Goal: Information Seeking & Learning: Learn about a topic

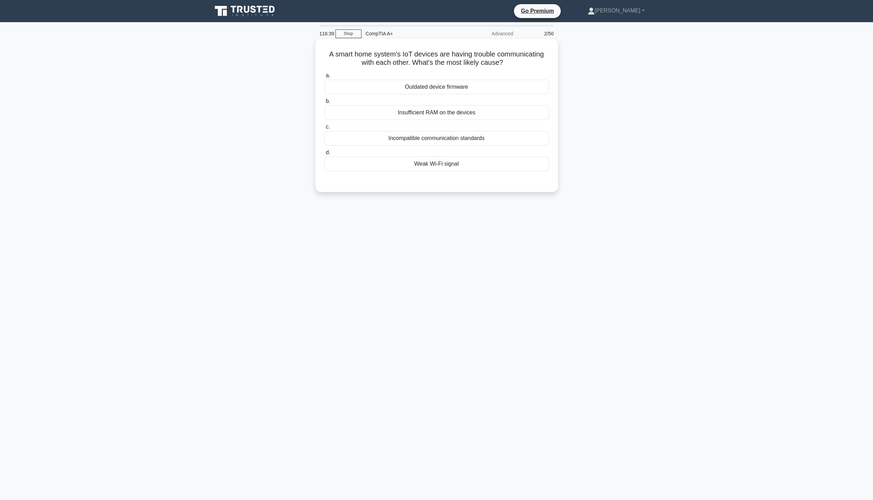
click at [447, 136] on div "Incompatible communication standards" at bounding box center [437, 138] width 225 height 15
click at [325, 129] on input "c. Incompatible communication standards" at bounding box center [325, 127] width 0 height 5
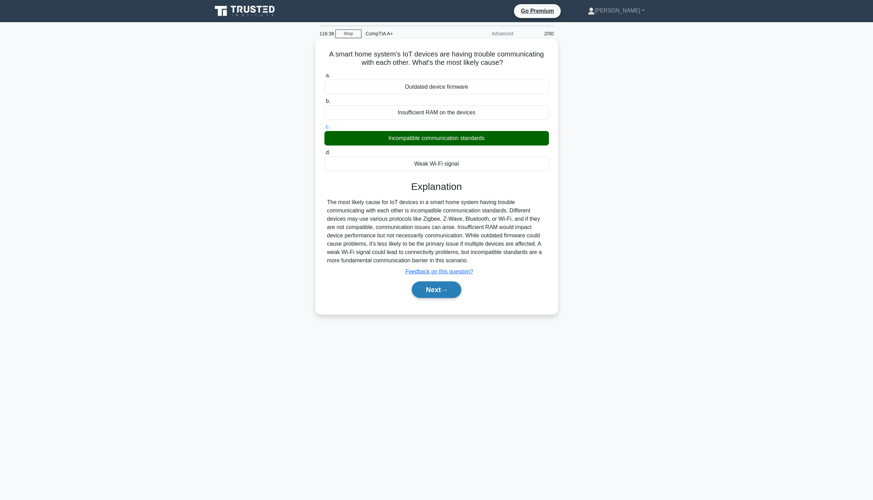
click at [447, 295] on button "Next" at bounding box center [437, 290] width 50 height 17
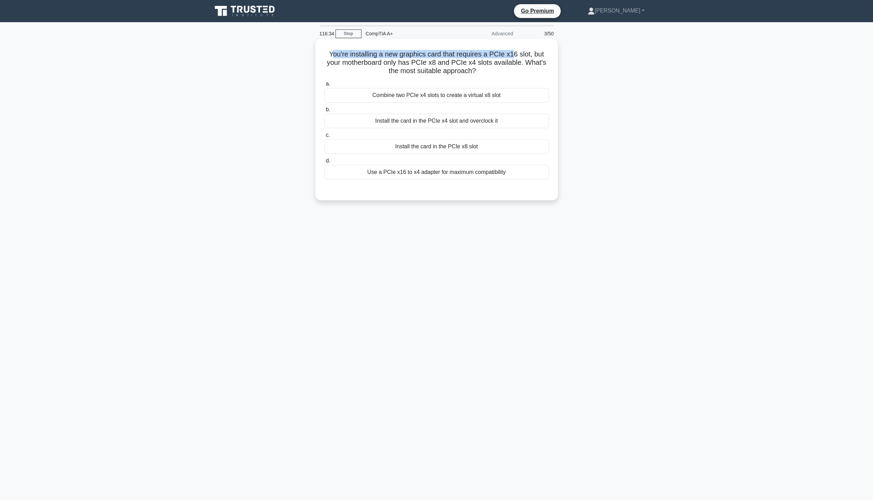
drag, startPoint x: 332, startPoint y: 53, endPoint x: 514, endPoint y: 47, distance: 181.4
click at [514, 47] on div "You're installing a new graphics card that requires a PCIe x16 slot, but your m…" at bounding box center [436, 120] width 237 height 156
drag, startPoint x: 342, startPoint y: 64, endPoint x: 518, endPoint y: 67, distance: 176.5
click at [518, 67] on h5 "You're installing a new graphics card that requires a PCIe x16 slot, but your m…" at bounding box center [437, 63] width 226 height 26
click at [495, 170] on div "Use a PCIe x16 to x4 adapter for maximum compatibility" at bounding box center [437, 172] width 225 height 15
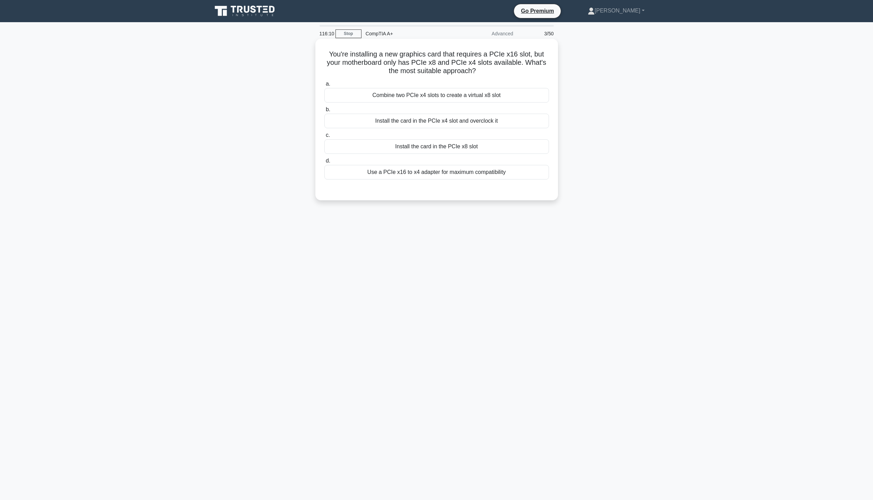
click at [325, 163] on input "d. Use a PCIe x16 to x4 adapter for maximum compatibility" at bounding box center [325, 161] width 0 height 5
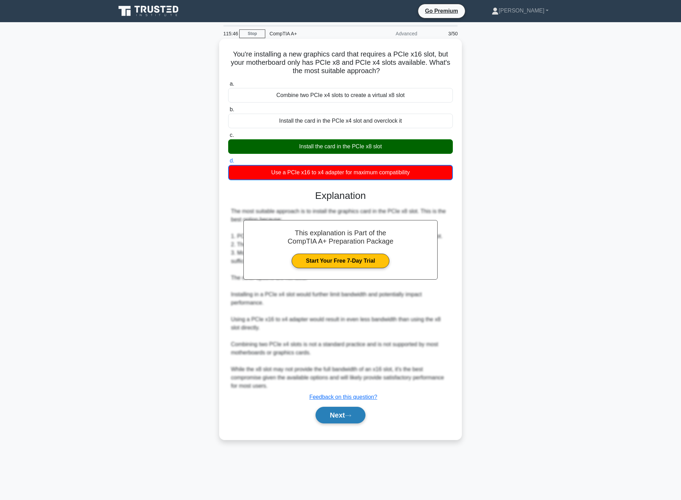
click at [334, 408] on button "Next" at bounding box center [341, 415] width 50 height 17
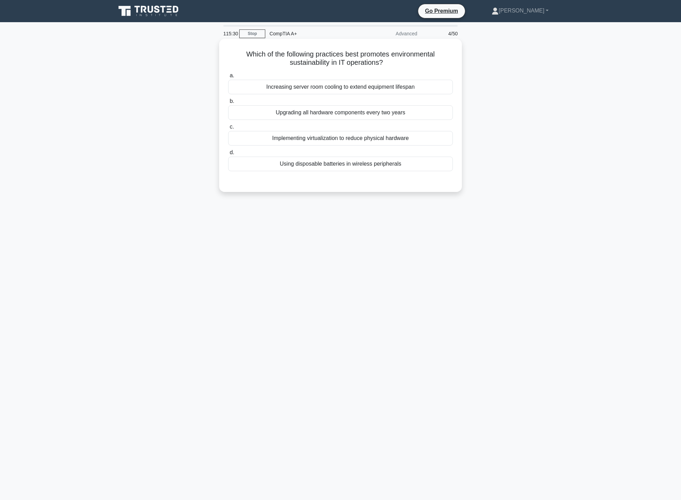
click at [424, 142] on div "Implementing virtualization to reduce physical hardware" at bounding box center [340, 138] width 225 height 15
click at [228, 129] on input "c. Implementing virtualization to reduce physical hardware" at bounding box center [228, 127] width 0 height 5
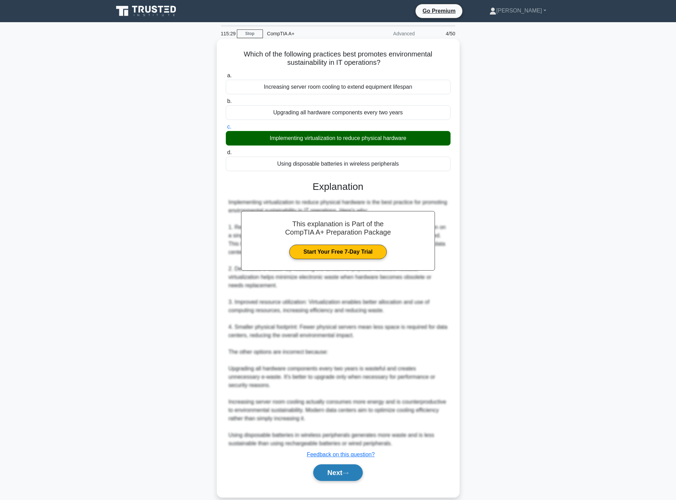
click at [355, 473] on button "Next" at bounding box center [338, 473] width 50 height 17
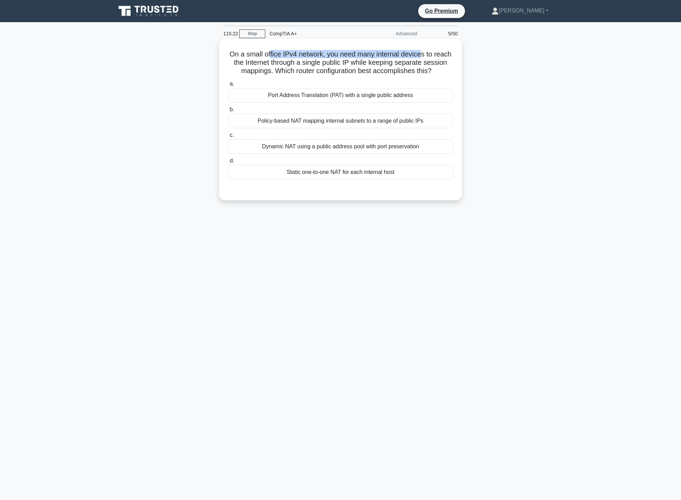
drag, startPoint x: 279, startPoint y: 45, endPoint x: 449, endPoint y: 53, distance: 169.7
click at [437, 53] on div "On a small office IPv4 network, you need many internal devices to reach the Int…" at bounding box center [340, 120] width 237 height 156
drag, startPoint x: 249, startPoint y: 64, endPoint x: 434, endPoint y: 64, distance: 184.8
click at [434, 64] on h5 "On a small office IPv4 network, you need many internal devices to reach the Int…" at bounding box center [340, 63] width 226 height 26
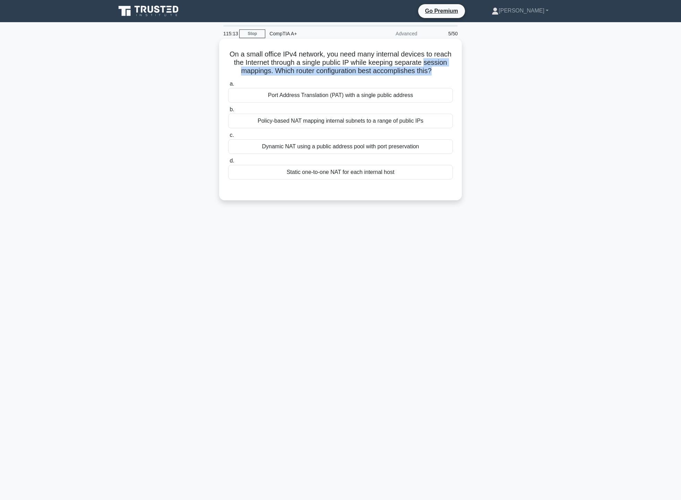
drag, startPoint x: 230, startPoint y: 74, endPoint x: 451, endPoint y: 75, distance: 221.9
click at [451, 75] on h5 "On a small office IPv4 network, you need many internal devices to reach the Int…" at bounding box center [340, 63] width 226 height 26
click at [269, 76] on h5 "On a small office IPv4 network, you need many internal devices to reach the Int…" at bounding box center [340, 63] width 226 height 26
click at [273, 154] on div "Dynamic NAT using a public address pool with port preservation" at bounding box center [340, 146] width 225 height 15
click at [228, 138] on input "c. Dynamic NAT using a public address pool with port preservation" at bounding box center [228, 135] width 0 height 5
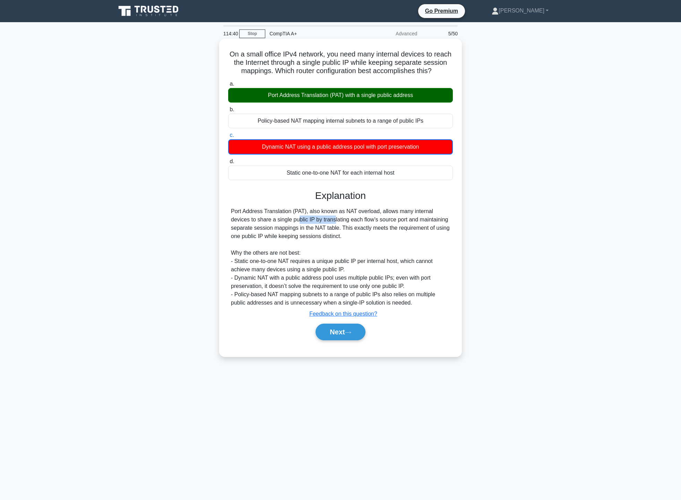
drag, startPoint x: 238, startPoint y: 225, endPoint x: 275, endPoint y: 227, distance: 36.5
click at [275, 227] on div "Port Address Translation (PAT), also known as NAT overload, allows many interna…" at bounding box center [340, 257] width 219 height 100
drag, startPoint x: 347, startPoint y: 222, endPoint x: 433, endPoint y: 222, distance: 86.3
click at [433, 222] on div "Port Address Translation (PAT), also known as NAT overload, allows many interna…" at bounding box center [340, 257] width 219 height 100
drag, startPoint x: 235, startPoint y: 230, endPoint x: 449, endPoint y: 230, distance: 214.3
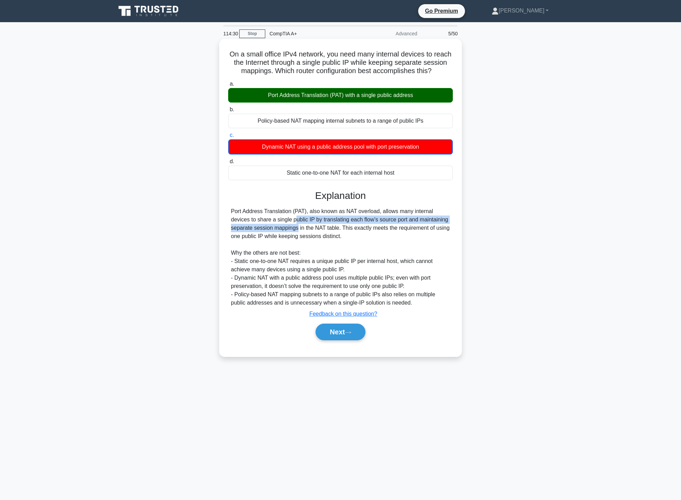
click at [449, 230] on div "Port Address Translation (PAT), also known as NAT overload, allows many interna…" at bounding box center [340, 257] width 219 height 100
click at [345, 335] on button "Next" at bounding box center [341, 332] width 50 height 17
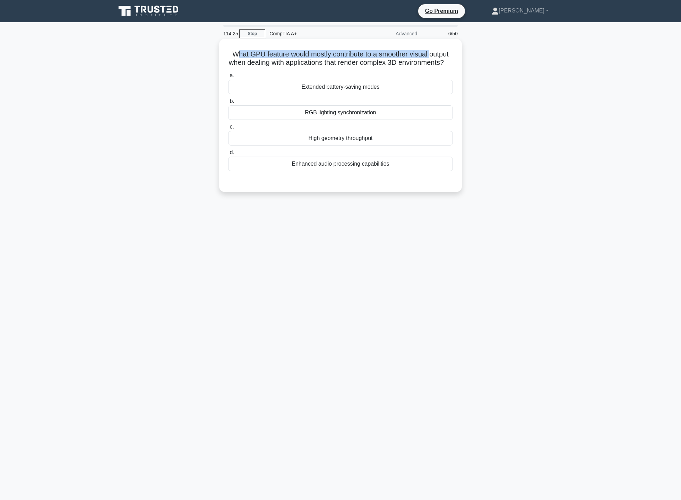
drag, startPoint x: 234, startPoint y: 55, endPoint x: 427, endPoint y: 60, distance: 193.2
click at [431, 59] on h5 "What GPU feature would mostly contribute to a smoother visual output when deali…" at bounding box center [340, 58] width 226 height 17
click at [286, 67] on h5 "What GPU feature would mostly contribute to a smoother visual output when deali…" at bounding box center [340, 58] width 226 height 17
drag, startPoint x: 243, startPoint y: 65, endPoint x: 359, endPoint y: 68, distance: 115.8
click at [348, 67] on h5 "What GPU feature would mostly contribute to a smoother visual output when deali…" at bounding box center [340, 58] width 226 height 17
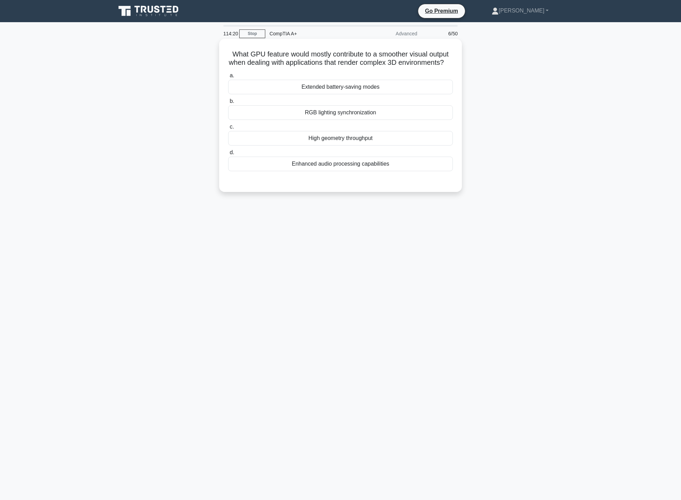
click at [386, 67] on h5 "What GPU feature would mostly contribute to a smoother visual output when deali…" at bounding box center [340, 58] width 226 height 17
click at [380, 146] on div "High geometry throughput" at bounding box center [340, 138] width 225 height 15
click at [228, 129] on input "c. High geometry throughput" at bounding box center [228, 127] width 0 height 5
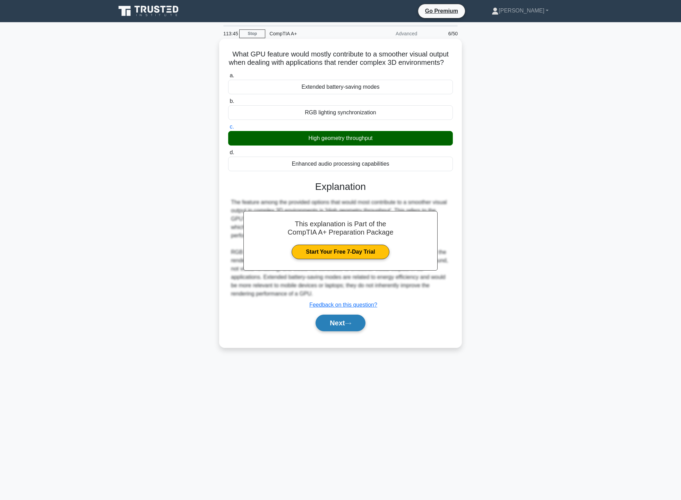
click at [344, 327] on button "Next" at bounding box center [341, 323] width 50 height 17
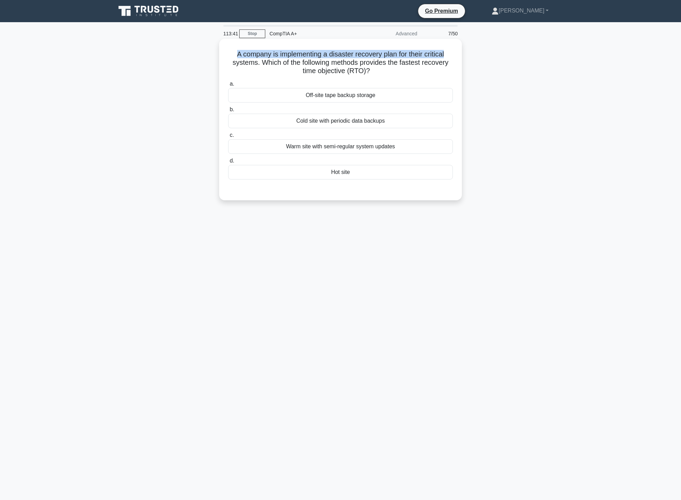
drag, startPoint x: 235, startPoint y: 52, endPoint x: 448, endPoint y: 55, distance: 213.3
click at [448, 55] on h5 "A company is implementing a disaster recovery plan for their critical systems. …" at bounding box center [340, 63] width 226 height 26
drag, startPoint x: 232, startPoint y: 62, endPoint x: 467, endPoint y: 67, distance: 235.5
click at [455, 68] on div "A company is implementing a disaster recovery plan for their critical systems. …" at bounding box center [340, 121] width 237 height 156
click at [391, 173] on div "Hot site" at bounding box center [340, 172] width 225 height 15
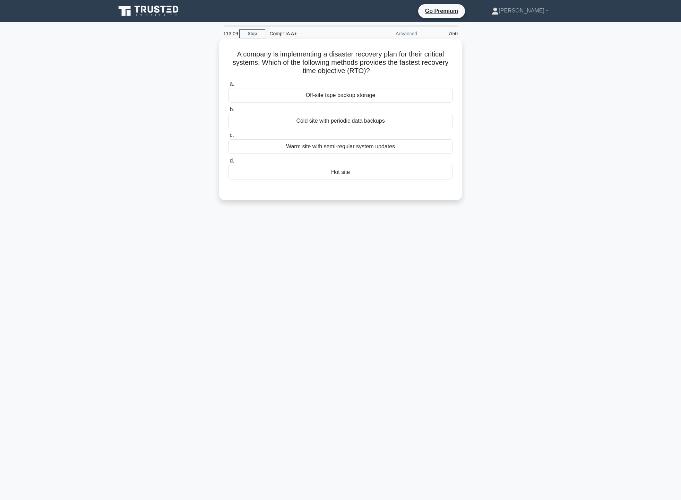
click at [228, 163] on input "d. Hot site" at bounding box center [228, 161] width 0 height 5
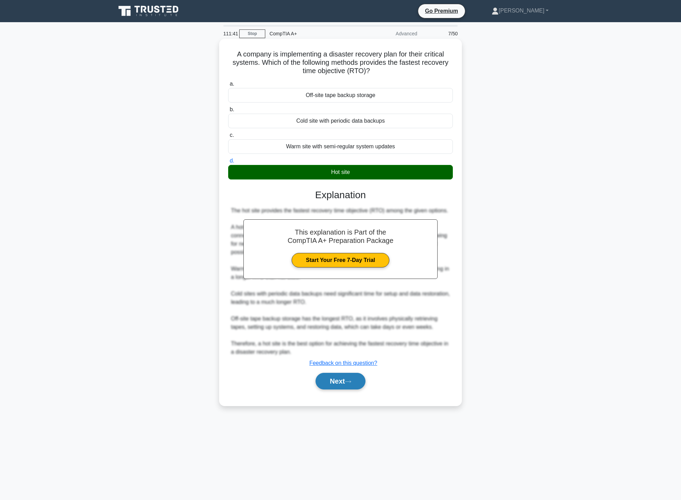
click at [356, 381] on button "Next" at bounding box center [341, 381] width 50 height 17
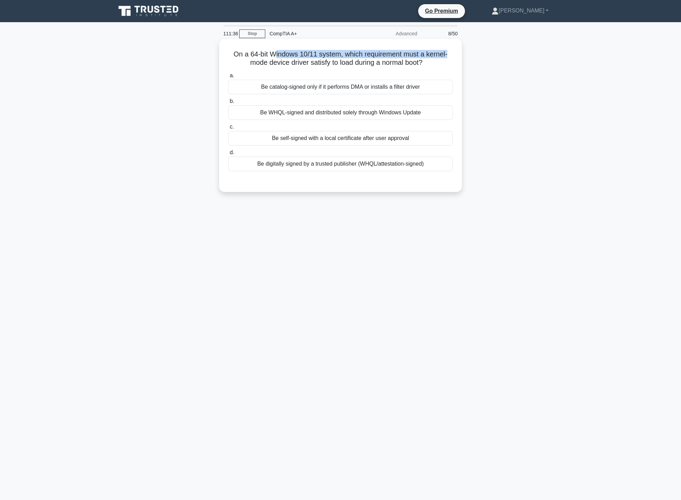
drag, startPoint x: 273, startPoint y: 53, endPoint x: 445, endPoint y: 51, distance: 171.6
click at [450, 48] on div "On a 64-bit Windows 10/11 system, which requirement must a kernel-mode device d…" at bounding box center [340, 116] width 237 height 148
drag, startPoint x: 253, startPoint y: 62, endPoint x: 432, endPoint y: 64, distance: 178.2
click at [432, 64] on h5 "On a 64-bit Windows 10/11 system, which requirement must a kernel-mode device d…" at bounding box center [340, 58] width 226 height 17
click at [457, 66] on div "On a 64-bit Windows 10/11 system, which requirement must a kernel-mode device d…" at bounding box center [340, 116] width 237 height 148
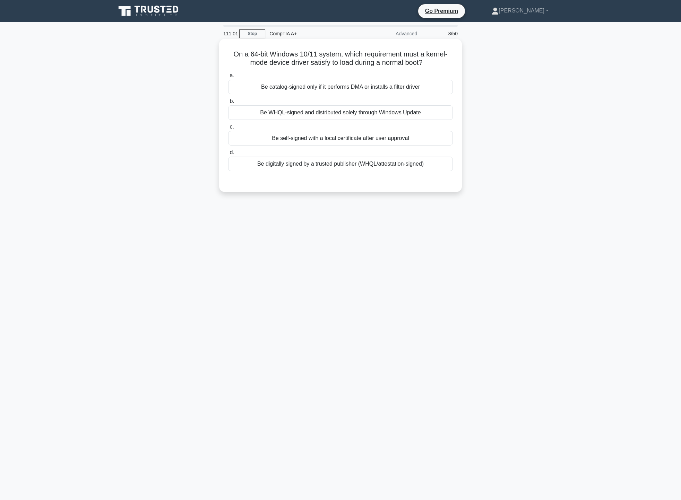
click at [419, 164] on div "Be digitally signed by a trusted publisher (WHQL/attestation-signed)" at bounding box center [340, 164] width 225 height 15
click at [228, 155] on input "d. Be digitally signed by a trusted publisher (WHQL/attestation-signed)" at bounding box center [228, 152] width 0 height 5
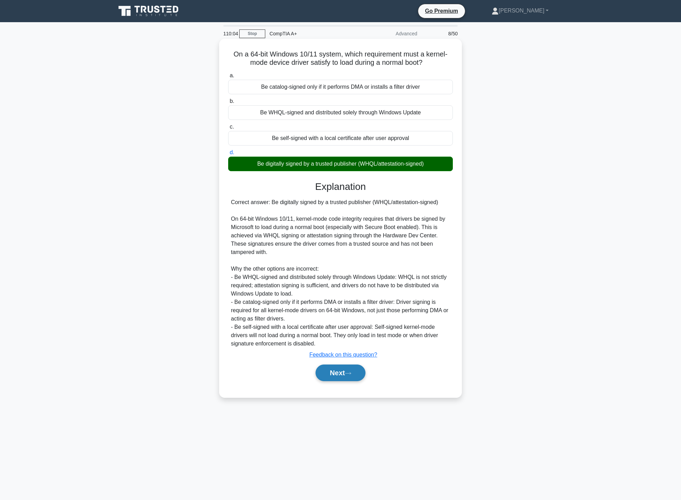
click at [351, 374] on icon at bounding box center [348, 374] width 6 height 4
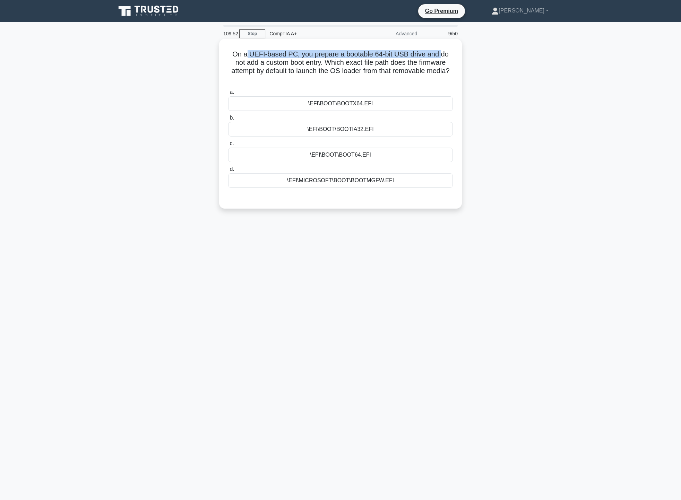
drag, startPoint x: 250, startPoint y: 54, endPoint x: 441, endPoint y: 56, distance: 190.7
click at [441, 56] on h5 "On a UEFI-based PC, you prepare a bootable 64-bit USB drive and do not add a cu…" at bounding box center [340, 67] width 226 height 34
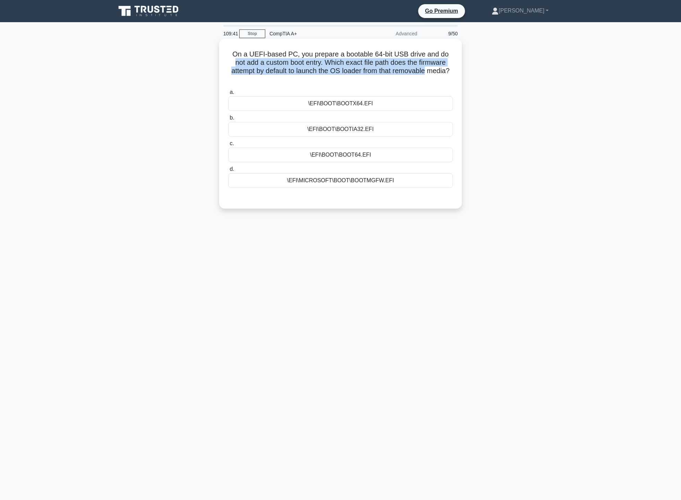
drag, startPoint x: 233, startPoint y: 64, endPoint x: 445, endPoint y: 71, distance: 212.7
click at [445, 71] on h5 "On a UEFI-based PC, you prepare a bootable 64-bit USB drive and do not add a cu…" at bounding box center [340, 67] width 226 height 34
click at [510, 76] on div "On a UEFI-based PC, you prepare a bootable 64-bit USB drive and do not add a cu…" at bounding box center [341, 130] width 458 height 178
click at [405, 103] on div "\EFI\BOOT\BOOTX64.EFI" at bounding box center [340, 103] width 225 height 15
click at [228, 95] on input "a. \EFI\BOOT\BOOTX64.EFI" at bounding box center [228, 92] width 0 height 5
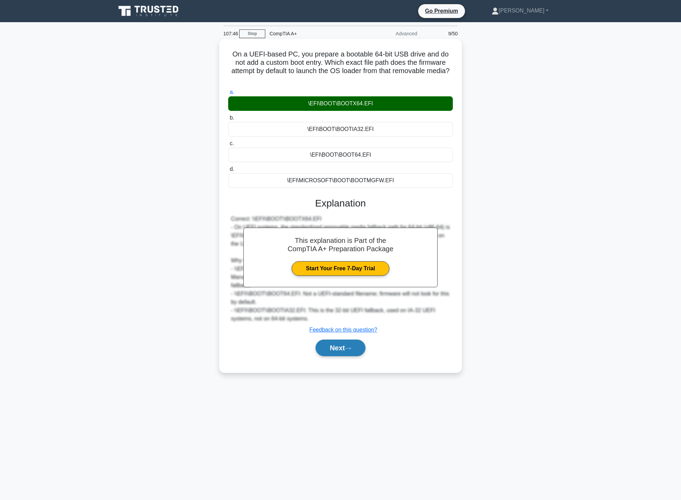
click at [351, 347] on icon at bounding box center [348, 349] width 6 height 4
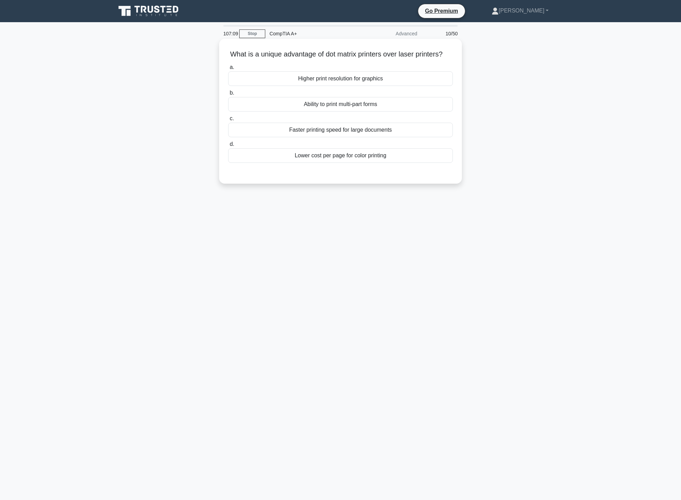
click at [404, 86] on div "Higher print resolution for graphics" at bounding box center [340, 78] width 225 height 15
click at [228, 70] on input "a. Higher print resolution for graphics" at bounding box center [228, 67] width 0 height 5
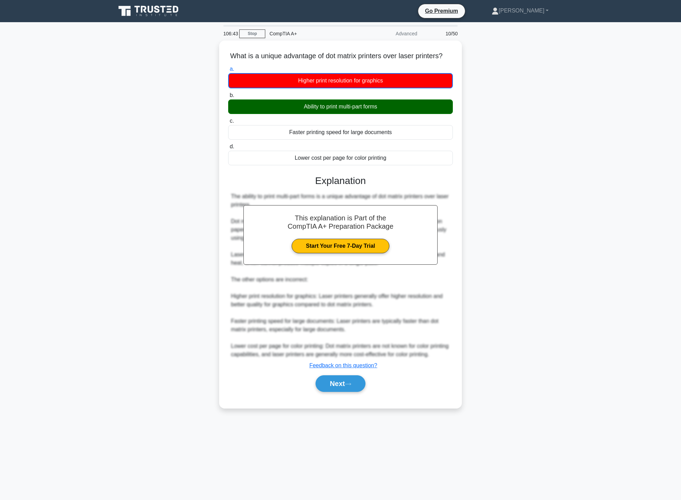
drag, startPoint x: 350, startPoint y: 394, endPoint x: 494, endPoint y: 382, distance: 144.0
click at [467, 385] on div "What is a unique advantage of dot matrix printers over laser printers? .spinner…" at bounding box center [341, 229] width 458 height 376
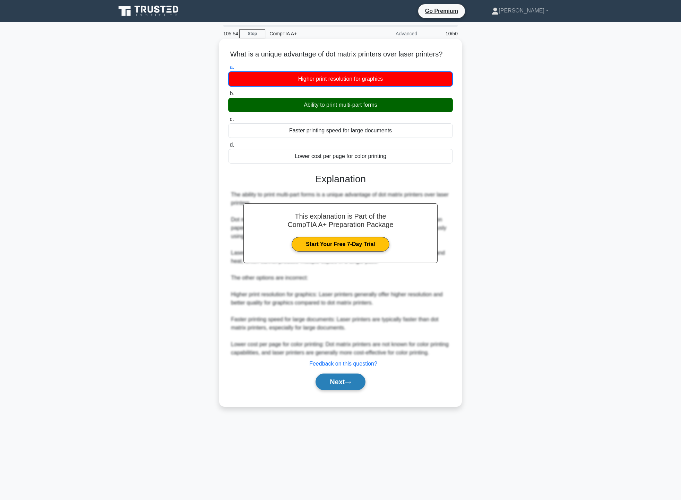
click at [344, 390] on button "Next" at bounding box center [341, 382] width 50 height 17
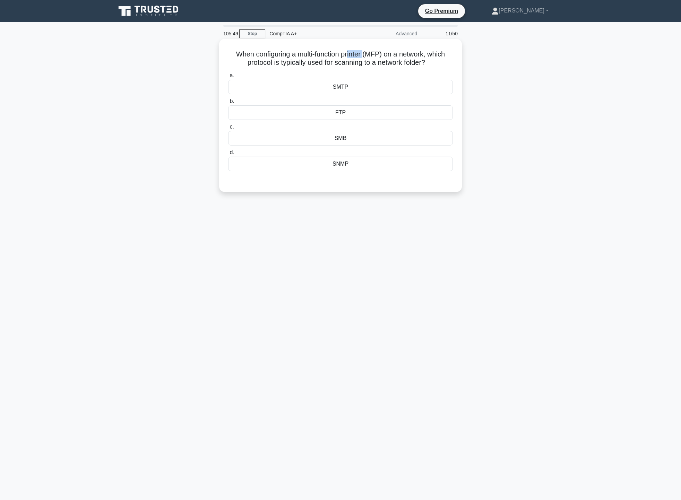
drag, startPoint x: 366, startPoint y: 53, endPoint x: 342, endPoint y: 55, distance: 24.0
click at [344, 55] on h5 "When configuring a multi-function printer (MFP) on a network, which protocol is…" at bounding box center [340, 58] width 226 height 17
drag, startPoint x: 267, startPoint y: 64, endPoint x: 406, endPoint y: 66, distance: 139.1
click at [406, 66] on h5 "When configuring a multi-function printer (MFP) on a network, which protocol is…" at bounding box center [340, 58] width 226 height 17
click at [380, 146] on div "SMB" at bounding box center [340, 138] width 225 height 15
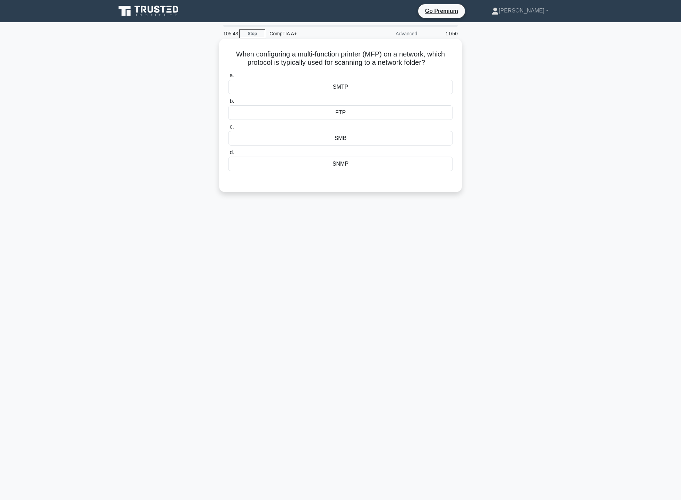
click at [228, 129] on input "c. SMB" at bounding box center [228, 127] width 0 height 5
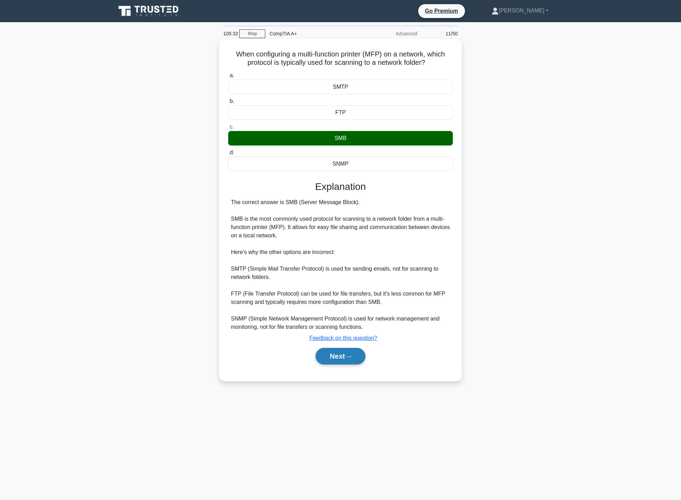
click at [333, 359] on button "Next" at bounding box center [341, 356] width 50 height 17
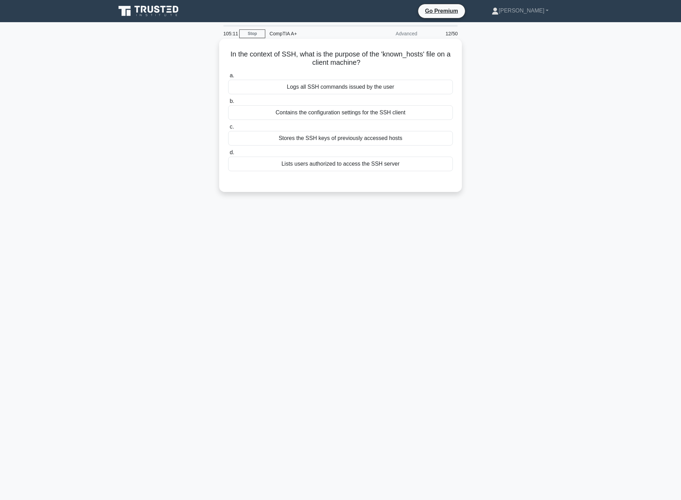
click at [346, 143] on div "Stores the SSH keys of previously accessed hosts" at bounding box center [340, 138] width 225 height 15
click at [228, 129] on input "c. Stores the SSH keys of previously accessed hosts" at bounding box center [228, 127] width 0 height 5
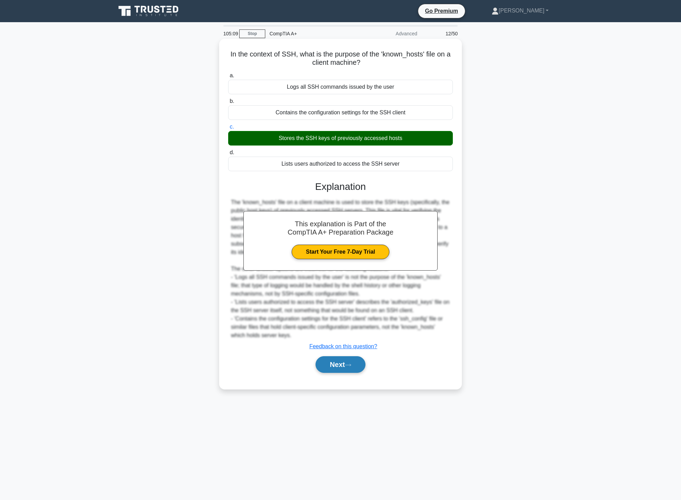
click at [338, 369] on button "Next" at bounding box center [341, 364] width 50 height 17
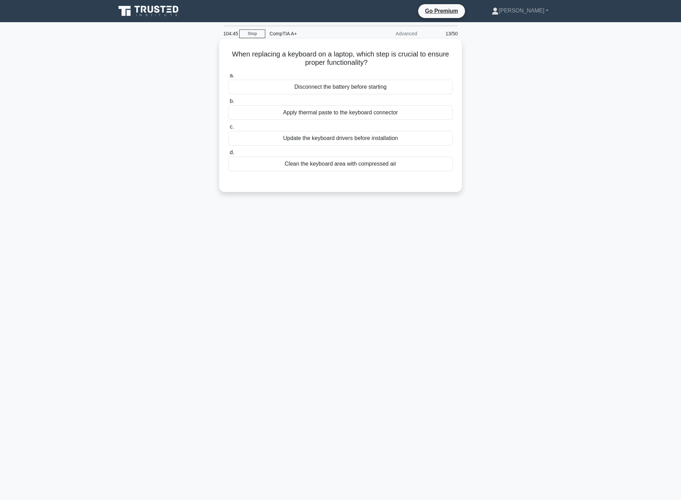
click at [365, 140] on div "Update the keyboard drivers before installation" at bounding box center [340, 138] width 225 height 15
click at [228, 129] on input "c. Update the keyboard drivers before installation" at bounding box center [228, 127] width 0 height 5
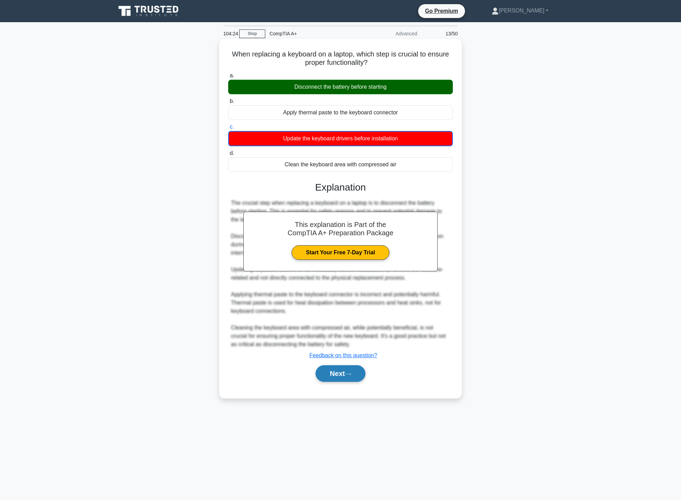
click at [344, 381] on button "Next" at bounding box center [341, 373] width 50 height 17
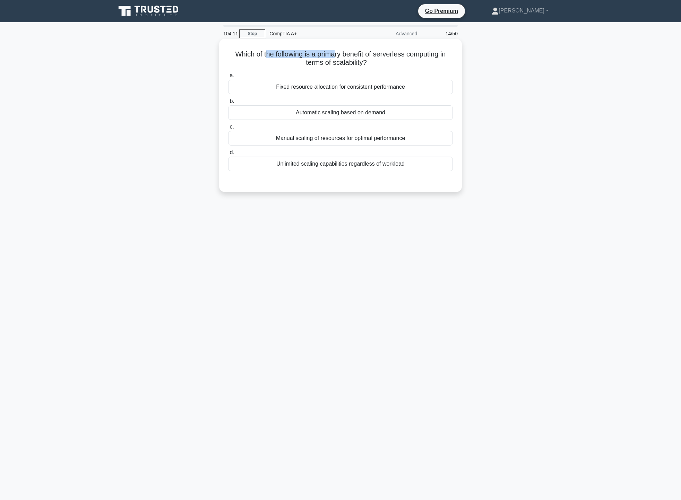
drag, startPoint x: 264, startPoint y: 57, endPoint x: 336, endPoint y: 51, distance: 71.6
click at [336, 51] on h5 "Which of the following is a primary benefit of serverless computing in terms of…" at bounding box center [340, 58] width 226 height 17
click at [376, 52] on h5 "Which of the following is a primary benefit of serverless computing in terms of…" at bounding box center [340, 58] width 226 height 17
click at [384, 116] on div "Automatic scaling based on demand" at bounding box center [340, 112] width 225 height 15
click at [228, 104] on input "b. Automatic scaling based on demand" at bounding box center [228, 101] width 0 height 5
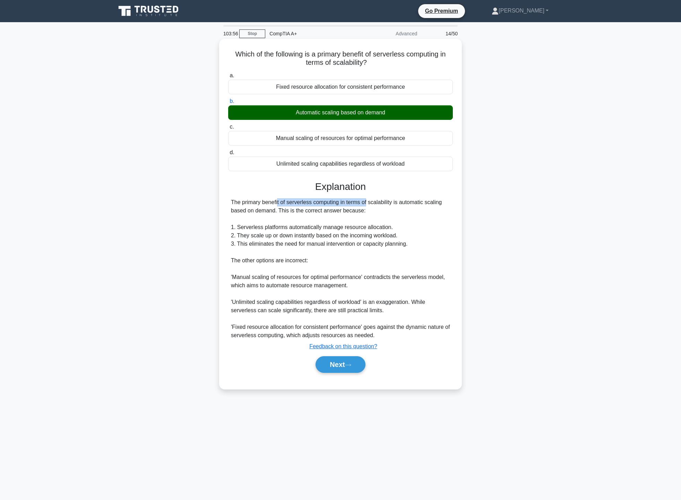
drag, startPoint x: 234, startPoint y: 202, endPoint x: 325, endPoint y: 205, distance: 90.9
click at [325, 205] on div "The primary benefit of serverless computing in terms of scalability is automati…" at bounding box center [340, 268] width 219 height 141
click at [347, 211] on div "The primary benefit of serverless computing in terms of scalability is automati…" at bounding box center [340, 268] width 219 height 141
drag, startPoint x: 258, startPoint y: 232, endPoint x: 333, endPoint y: 231, distance: 75.3
click at [326, 233] on div "The primary benefit of serverless computing in terms of scalability is automati…" at bounding box center [340, 268] width 219 height 141
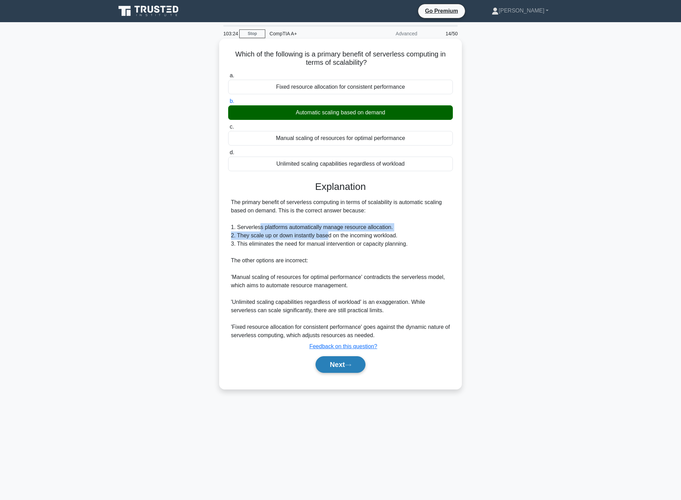
click at [338, 368] on button "Next" at bounding box center [341, 364] width 50 height 17
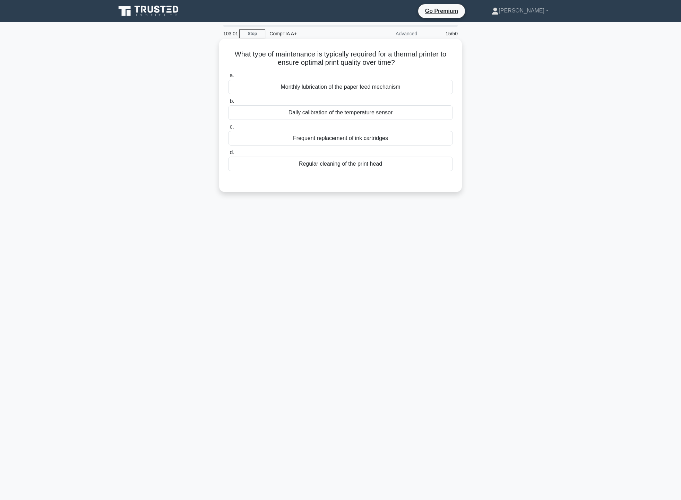
click at [408, 169] on div "Regular cleaning of the print head" at bounding box center [340, 164] width 225 height 15
click at [228, 155] on input "d. Regular cleaning of the print head" at bounding box center [228, 152] width 0 height 5
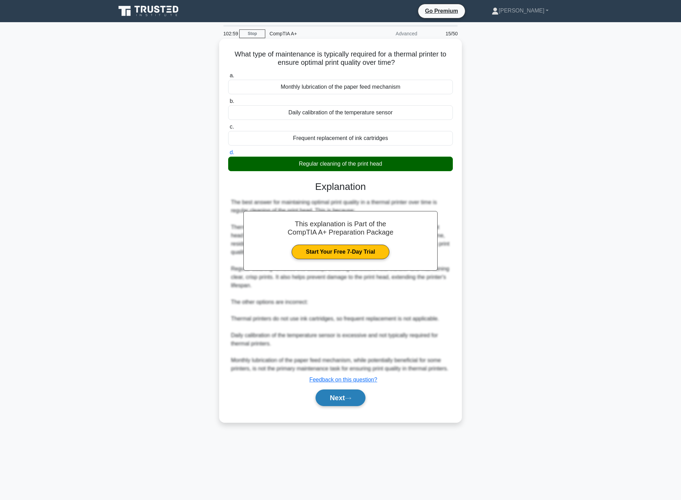
click at [344, 398] on button "Next" at bounding box center [341, 398] width 50 height 17
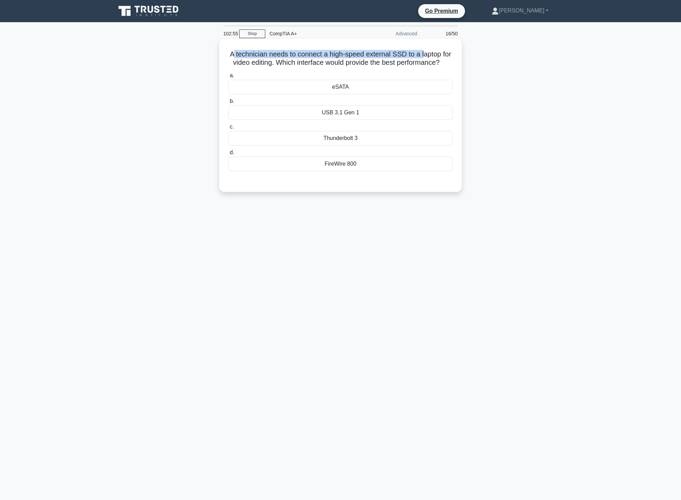
drag, startPoint x: 237, startPoint y: 57, endPoint x: 429, endPoint y: 59, distance: 192.1
click at [429, 59] on h5 "A technician needs to connect a high-speed external SSD to a laptop for video e…" at bounding box center [340, 58] width 226 height 17
drag, startPoint x: 226, startPoint y: 64, endPoint x: 375, endPoint y: 67, distance: 148.8
click at [375, 67] on div "A technician needs to connect a high-speed external SSD to a laptop for video e…" at bounding box center [340, 116] width 237 height 148
click at [388, 67] on h5 "A technician needs to connect a high-speed external SSD to a laptop for video e…" at bounding box center [340, 58] width 226 height 17
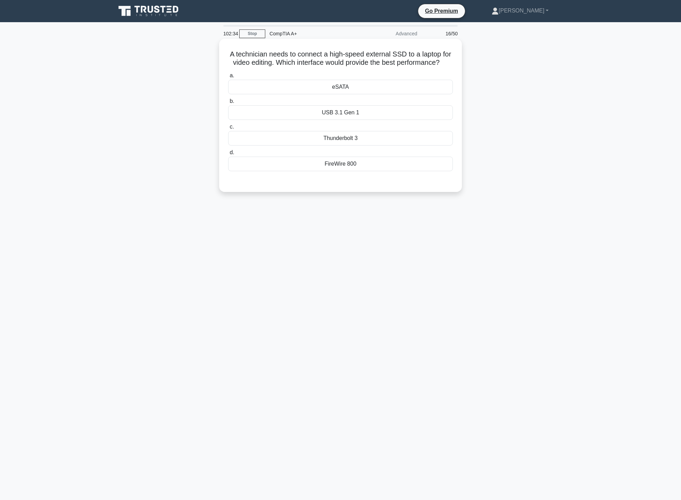
click at [363, 146] on div "Thunderbolt 3" at bounding box center [340, 138] width 225 height 15
click at [228, 129] on input "c. Thunderbolt 3" at bounding box center [228, 127] width 0 height 5
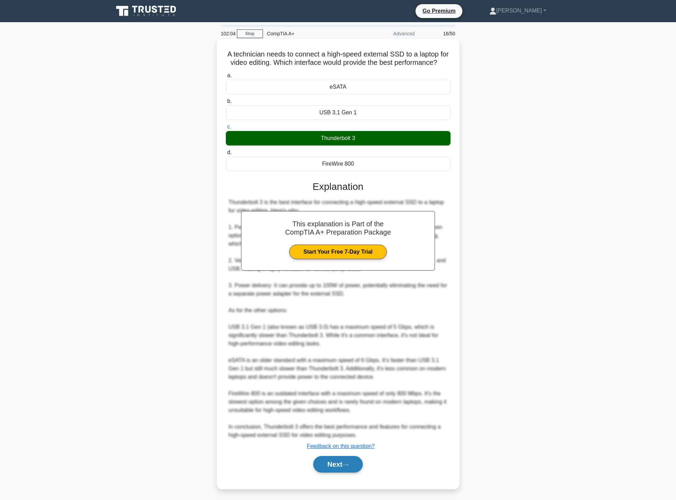
click at [351, 473] on button "Next" at bounding box center [338, 464] width 50 height 17
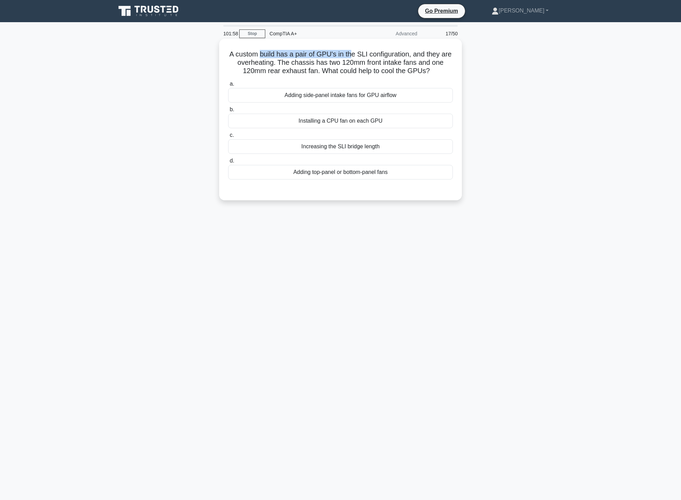
drag, startPoint x: 267, startPoint y: 58, endPoint x: 357, endPoint y: 55, distance: 89.5
click at [357, 55] on h5 "A custom build has a pair of GPU's in the SLI configuration, and they are overh…" at bounding box center [340, 63] width 226 height 26
drag, startPoint x: 365, startPoint y: 54, endPoint x: 405, endPoint y: 55, distance: 39.9
click at [405, 55] on h5 "A custom build has a pair of GPU's in the SLI configuration, and they are overh…" at bounding box center [340, 63] width 226 height 26
click at [368, 58] on h5 "A custom build has a pair of GPU's in the SLI configuration, and they are overh…" at bounding box center [340, 63] width 226 height 26
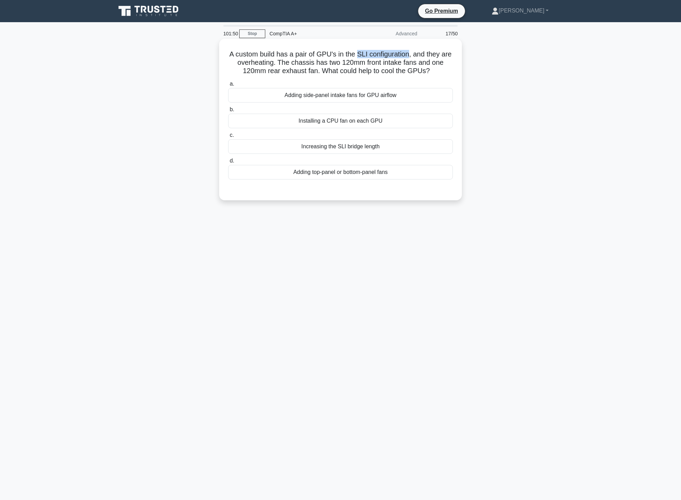
drag, startPoint x: 363, startPoint y: 57, endPoint x: 415, endPoint y: 54, distance: 51.8
click at [415, 54] on h5 "A custom build has a pair of GPU's in the SLI configuration, and they are overh…" at bounding box center [340, 63] width 226 height 26
click at [382, 177] on div "Adding top-panel or bottom-panel fans" at bounding box center [340, 172] width 225 height 15
click at [228, 163] on input "d. Adding top-panel or bottom-panel fans" at bounding box center [228, 161] width 0 height 5
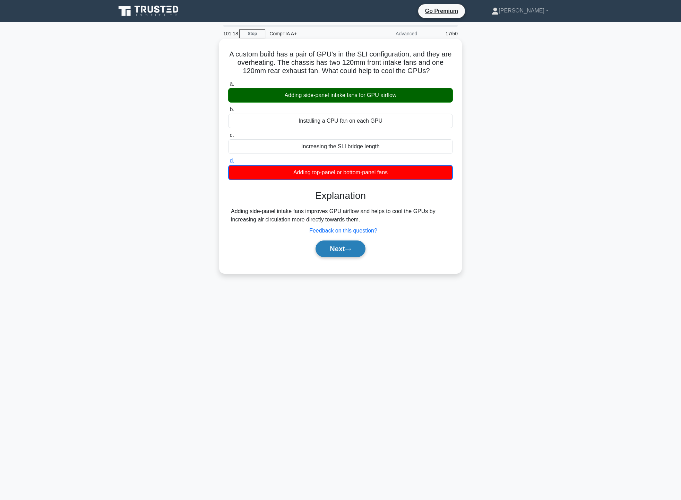
click at [339, 249] on button "Next" at bounding box center [341, 249] width 50 height 17
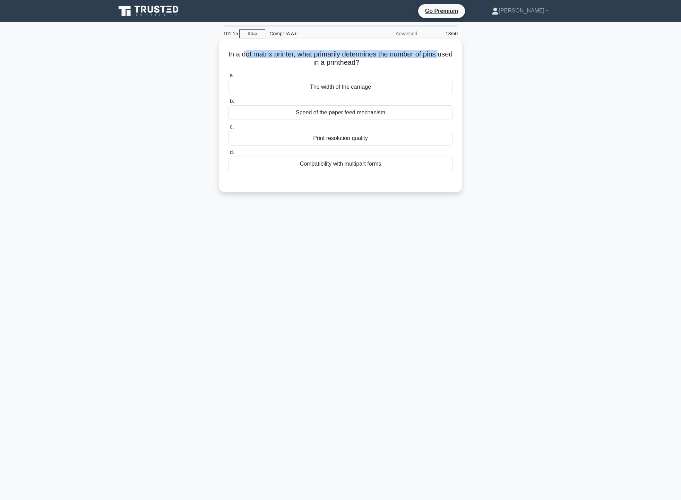
drag, startPoint x: 249, startPoint y: 59, endPoint x: 282, endPoint y: 65, distance: 33.2
click at [282, 65] on h5 "In a dot matrix printer, what primarily determines the number of pins used in a…" at bounding box center [340, 58] width 226 height 17
click at [290, 65] on h5 "In a dot matrix printer, what primarily determines the number of pins used in a…" at bounding box center [340, 58] width 226 height 17
drag, startPoint x: 313, startPoint y: 58, endPoint x: 373, endPoint y: 63, distance: 60.2
click at [373, 63] on h5 "In a dot matrix printer, what primarily determines the number of pins used in a…" at bounding box center [340, 58] width 226 height 17
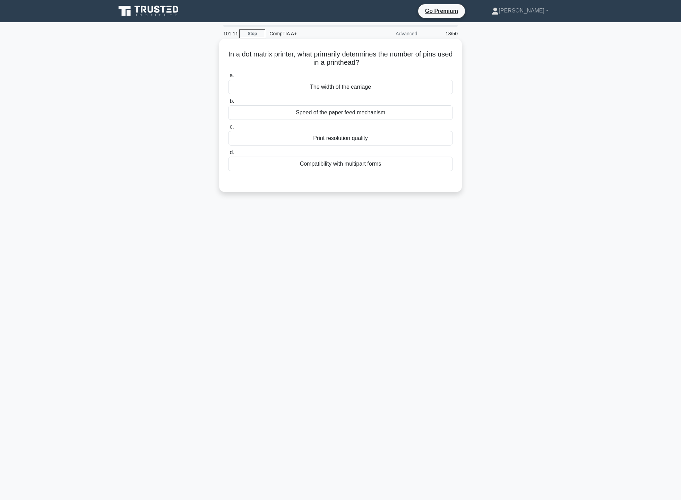
click at [383, 66] on h5 "In a dot matrix printer, what primarily determines the number of pins used in a…" at bounding box center [340, 58] width 226 height 17
click at [368, 138] on div "Print resolution quality" at bounding box center [340, 138] width 225 height 15
click at [228, 129] on input "c. Print resolution quality" at bounding box center [228, 127] width 0 height 5
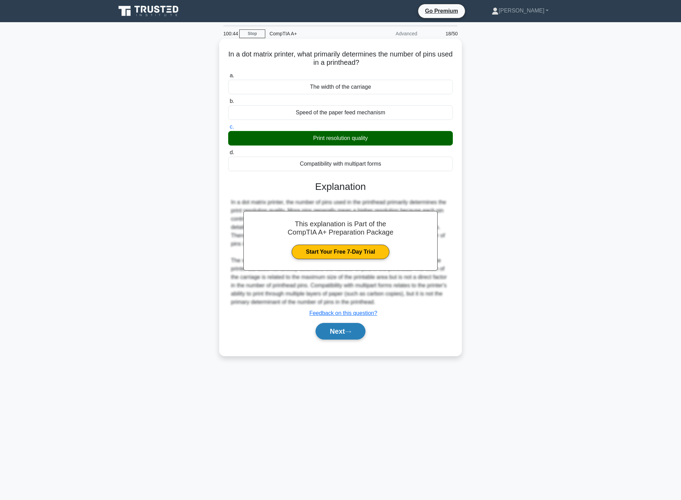
click at [333, 334] on button "Next" at bounding box center [341, 331] width 50 height 17
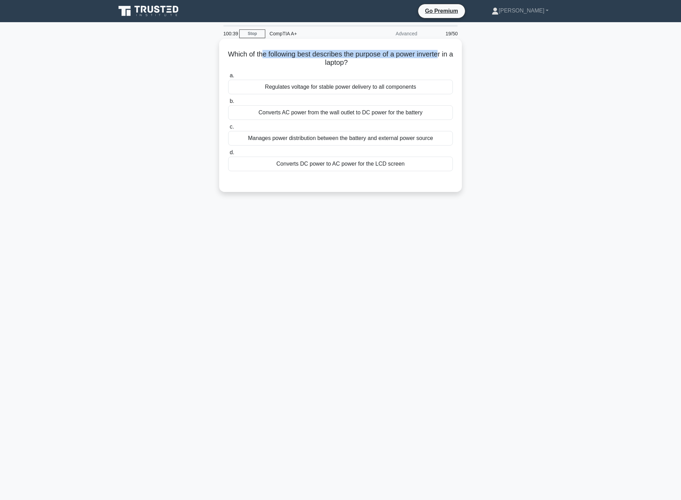
drag, startPoint x: 270, startPoint y: 57, endPoint x: 448, endPoint y: 58, distance: 178.6
click at [448, 58] on h5 "Which of the following best describes the purpose of a power inverter in a lapt…" at bounding box center [340, 58] width 226 height 17
click at [415, 67] on h5 "Which of the following best describes the purpose of a power inverter in a lapt…" at bounding box center [340, 58] width 226 height 17
click at [348, 170] on div "Converts DC power to AC power for the LCD screen" at bounding box center [340, 164] width 225 height 15
click at [228, 155] on input "d. Converts DC power to AC power for the LCD screen" at bounding box center [228, 152] width 0 height 5
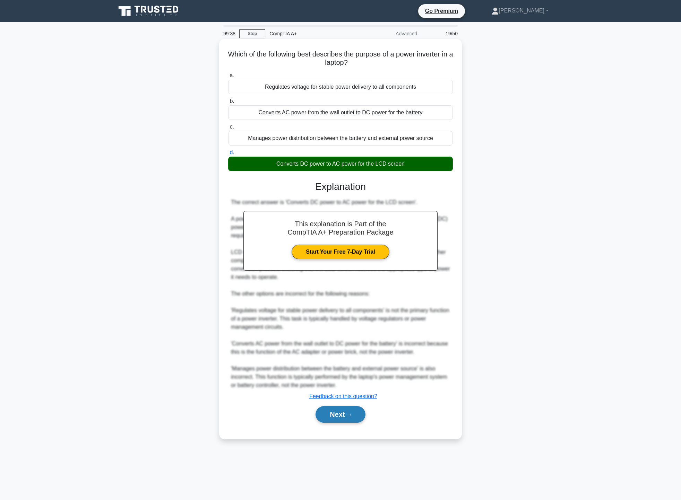
click at [351, 413] on button "Next" at bounding box center [341, 414] width 50 height 17
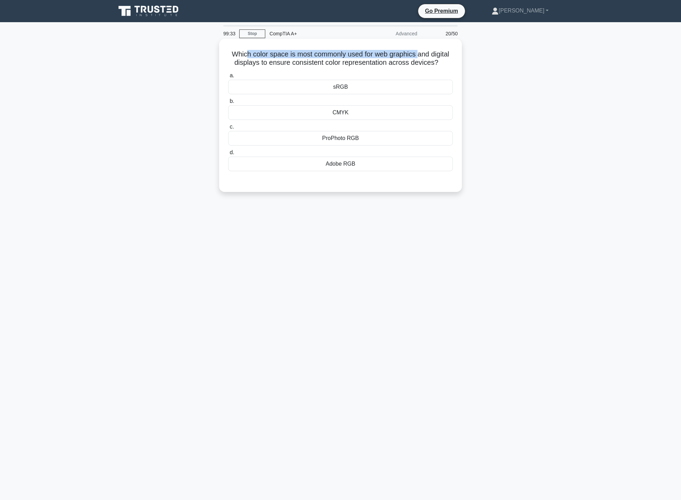
drag, startPoint x: 245, startPoint y: 54, endPoint x: 418, endPoint y: 52, distance: 172.3
click at [418, 52] on h5 "Which color space is most commonly used for web graphics and digital displays t…" at bounding box center [340, 58] width 226 height 17
drag, startPoint x: 295, startPoint y: 64, endPoint x: 376, endPoint y: 64, distance: 81.1
click at [376, 64] on h5 "Which color space is most commonly used for web graphics and digital displays t…" at bounding box center [340, 58] width 226 height 17
click at [362, 169] on div "Adobe RGB" at bounding box center [340, 164] width 225 height 15
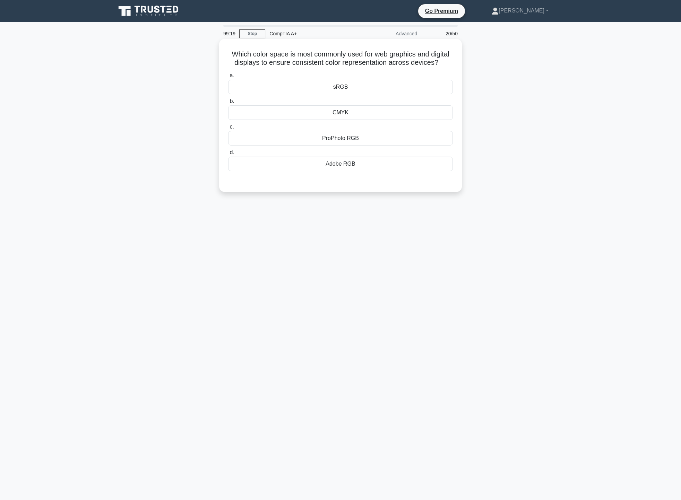
click at [228, 155] on input "d. Adobe RGB" at bounding box center [228, 152] width 0 height 5
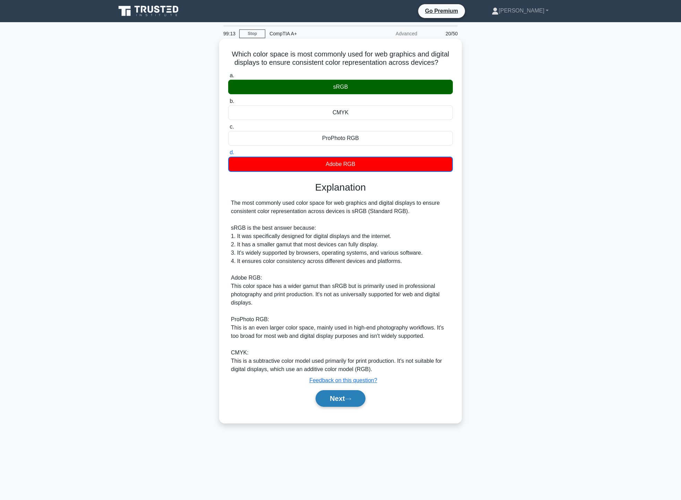
click at [339, 398] on button "Next" at bounding box center [341, 398] width 50 height 17
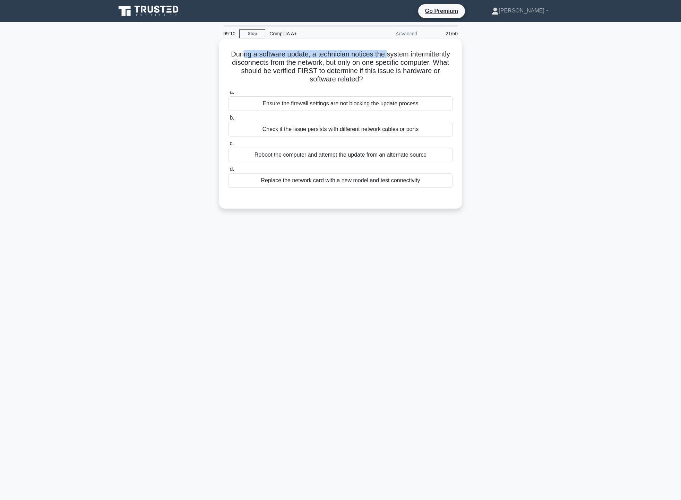
drag, startPoint x: 263, startPoint y: 58, endPoint x: 409, endPoint y: 54, distance: 146.0
click at [409, 53] on h5 "During a software update, a technician notices the system intermittently discon…" at bounding box center [340, 67] width 226 height 34
drag, startPoint x: 233, startPoint y: 64, endPoint x: 375, endPoint y: 62, distance: 141.8
click at [375, 62] on h5 "During a software update, a technician notices the system intermittently discon…" at bounding box center [340, 67] width 226 height 34
click at [407, 65] on h5 "During a software update, a technician notices the system intermittently discon…" at bounding box center [340, 67] width 226 height 34
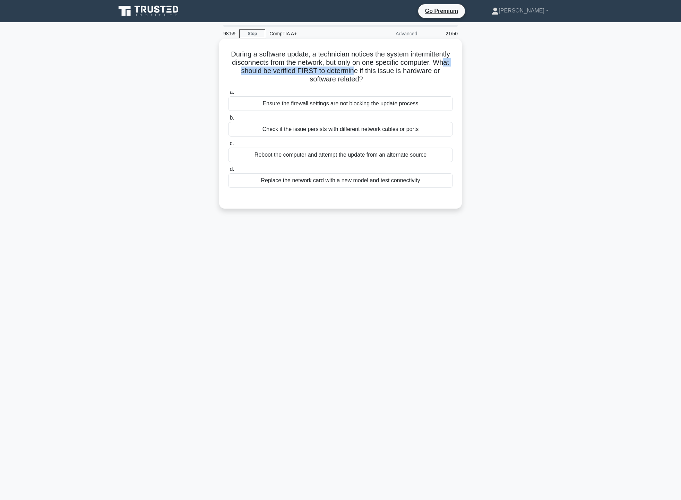
drag, startPoint x: 278, startPoint y: 71, endPoint x: 402, endPoint y: 69, distance: 124.2
click at [402, 69] on h5 "During a software update, a technician notices the system intermittently discon…" at bounding box center [340, 67] width 226 height 34
click at [428, 72] on h5 "During a software update, a technician notices the system intermittently discon…" at bounding box center [340, 67] width 226 height 34
drag, startPoint x: 275, startPoint y: 53, endPoint x: 388, endPoint y: 56, distance: 112.7
click at [388, 56] on h5 "During a software update, a technician notices the system intermittently discon…" at bounding box center [340, 67] width 226 height 34
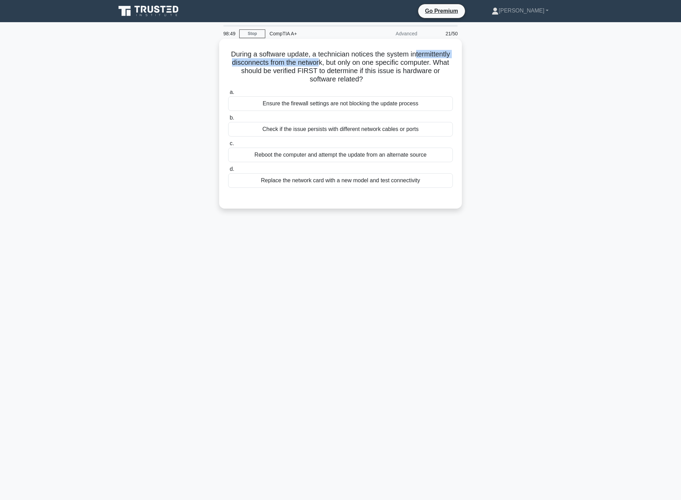
drag, startPoint x: 238, startPoint y: 59, endPoint x: 365, endPoint y: 64, distance: 127.4
click at [365, 64] on h5 "During a software update, a technician notices the system intermittently discon…" at bounding box center [340, 67] width 226 height 34
drag, startPoint x: 327, startPoint y: 67, endPoint x: 400, endPoint y: 72, distance: 73.6
click at [400, 72] on h5 "During a software update, a technician notices the system intermittently discon…" at bounding box center [340, 67] width 226 height 34
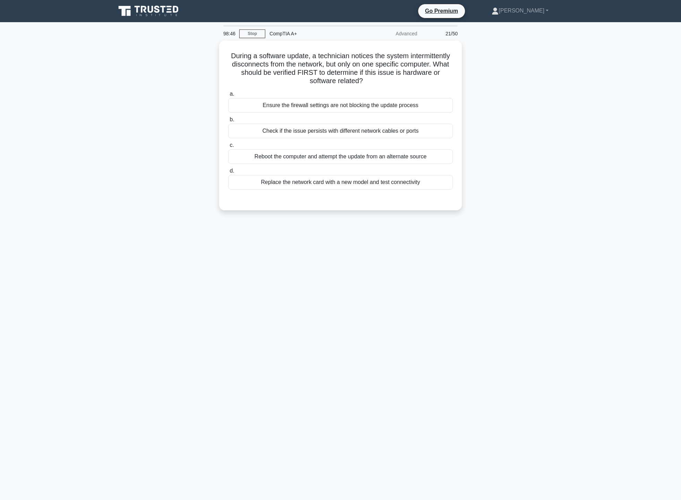
click at [515, 83] on div "During a software update, a technician notices the system intermittently discon…" at bounding box center [341, 130] width 458 height 178
click at [424, 130] on div "Check if the issue persists with different network cables or ports" at bounding box center [340, 129] width 225 height 15
click at [228, 120] on input "b. Check if the issue persists with different network cables or ports" at bounding box center [228, 118] width 0 height 5
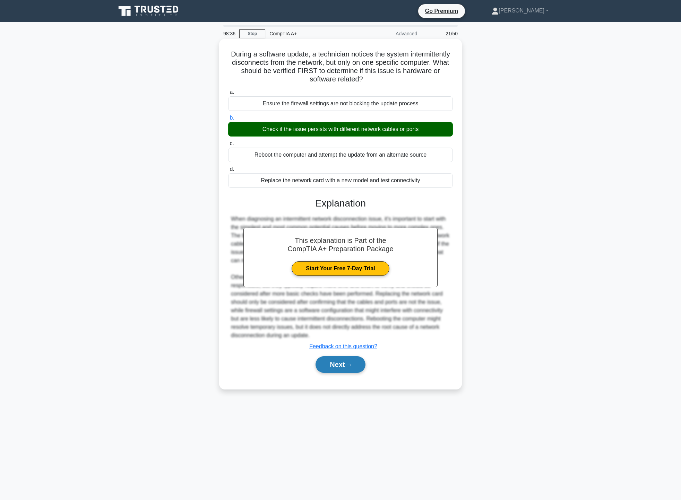
click at [350, 363] on button "Next" at bounding box center [341, 364] width 50 height 17
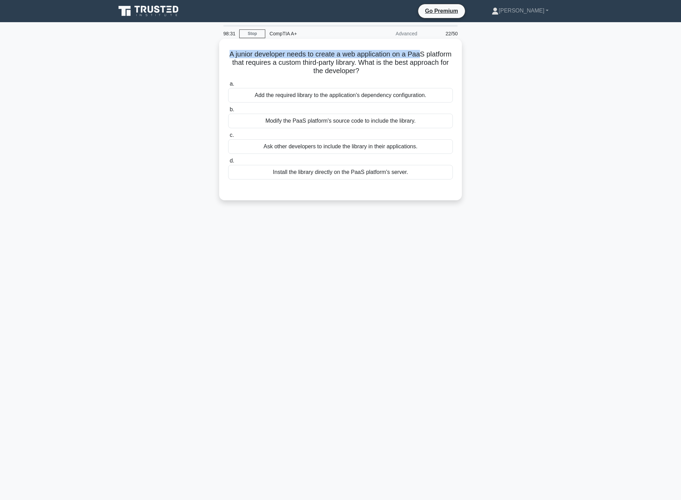
drag, startPoint x: 242, startPoint y: 56, endPoint x: 435, endPoint y: 54, distance: 193.5
click at [435, 54] on h5 "A junior developer needs to create a web application on a PaaS platform that re…" at bounding box center [340, 63] width 226 height 26
drag, startPoint x: 252, startPoint y: 62, endPoint x: 447, endPoint y: 65, distance: 195.2
click at [447, 65] on h5 "A junior developer needs to create a web application on a PaaS platform that re…" at bounding box center [340, 63] width 226 height 26
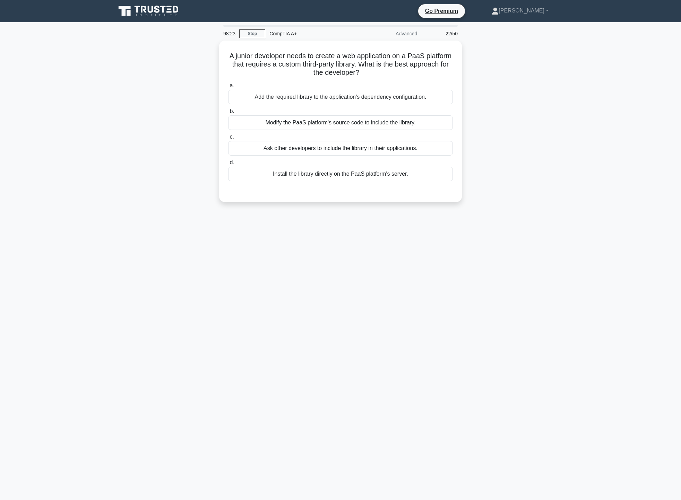
click at [483, 71] on div "A junior developer needs to create a web application on a PaaS platform that re…" at bounding box center [341, 126] width 458 height 170
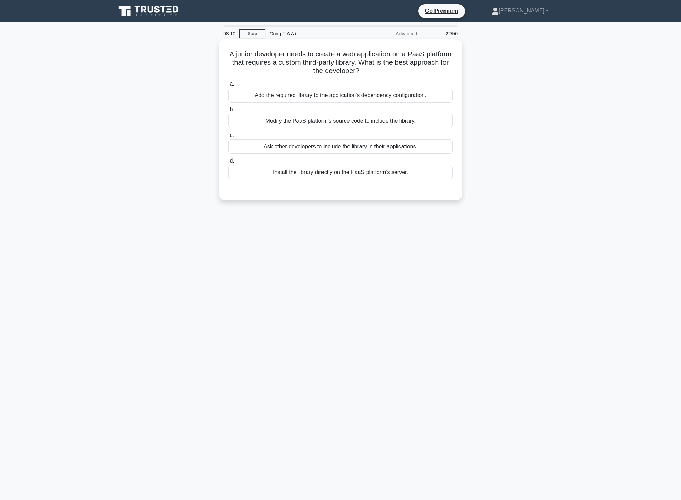
click at [347, 93] on div "Add the required library to the application's dependency configuration." at bounding box center [340, 95] width 225 height 15
click at [228, 86] on input "a. Add the required library to the application's dependency configuration." at bounding box center [228, 84] width 0 height 5
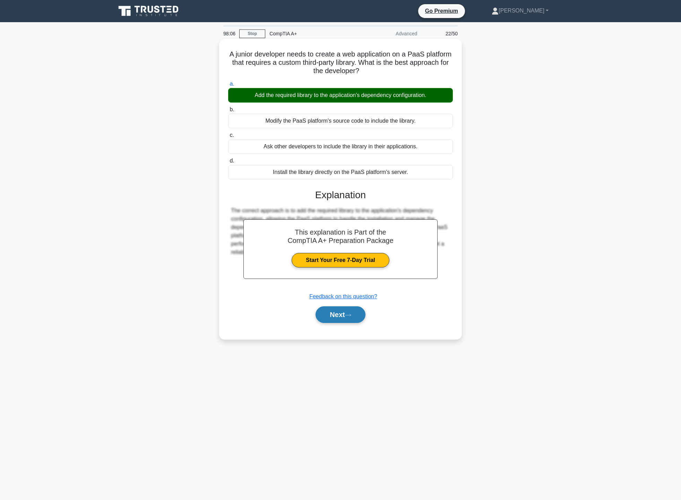
click at [349, 318] on button "Next" at bounding box center [341, 315] width 50 height 17
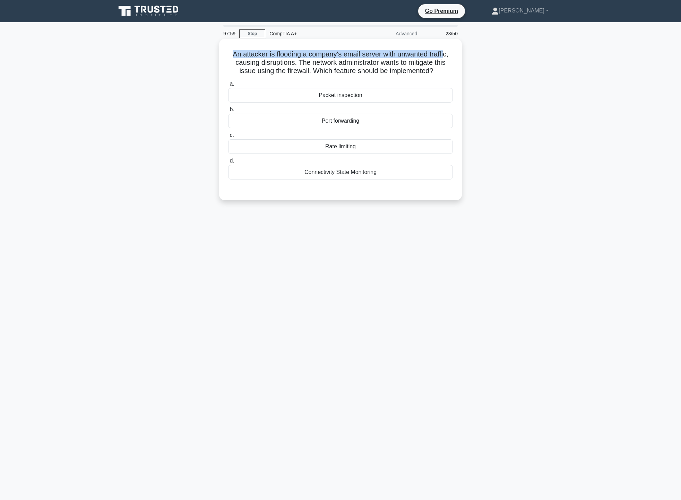
drag, startPoint x: 229, startPoint y: 53, endPoint x: 448, endPoint y: 57, distance: 218.8
click at [448, 57] on h5 "An attacker is flooding a company's email server with unwanted traffic, causing…" at bounding box center [340, 63] width 226 height 26
drag, startPoint x: 245, startPoint y: 62, endPoint x: 453, endPoint y: 70, distance: 208.2
click at [453, 70] on h5 "An attacker is flooding a company's email server with unwanted traffic, causing…" at bounding box center [340, 63] width 226 height 26
click at [353, 122] on div "Port forwarding" at bounding box center [340, 121] width 225 height 15
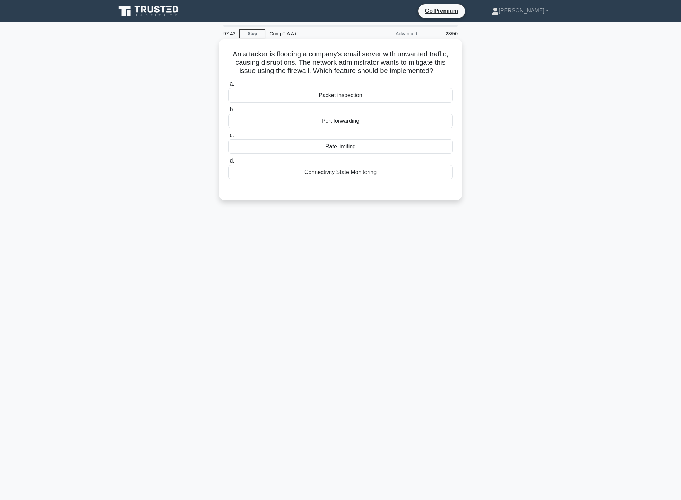
click at [228, 112] on input "b. Port forwarding" at bounding box center [228, 109] width 0 height 5
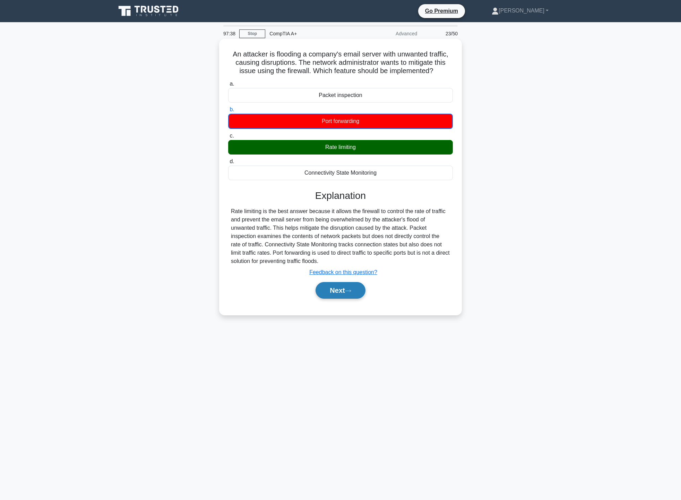
click at [337, 290] on button "Next" at bounding box center [341, 290] width 50 height 17
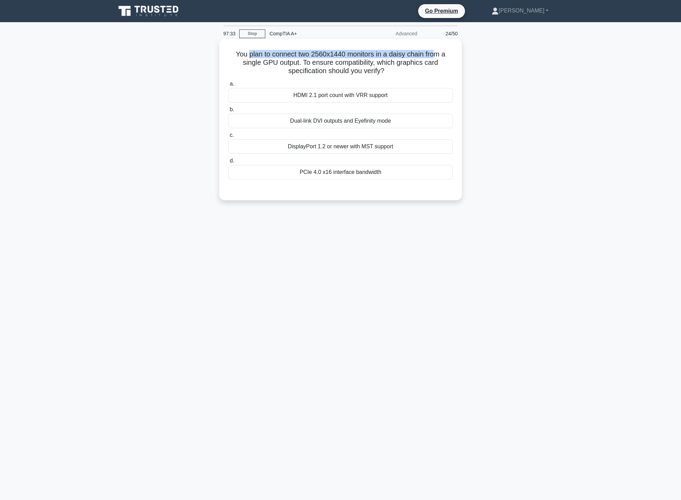
drag, startPoint x: 249, startPoint y: 54, endPoint x: 436, endPoint y: 52, distance: 186.9
click at [436, 52] on h5 "You plan to connect two 2560x1440 monitors in a daisy chain from a single GPU o…" at bounding box center [340, 63] width 226 height 26
drag, startPoint x: 240, startPoint y: 66, endPoint x: 439, endPoint y: 63, distance: 198.7
click at [439, 63] on h5 "You plan to connect two 2560x1440 monitors in a daisy chain from a single GPU o…" at bounding box center [340, 63] width 226 height 26
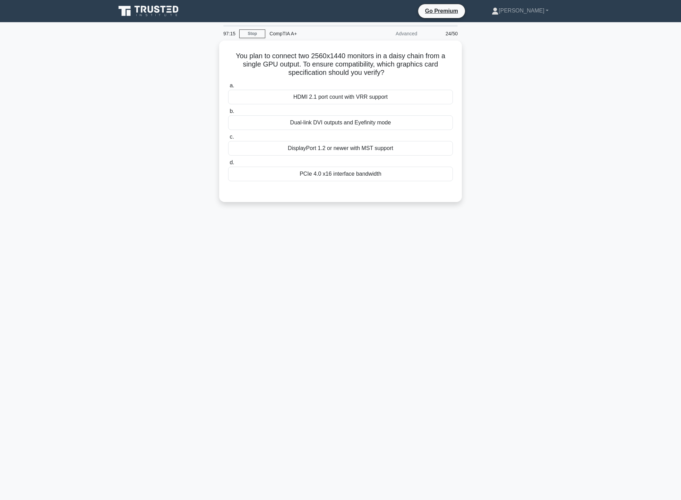
click at [498, 78] on div "You plan to connect two 2560x1440 monitors in a daisy chain from a single GPU o…" at bounding box center [341, 126] width 458 height 170
click at [406, 144] on div "DisplayPort 1.2 or newer with MST support" at bounding box center [340, 146] width 225 height 15
click at [228, 138] on input "c. DisplayPort 1.2 or newer with MST support" at bounding box center [228, 135] width 0 height 5
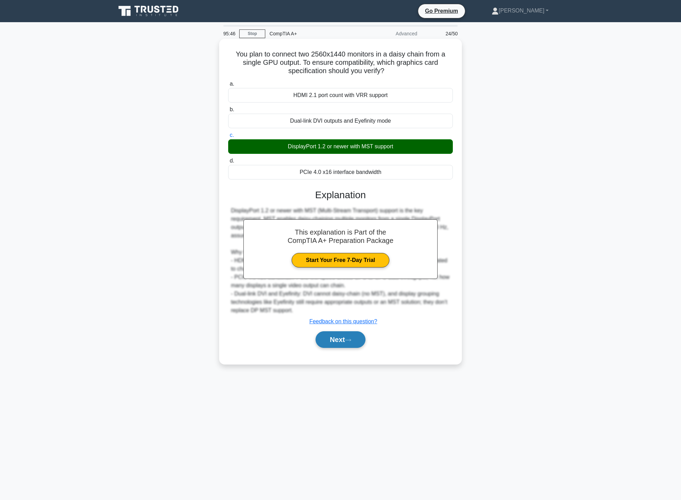
click at [348, 345] on button "Next" at bounding box center [341, 339] width 50 height 17
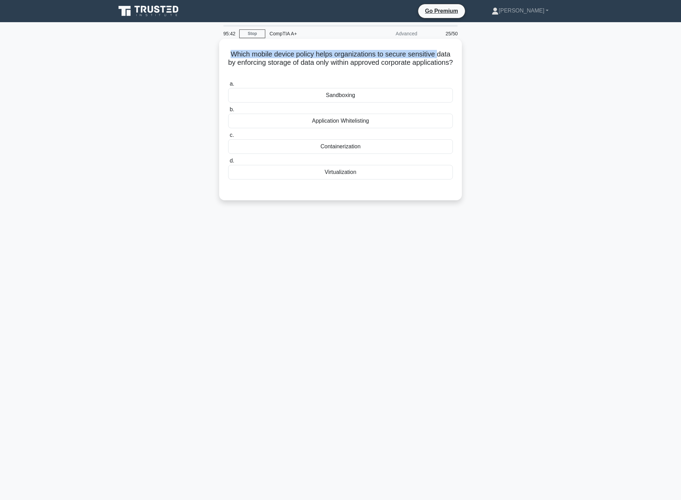
drag, startPoint x: 231, startPoint y: 55, endPoint x: 388, endPoint y: 58, distance: 157.4
click at [441, 53] on h5 "Which mobile device policy helps organizations to secure sensitive data by enfo…" at bounding box center [340, 63] width 226 height 26
drag, startPoint x: 250, startPoint y: 60, endPoint x: 444, endPoint y: 64, distance: 194.2
click at [444, 64] on h5 "Which mobile device policy helps organizations to secure sensitive data by enfo…" at bounding box center [340, 63] width 226 height 26
drag, startPoint x: 322, startPoint y: 73, endPoint x: 367, endPoint y: 71, distance: 44.8
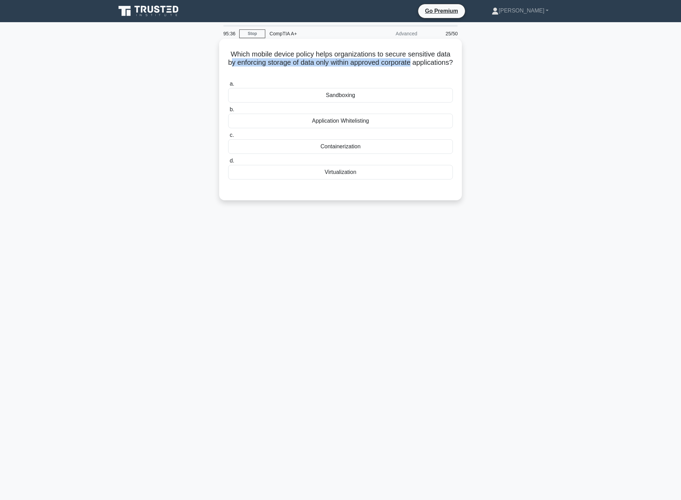
click at [367, 71] on h5 "Which mobile device policy helps organizations to secure sensitive data by enfo…" at bounding box center [340, 63] width 226 height 26
click at [358, 150] on div "Containerization" at bounding box center [340, 146] width 225 height 15
click at [228, 138] on input "c. Containerization" at bounding box center [228, 135] width 0 height 5
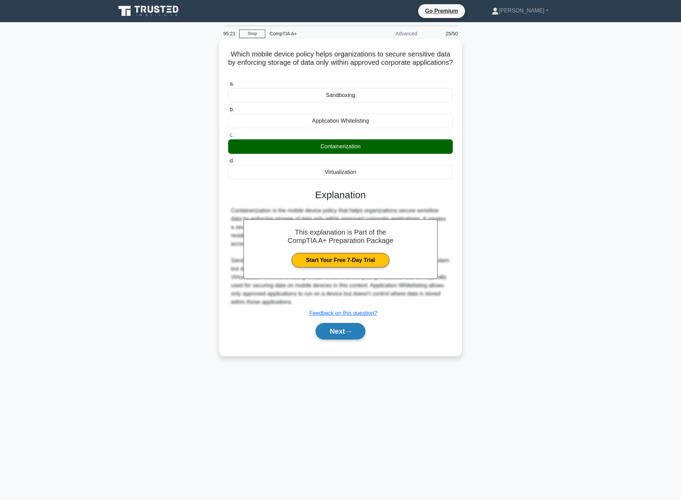
click at [351, 337] on button "Next" at bounding box center [341, 331] width 50 height 17
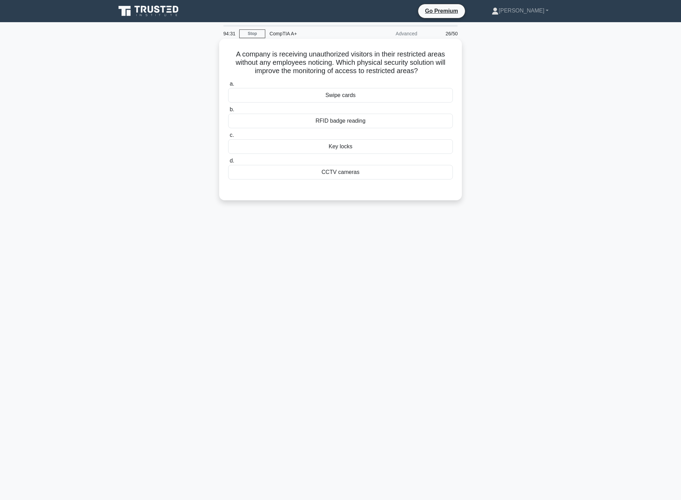
click at [362, 119] on div "RFID badge reading" at bounding box center [340, 121] width 225 height 15
click at [228, 112] on input "b. RFID badge reading" at bounding box center [228, 109] width 0 height 5
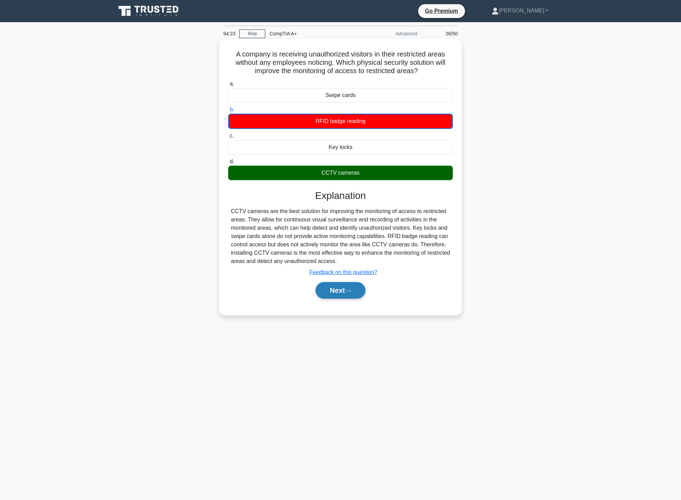
click at [331, 288] on button "Next" at bounding box center [341, 290] width 50 height 17
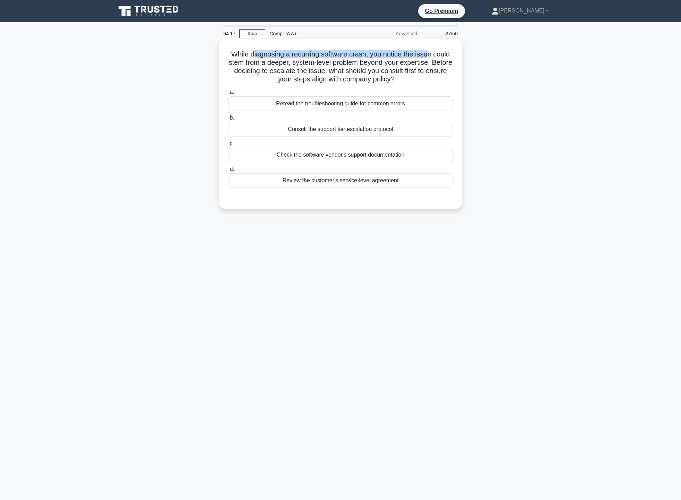
drag, startPoint x: 253, startPoint y: 55, endPoint x: 428, endPoint y: 56, distance: 174.8
click at [428, 56] on h5 "While diagnosing a recurring software crash, you notice the issue could stem fr…" at bounding box center [340, 67] width 226 height 34
drag, startPoint x: 244, startPoint y: 64, endPoint x: 422, endPoint y: 64, distance: 177.9
click at [422, 64] on h5 "While diagnosing a recurring software crash, you notice the issue could stem fr…" at bounding box center [340, 67] width 226 height 34
drag, startPoint x: 316, startPoint y: 70, endPoint x: 440, endPoint y: 72, distance: 123.8
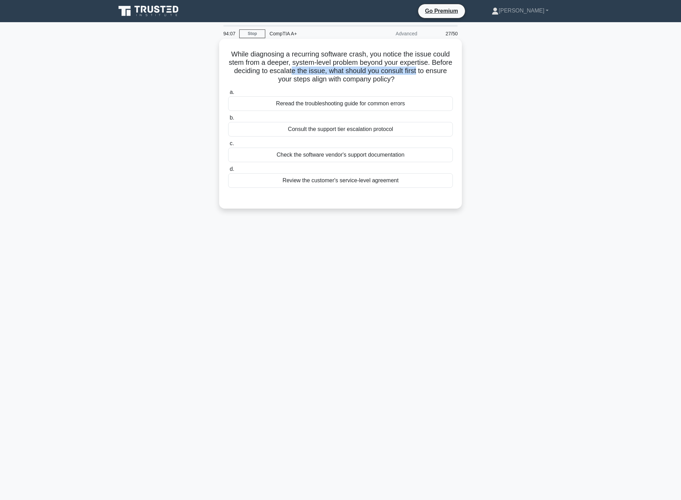
click at [440, 72] on h5 "While diagnosing a recurring software crash, you notice the issue could stem fr…" at bounding box center [340, 67] width 226 height 34
drag, startPoint x: 268, startPoint y: 78, endPoint x: 422, endPoint y: 85, distance: 154.1
click at [422, 85] on div "While diagnosing a recurring software crash, you notice the issue could stem fr…" at bounding box center [340, 124] width 237 height 164
click at [457, 81] on div "While diagnosing a recurring software crash, you notice the issue could stem fr…" at bounding box center [340, 124] width 237 height 164
click at [350, 129] on div "Consult the support tier escalation protocol" at bounding box center [340, 129] width 225 height 15
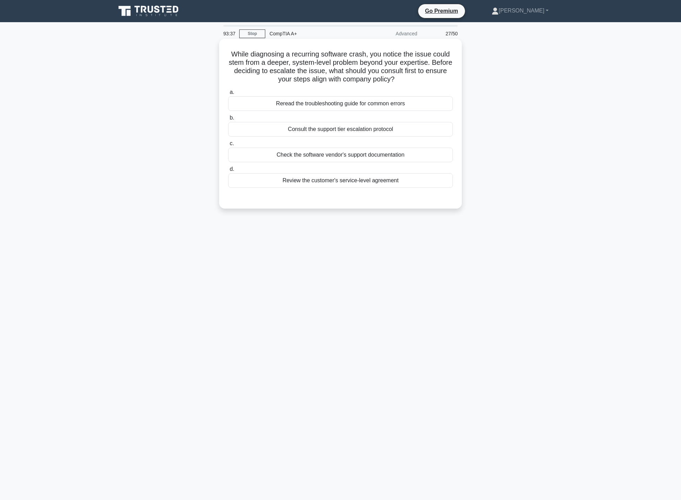
click at [228, 120] on input "b. Consult the support tier escalation protocol" at bounding box center [228, 118] width 0 height 5
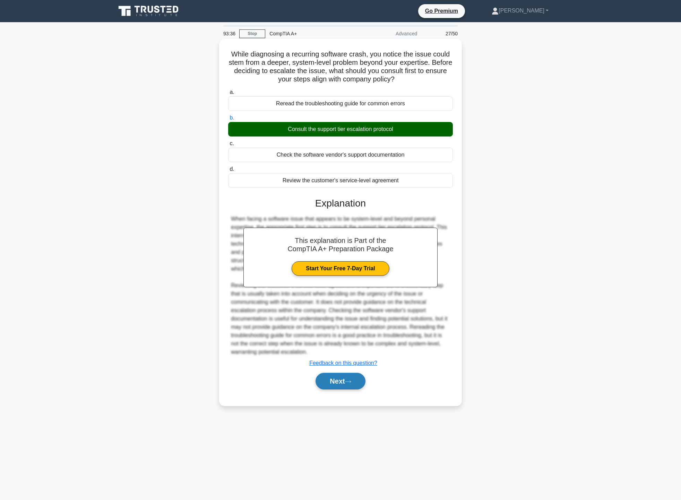
click at [341, 380] on button "Next" at bounding box center [341, 381] width 50 height 17
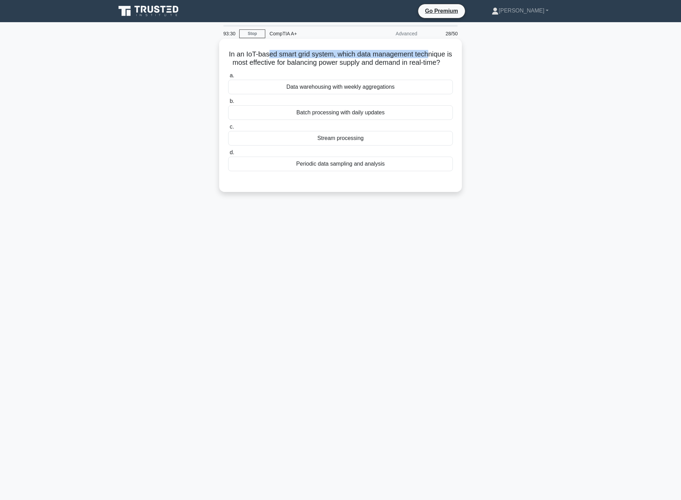
drag, startPoint x: 271, startPoint y: 51, endPoint x: 434, endPoint y: 50, distance: 162.6
click at [434, 50] on h5 "In an IoT-based smart grid system, which data management technique is most effe…" at bounding box center [340, 58] width 226 height 17
drag, startPoint x: 248, startPoint y: 65, endPoint x: 342, endPoint y: 60, distance: 94.4
click at [342, 60] on h5 "In an IoT-based smart grid system, which data management technique is most effe…" at bounding box center [340, 58] width 226 height 17
click at [378, 67] on h5 "In an IoT-based smart grid system, which data management technique is most effe…" at bounding box center [340, 58] width 226 height 17
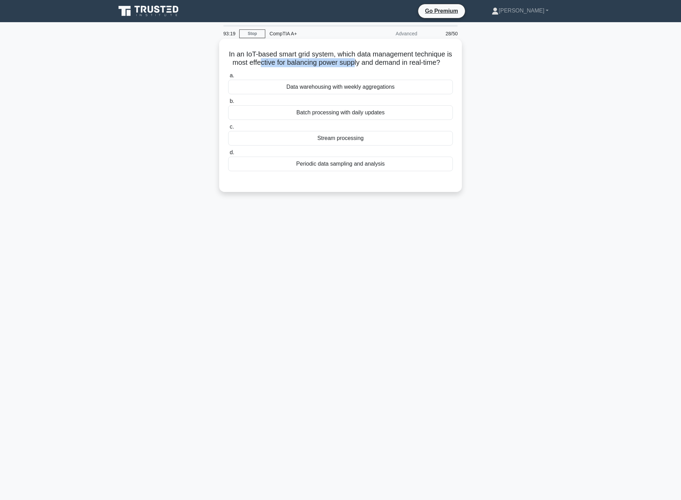
drag, startPoint x: 266, startPoint y: 62, endPoint x: 362, endPoint y: 63, distance: 96.1
click at [362, 63] on h5 "In an IoT-based smart grid system, which data management technique is most effe…" at bounding box center [340, 58] width 226 height 17
click at [397, 67] on h5 "In an IoT-based smart grid system, which data management technique is most effe…" at bounding box center [340, 58] width 226 height 17
click at [364, 146] on div "Stream processing" at bounding box center [340, 138] width 225 height 15
click at [228, 129] on input "c. Stream processing" at bounding box center [228, 127] width 0 height 5
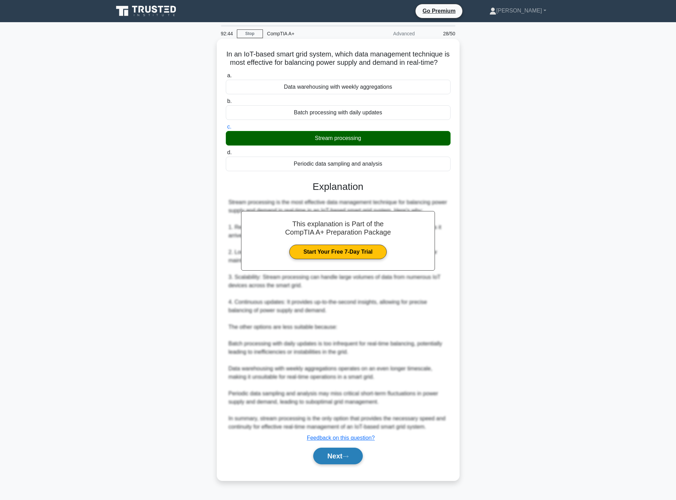
click at [338, 465] on button "Next" at bounding box center [338, 456] width 50 height 17
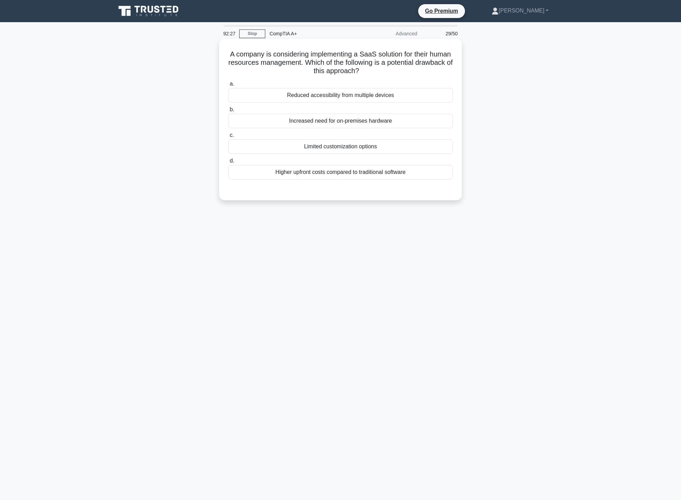
click at [238, 48] on div "A company is considering implementing a SaaS solution for their human resources…" at bounding box center [340, 120] width 237 height 156
drag, startPoint x: 238, startPoint y: 54, endPoint x: 435, endPoint y: 57, distance: 197.3
click at [435, 57] on h5 "A company is considering implementing a SaaS solution for their human resources…" at bounding box center [340, 63] width 226 height 26
drag, startPoint x: 232, startPoint y: 61, endPoint x: 441, endPoint y: 64, distance: 209.8
click at [441, 64] on h5 "A company is considering implementing a SaaS solution for their human resources…" at bounding box center [340, 63] width 226 height 26
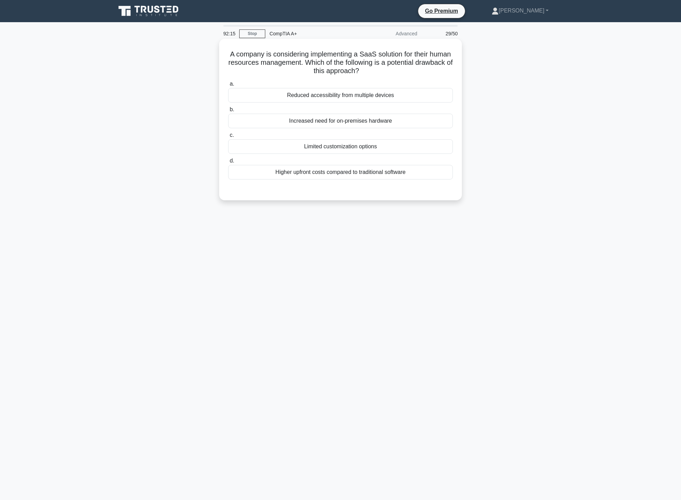
click at [390, 70] on h5 "A company is considering implementing a SaaS solution for their human resources…" at bounding box center [340, 63] width 226 height 26
click at [348, 144] on div "Limited customization options" at bounding box center [340, 146] width 225 height 15
click at [228, 138] on input "c. Limited customization options" at bounding box center [228, 135] width 0 height 5
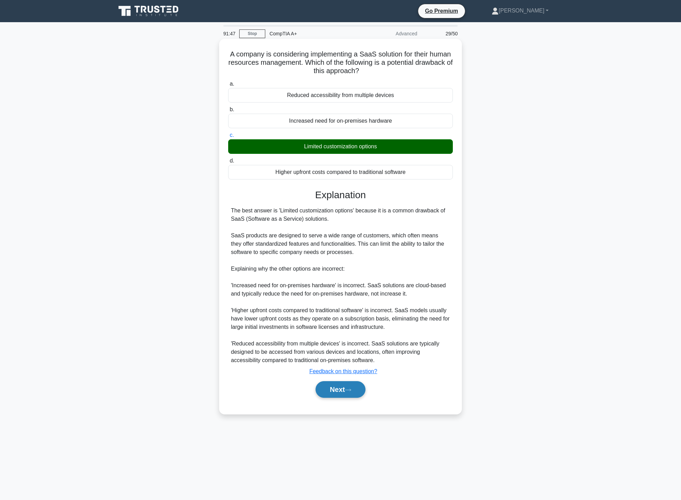
click at [333, 385] on button "Next" at bounding box center [341, 389] width 50 height 17
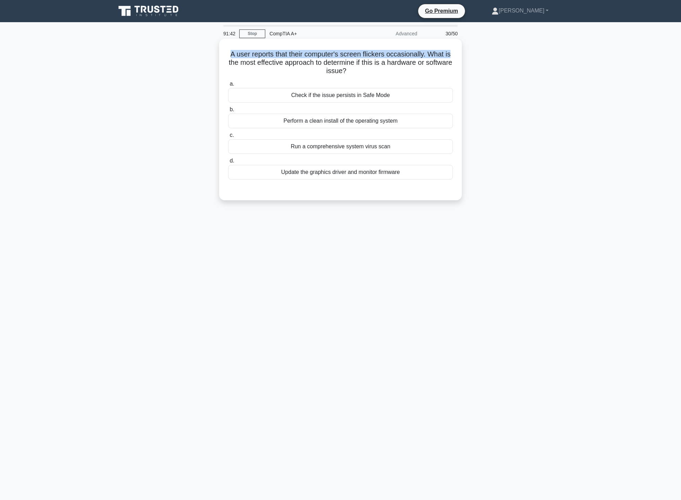
drag, startPoint x: 230, startPoint y: 53, endPoint x: 455, endPoint y: 53, distance: 225.4
click at [455, 53] on div "A user reports that their computer's screen flickers occasionally. What is the …" at bounding box center [340, 120] width 237 height 156
drag, startPoint x: 253, startPoint y: 63, endPoint x: 429, endPoint y: 67, distance: 176.2
click at [429, 67] on h5 "A user reports that their computer's screen flickers occasionally. What is the …" at bounding box center [340, 63] width 226 height 26
click at [407, 71] on h5 "A user reports that their computer's screen flickers occasionally. What is the …" at bounding box center [340, 63] width 226 height 26
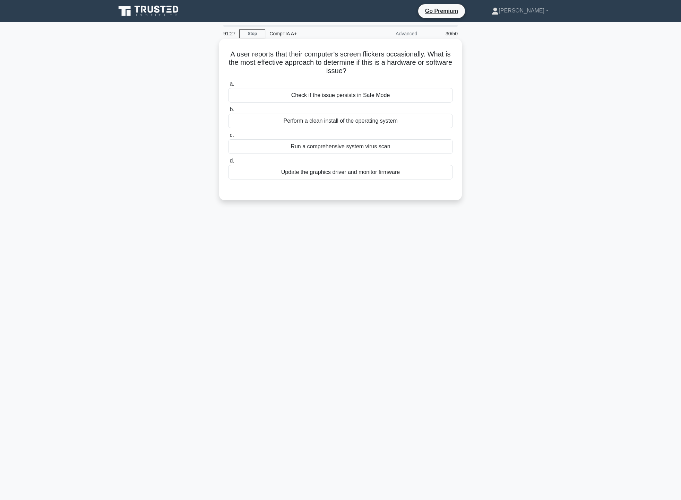
click at [362, 169] on div "Update the graphics driver and monitor firmware" at bounding box center [340, 172] width 225 height 15
click at [228, 163] on input "d. Update the graphics driver and monitor firmware" at bounding box center [228, 161] width 0 height 5
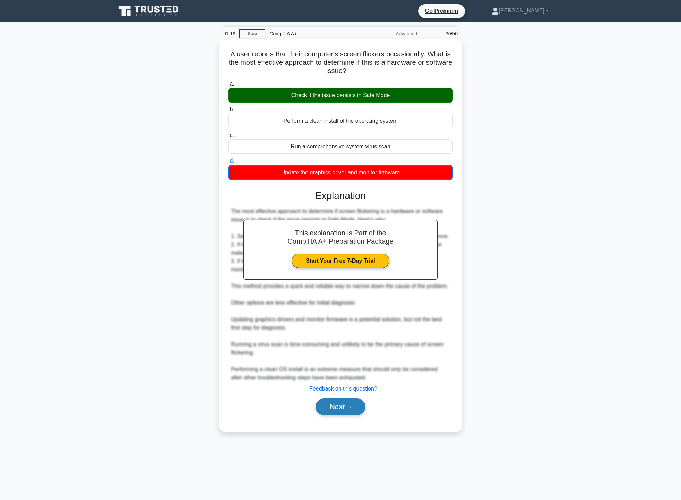
click at [348, 404] on button "Next" at bounding box center [341, 407] width 50 height 17
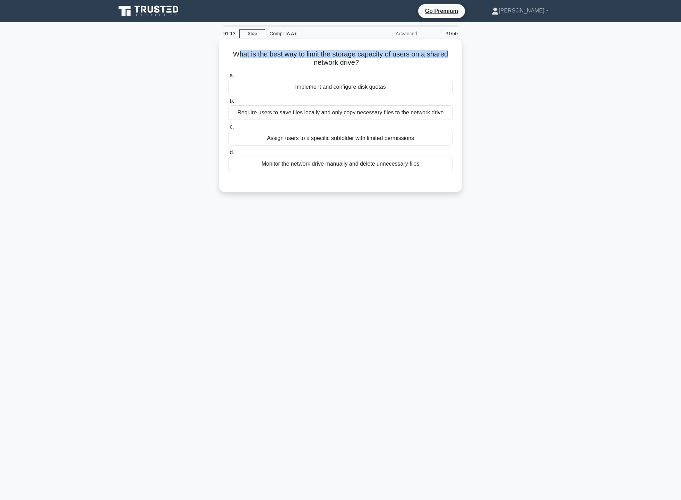
drag, startPoint x: 236, startPoint y: 52, endPoint x: 454, endPoint y: 53, distance: 217.8
click at [454, 53] on div "What is the best way to limit the storage capacity of users on a shared network…" at bounding box center [340, 116] width 237 height 148
click at [369, 69] on div "What is the best way to limit the storage capacity of users on a shared network…" at bounding box center [340, 116] width 237 height 148
click at [397, 91] on div "Implement and configure disk quotas" at bounding box center [340, 87] width 225 height 15
click at [228, 78] on input "a. Implement and configure disk quotas" at bounding box center [228, 76] width 0 height 5
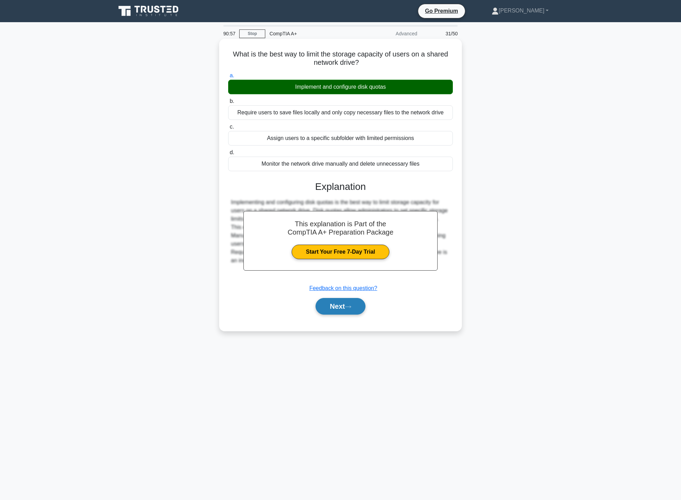
click at [349, 309] on icon at bounding box center [348, 307] width 6 height 4
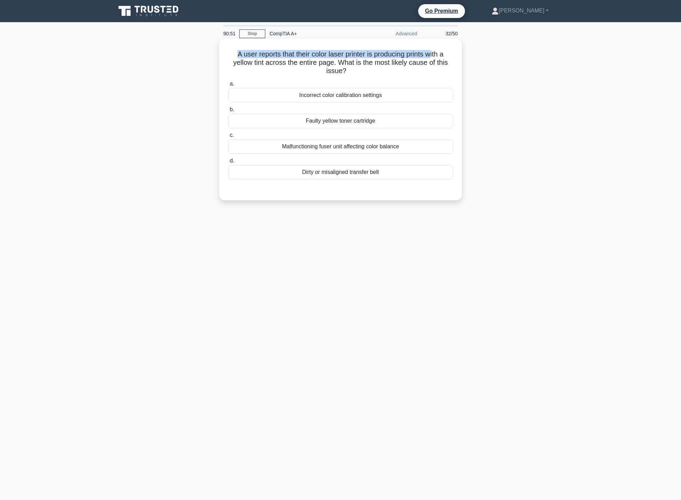
drag, startPoint x: 233, startPoint y: 52, endPoint x: 432, endPoint y: 57, distance: 199.1
click at [432, 57] on h5 "A user reports that their color laser printer is producing prints with a yellow…" at bounding box center [340, 63] width 226 height 26
drag, startPoint x: 239, startPoint y: 62, endPoint x: 445, endPoint y: 67, distance: 206.0
click at [445, 67] on h5 "A user reports that their color laser printer is producing prints with a yellow…" at bounding box center [340, 63] width 226 height 26
drag, startPoint x: 327, startPoint y: 71, endPoint x: 354, endPoint y: 72, distance: 27.1
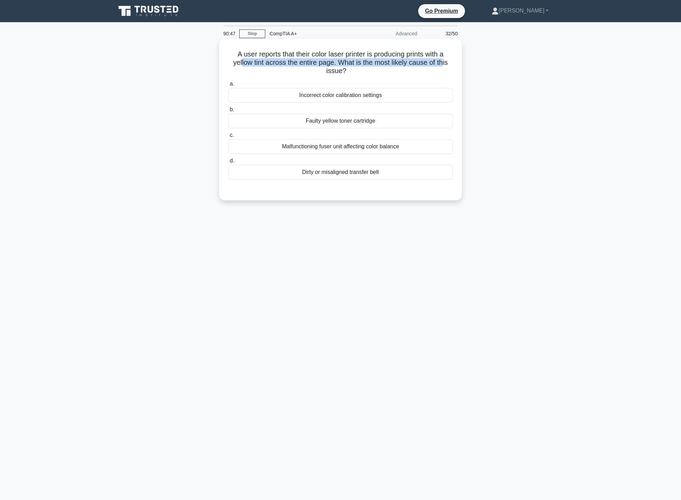
click at [354, 72] on h5 "A user reports that their color laser printer is producing prints with a yellow…" at bounding box center [340, 63] width 226 height 26
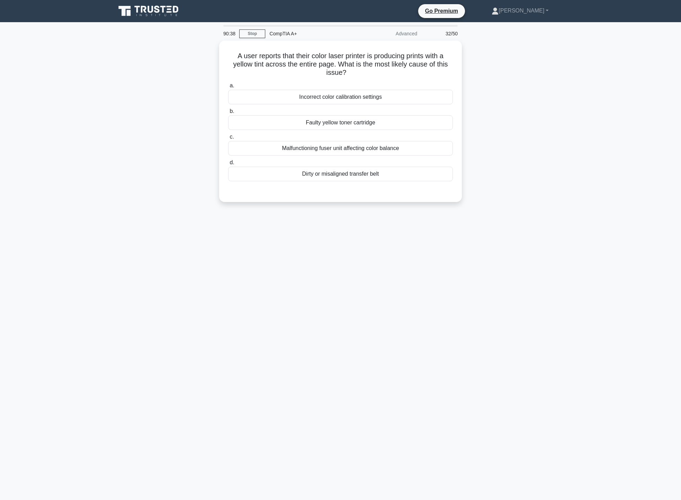
click at [520, 116] on div "A user reports that their color laser printer is producing prints with a yellow…" at bounding box center [341, 126] width 458 height 170
click at [395, 124] on div "Faulty yellow toner cartridge" at bounding box center [340, 121] width 225 height 15
click at [228, 112] on input "b. Faulty yellow toner cartridge" at bounding box center [228, 109] width 0 height 5
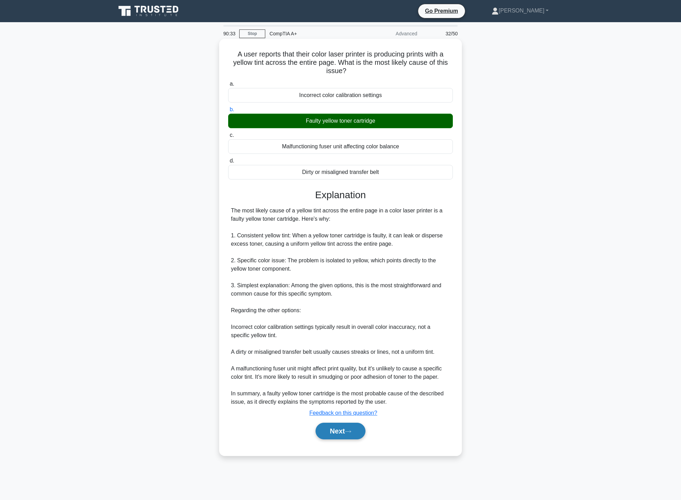
click at [337, 432] on button "Next" at bounding box center [341, 431] width 50 height 17
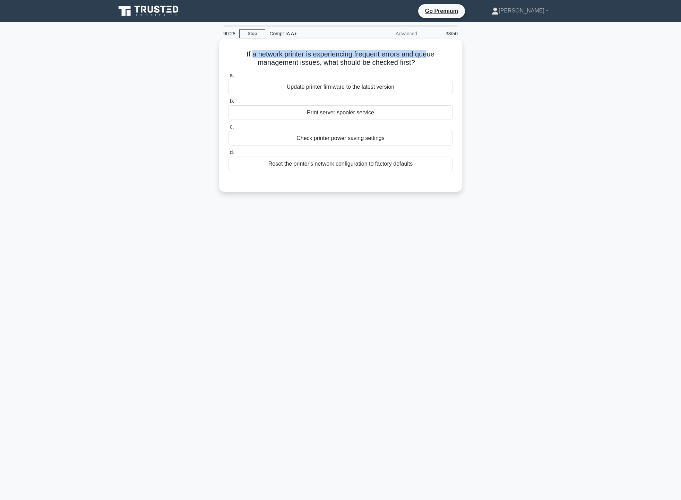
drag, startPoint x: 249, startPoint y: 54, endPoint x: 429, endPoint y: 53, distance: 180.0
click at [429, 53] on h5 "If a network printer is experiencing frequent errors and queue management issue…" at bounding box center [340, 58] width 226 height 17
drag, startPoint x: 253, startPoint y: 62, endPoint x: 419, endPoint y: 69, distance: 165.2
click at [419, 69] on div "If a network printer is experiencing frequent errors and queue management issue…" at bounding box center [340, 116] width 237 height 148
click at [450, 66] on h5 "If a network printer is experiencing frequent errors and queue management issue…" at bounding box center [340, 58] width 226 height 17
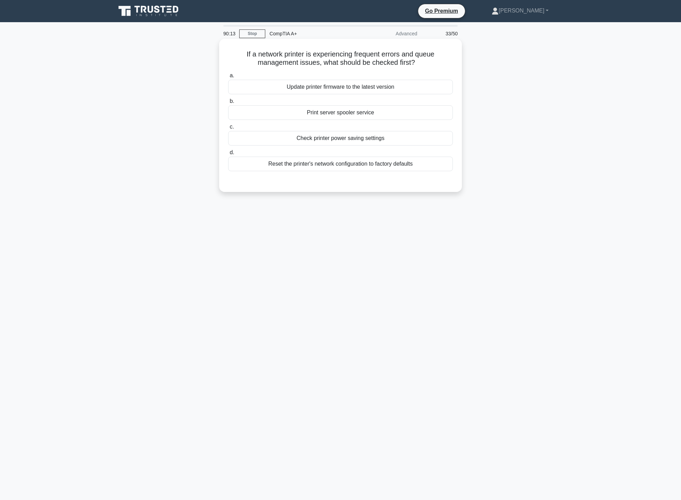
click at [435, 91] on div "Update printer firmware to the latest version" at bounding box center [340, 87] width 225 height 15
click at [228, 78] on input "a. Update printer firmware to the latest version" at bounding box center [228, 76] width 0 height 5
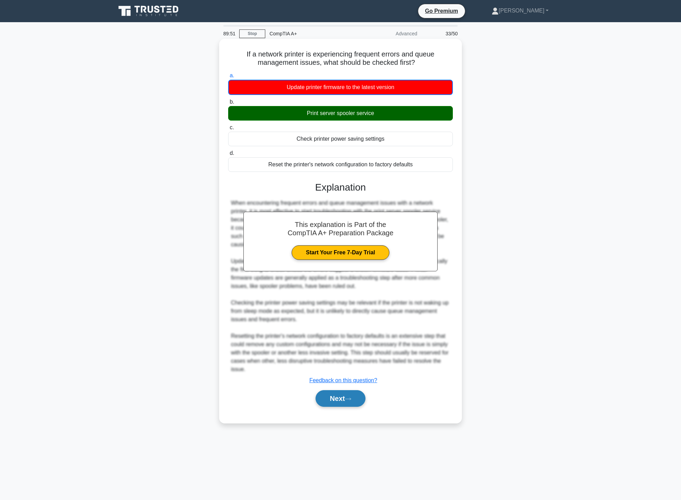
click at [343, 398] on button "Next" at bounding box center [341, 398] width 50 height 17
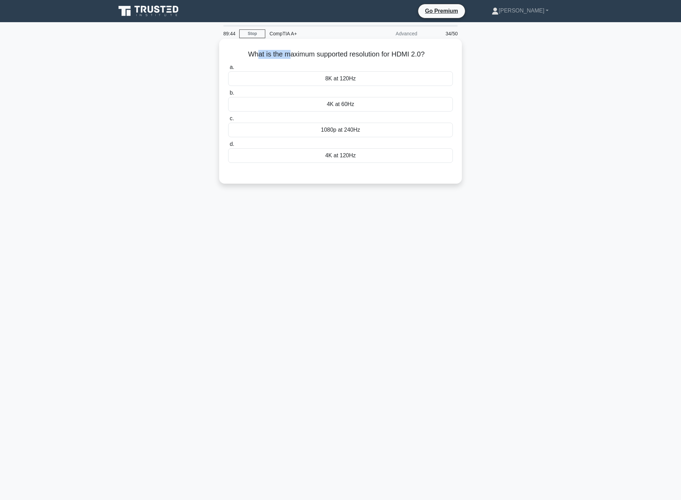
drag, startPoint x: 254, startPoint y: 53, endPoint x: 289, endPoint y: 53, distance: 35.0
click at [289, 53] on h5 "What is the maximum supported resolution for HDMI 2.0? .spinner_0XTQ{transform-…" at bounding box center [340, 54] width 226 height 9
click at [354, 80] on div "8K at 120Hz" at bounding box center [340, 78] width 225 height 15
click at [228, 70] on input "a. 8K at 120Hz" at bounding box center [228, 67] width 0 height 5
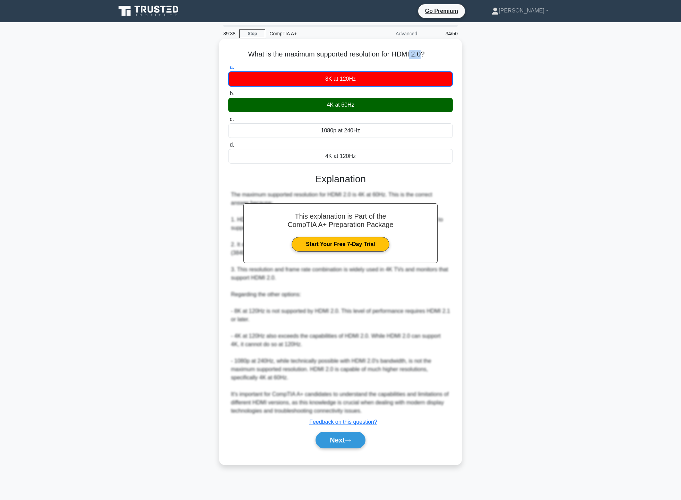
drag, startPoint x: 424, startPoint y: 55, endPoint x: 413, endPoint y: 57, distance: 11.5
click at [413, 57] on h5 "What is the maximum supported resolution for HDMI 2.0? .spinner_0XTQ{transform-…" at bounding box center [340, 54] width 226 height 9
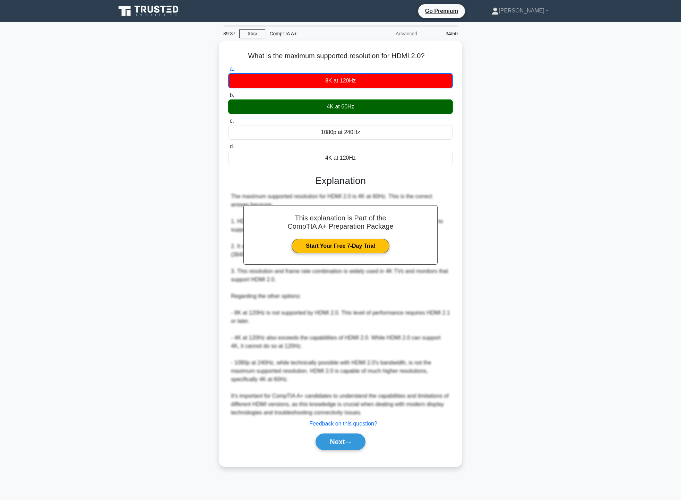
click at [486, 84] on div "What is the maximum supported resolution for HDMI 2.0? .spinner_0XTQ{transform-…" at bounding box center [341, 258] width 458 height 434
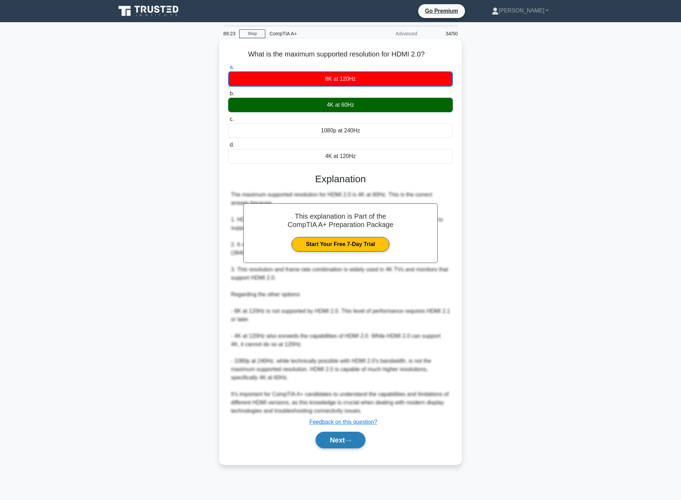
click at [328, 441] on button "Next" at bounding box center [341, 440] width 50 height 17
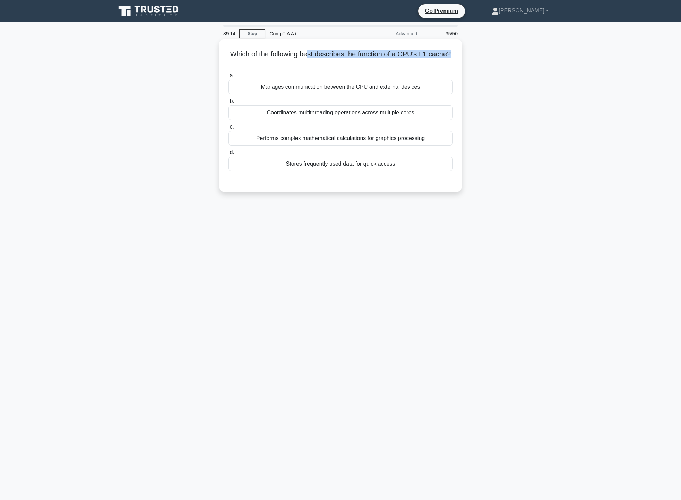
drag, startPoint x: 311, startPoint y: 51, endPoint x: 452, endPoint y: 53, distance: 140.4
click at [452, 53] on h5 "Which of the following best describes the function of a CPU's L1 cache? .spinne…" at bounding box center [340, 58] width 226 height 17
click at [476, 96] on div "Which of the following best describes the function of a CPU's L1 cache? .spinne…" at bounding box center [341, 122] width 458 height 162
click at [411, 165] on div "Stores frequently used data for quick access" at bounding box center [340, 164] width 225 height 15
click at [228, 155] on input "d. Stores frequently used data for quick access" at bounding box center [228, 152] width 0 height 5
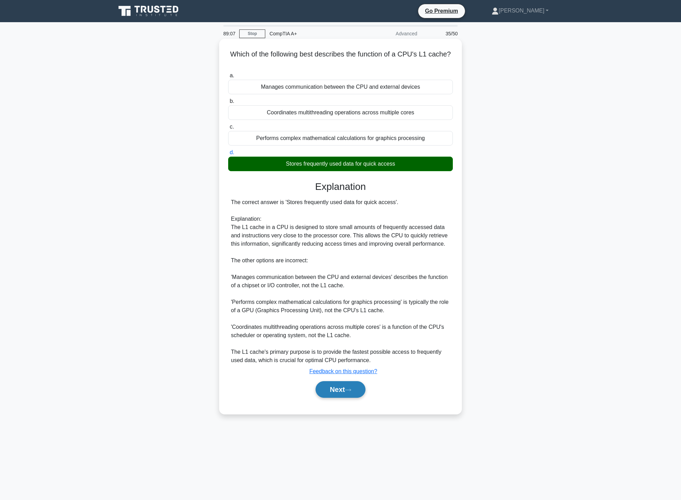
click at [334, 396] on button "Next" at bounding box center [341, 389] width 50 height 17
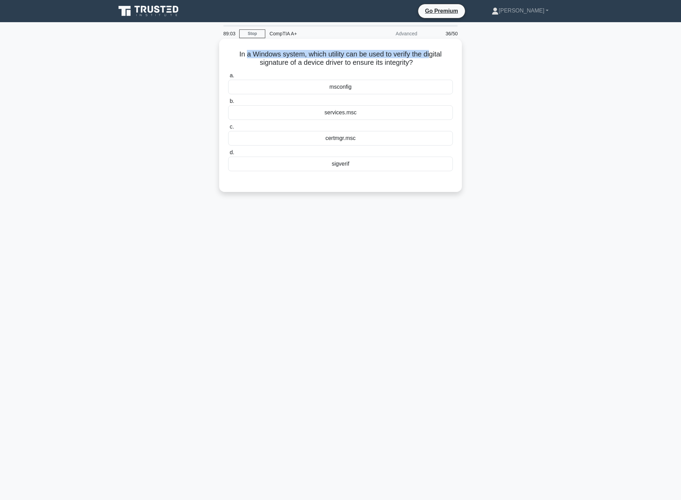
drag, startPoint x: 245, startPoint y: 56, endPoint x: 431, endPoint y: 50, distance: 185.6
click at [431, 50] on h5 "In a Windows system, which utility can be used to verify the digital signature …" at bounding box center [340, 58] width 226 height 17
click at [522, 169] on div "In a Windows system, which utility can be used to verify the digital signature …" at bounding box center [341, 122] width 458 height 162
click at [389, 164] on div "sigverif" at bounding box center [340, 164] width 225 height 15
click at [228, 155] on input "d. sigverif" at bounding box center [228, 152] width 0 height 5
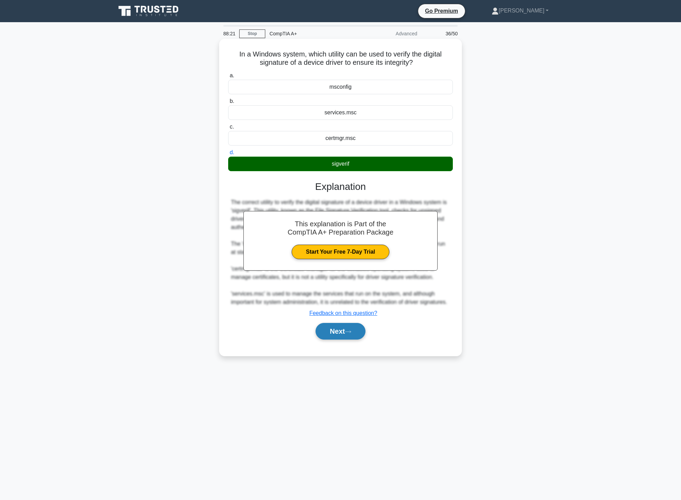
click at [359, 327] on button "Next" at bounding box center [341, 331] width 50 height 17
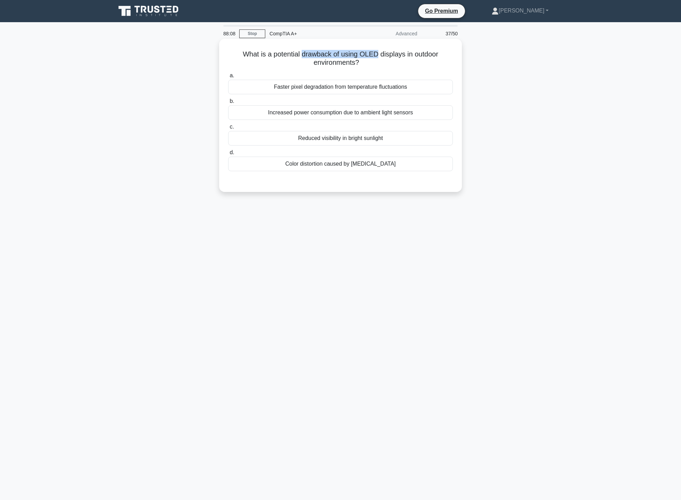
drag, startPoint x: 302, startPoint y: 52, endPoint x: 379, endPoint y: 53, distance: 77.0
click at [379, 53] on h5 "What is a potential drawback of using OLED displays in outdoor environments? .s…" at bounding box center [340, 58] width 226 height 17
click at [435, 52] on h5 "What is a potential drawback of using OLED displays in outdoor environments? .s…" at bounding box center [340, 58] width 226 height 17
click at [372, 139] on div "Reduced visibility in bright sunlight" at bounding box center [340, 138] width 225 height 15
click at [228, 129] on input "c. Reduced visibility in bright sunlight" at bounding box center [228, 127] width 0 height 5
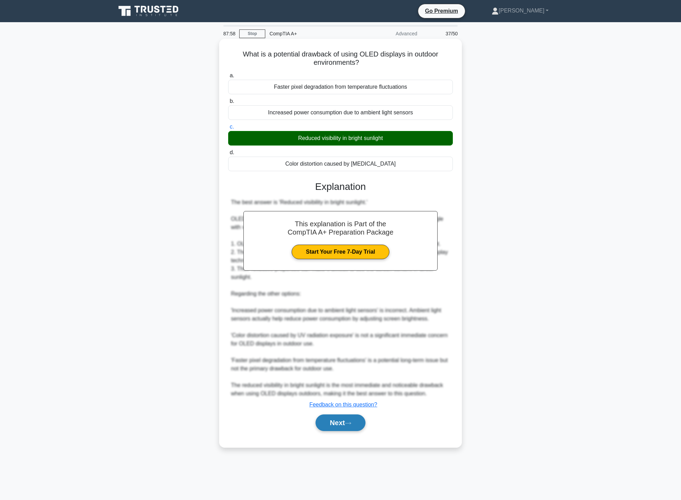
click at [363, 424] on button "Next" at bounding box center [341, 423] width 50 height 17
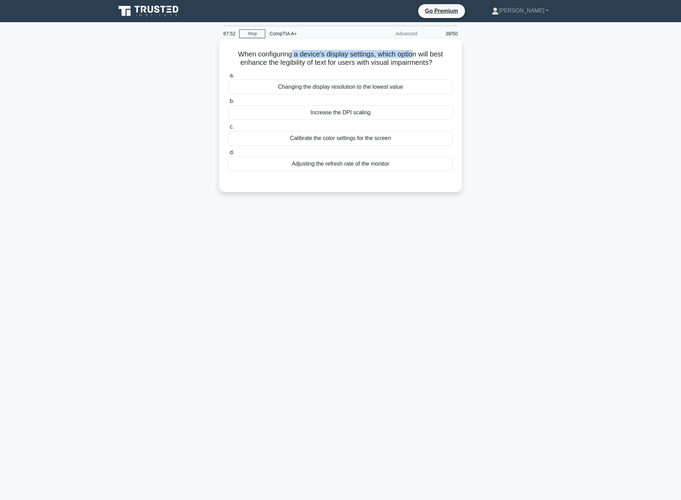
drag, startPoint x: 291, startPoint y: 53, endPoint x: 413, endPoint y: 52, distance: 121.7
click at [413, 52] on h5 "When configuring a device's display settings, which option will best enhance th…" at bounding box center [340, 58] width 226 height 17
drag, startPoint x: 239, startPoint y: 61, endPoint x: 451, endPoint y: 63, distance: 211.9
click at [451, 63] on h5 "When configuring a device's display settings, which option will best enhance th…" at bounding box center [340, 58] width 226 height 17
click at [474, 70] on div "When configuring a device's display settings, which option will best enhance th…" at bounding box center [341, 122] width 458 height 162
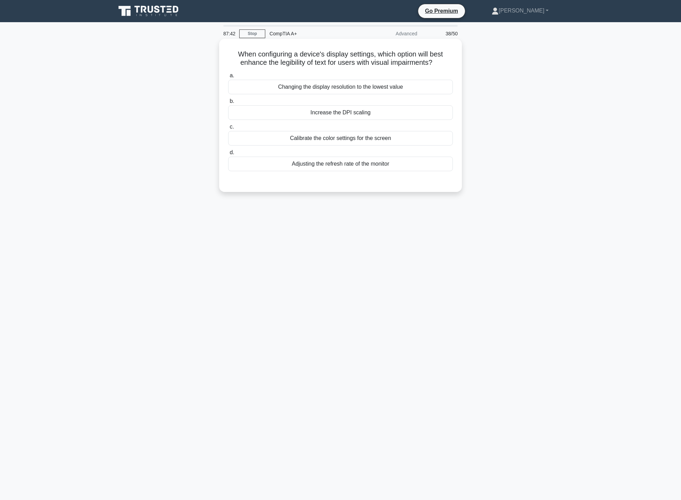
click at [364, 113] on div "Increase the DPI scaling" at bounding box center [340, 112] width 225 height 15
click at [228, 104] on input "b. Increase the DPI scaling" at bounding box center [228, 101] width 0 height 5
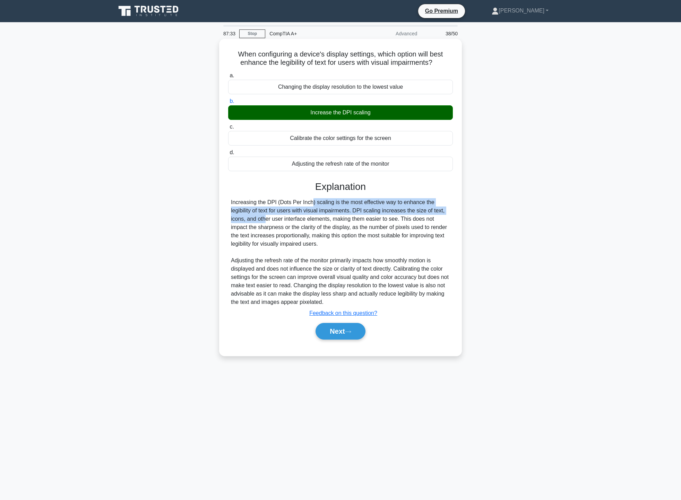
drag, startPoint x: 273, startPoint y: 202, endPoint x: 362, endPoint y: 215, distance: 90.0
click at [439, 215] on div "Increasing the DPI (Dots Per Inch) scaling is the most effective way to enhance…" at bounding box center [340, 252] width 219 height 108
drag, startPoint x: 232, startPoint y: 218, endPoint x: 342, endPoint y: 221, distance: 109.3
click at [350, 222] on div "Increasing the DPI (Dots Per Inch) scaling is the most effective way to enhance…" at bounding box center [340, 252] width 219 height 108
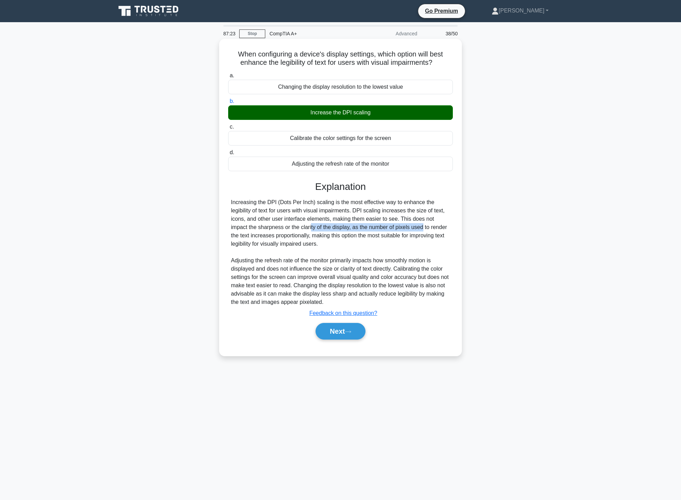
drag, startPoint x: 254, startPoint y: 227, endPoint x: 371, endPoint y: 249, distance: 118.8
click at [366, 229] on div "Increasing the DPI (Dots Per Inch) scaling is the most effective way to enhance…" at bounding box center [340, 252] width 219 height 108
click at [345, 334] on button "Next" at bounding box center [341, 331] width 50 height 17
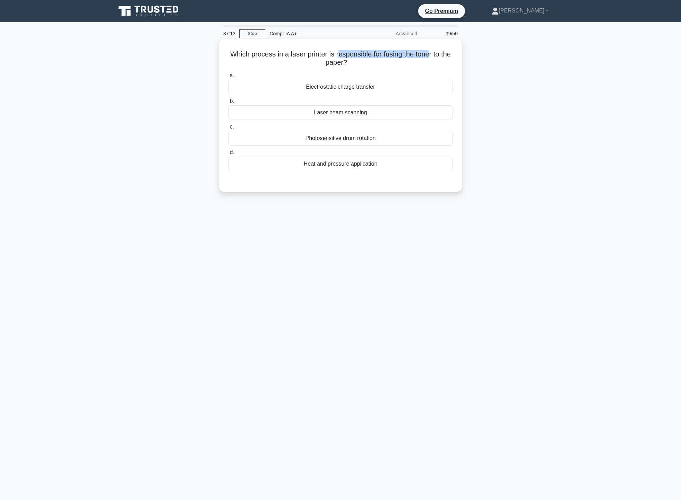
drag, startPoint x: 342, startPoint y: 53, endPoint x: 436, endPoint y: 55, distance: 94.0
click at [436, 55] on h5 "Which process in a laser printer is responsible for fusing the toner to the pap…" at bounding box center [340, 58] width 226 height 17
click at [373, 169] on div "Heat and pressure application" at bounding box center [340, 164] width 225 height 15
click at [228, 155] on input "d. Heat and pressure application" at bounding box center [228, 152] width 0 height 5
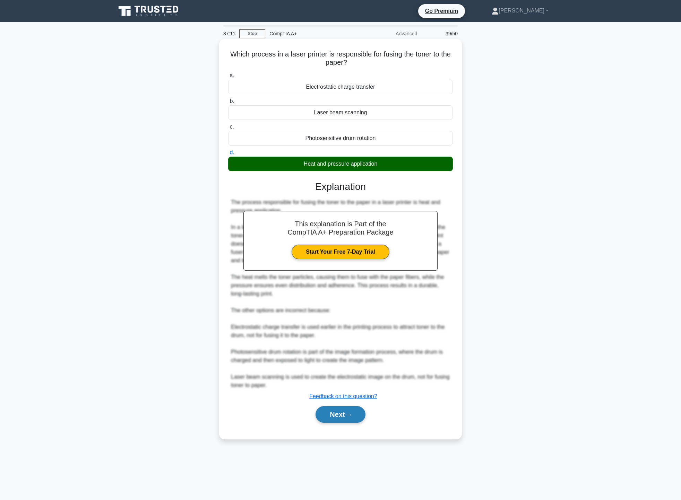
click at [344, 420] on button "Next" at bounding box center [341, 414] width 50 height 17
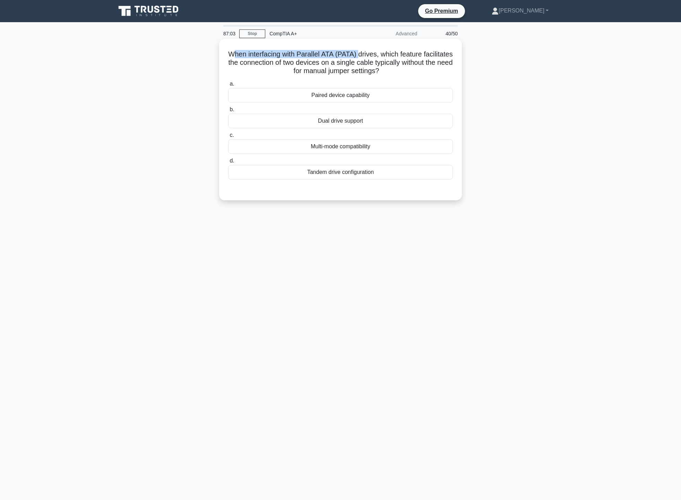
drag, startPoint x: 247, startPoint y: 51, endPoint x: 376, endPoint y: 55, distance: 129.4
click at [376, 55] on h5 "When interfacing with Parallel ATA (PATA) drives, which feature facilitates the…" at bounding box center [340, 63] width 226 height 26
drag, startPoint x: 248, startPoint y: 62, endPoint x: 434, endPoint y: 68, distance: 186.3
click at [434, 68] on h5 "When interfacing with Parallel ATA (PATA) drives, which feature facilitates the…" at bounding box center [340, 63] width 226 height 26
click at [497, 91] on div "When interfacing with Parallel ATA (PATA) drives, which feature facilitates the…" at bounding box center [341, 126] width 458 height 170
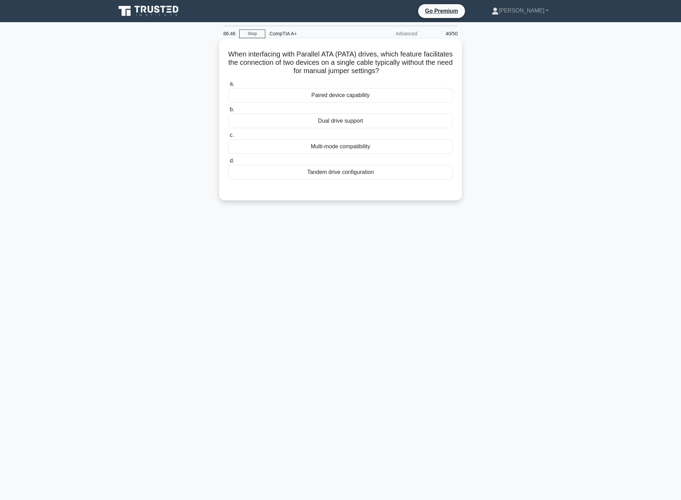
click at [385, 124] on div "Dual drive support" at bounding box center [340, 121] width 225 height 15
click at [228, 112] on input "b. Dual drive support" at bounding box center [228, 109] width 0 height 5
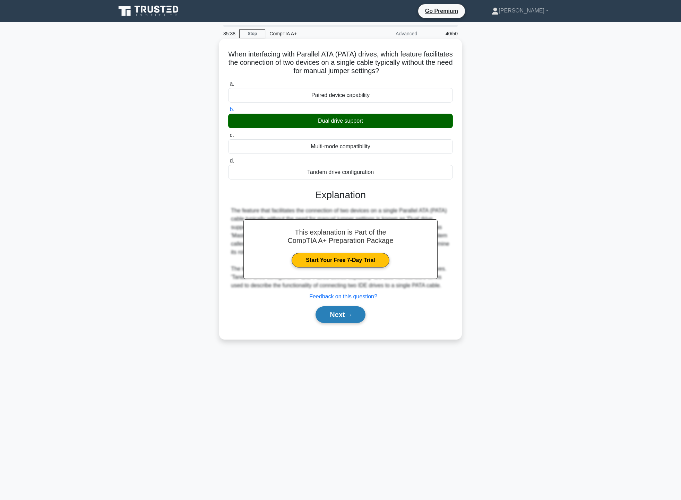
click at [342, 309] on button "Next" at bounding box center [341, 315] width 50 height 17
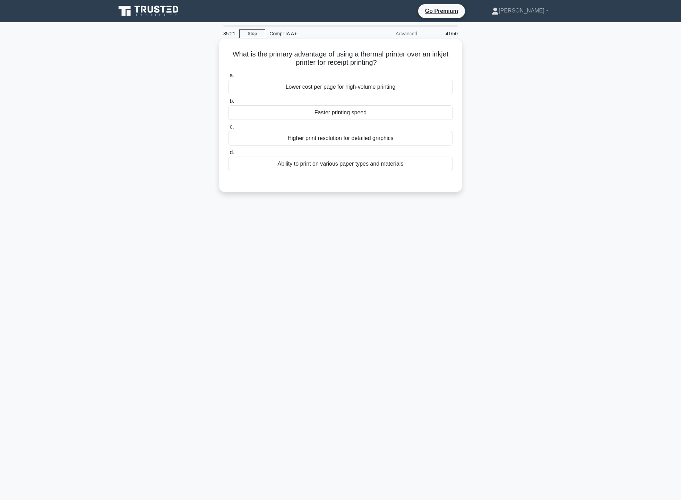
click at [415, 88] on div "Lower cost per page for high-volume printing" at bounding box center [340, 87] width 225 height 15
click at [228, 78] on input "a. Lower cost per page for high-volume printing" at bounding box center [228, 76] width 0 height 5
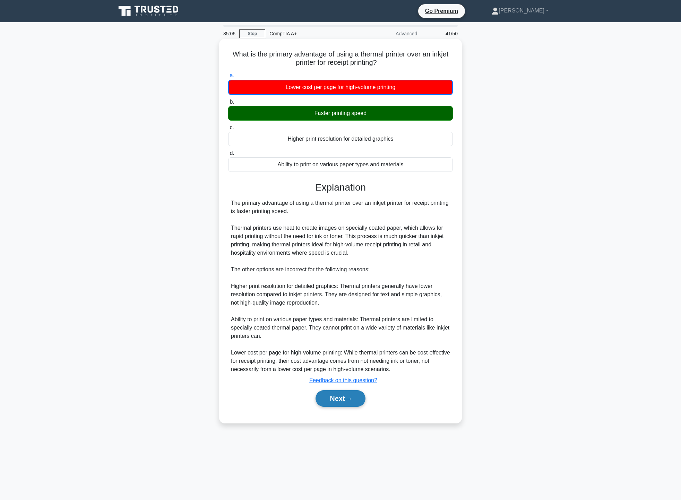
click at [339, 396] on button "Next" at bounding box center [341, 398] width 50 height 17
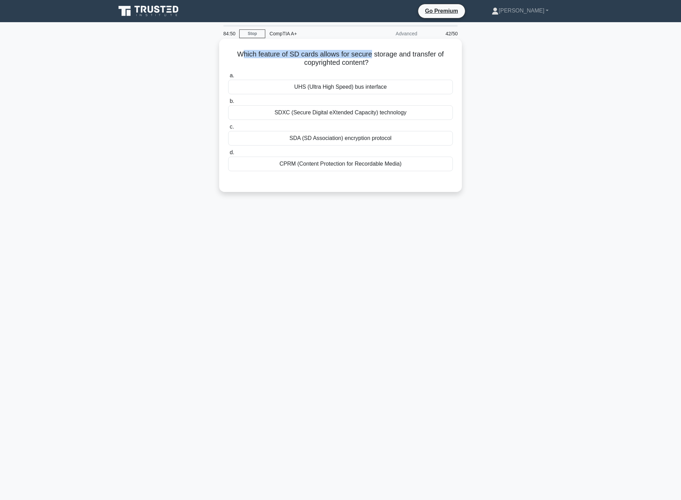
drag, startPoint x: 243, startPoint y: 54, endPoint x: 370, endPoint y: 51, distance: 126.6
click at [370, 51] on h5 "Which feature of SD cards allows for secure storage and transfer of copyrighted…" at bounding box center [340, 58] width 226 height 17
click at [364, 158] on div "CPRM (Content Protection for Recordable Media)" at bounding box center [340, 164] width 225 height 15
click at [228, 155] on input "d. CPRM (Content Protection for Recordable Media)" at bounding box center [228, 152] width 0 height 5
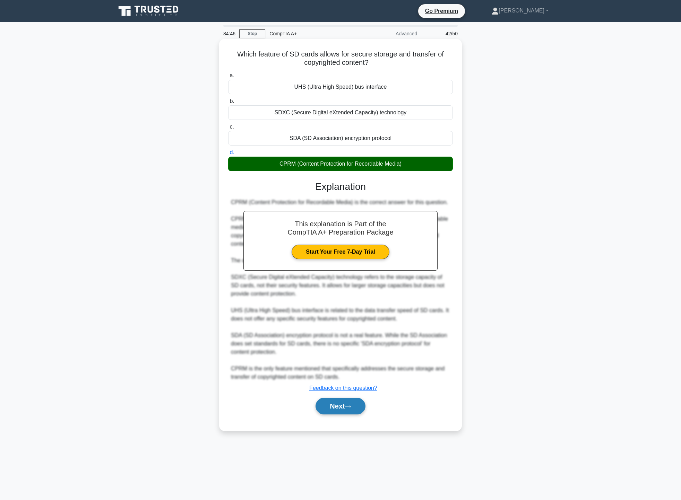
click at [345, 408] on button "Next" at bounding box center [341, 406] width 50 height 17
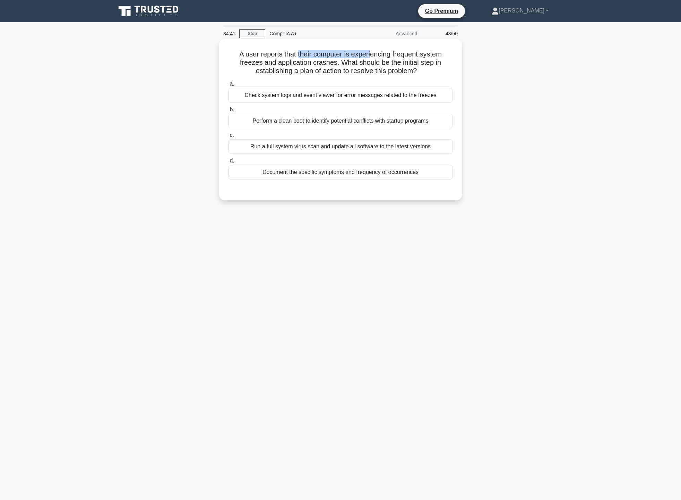
drag, startPoint x: 297, startPoint y: 58, endPoint x: 373, endPoint y: 53, distance: 75.8
click at [373, 53] on h5 "A user reports that their computer is experiencing frequent system freezes and …" at bounding box center [340, 63] width 226 height 26
drag, startPoint x: 257, startPoint y: 69, endPoint x: 375, endPoint y: 64, distance: 118.7
click at [375, 64] on h5 "A user reports that their computer is experiencing frequent system freezes and …" at bounding box center [340, 63] width 226 height 26
click at [337, 175] on div "Document the specific symptoms and frequency of occurrences" at bounding box center [340, 172] width 225 height 15
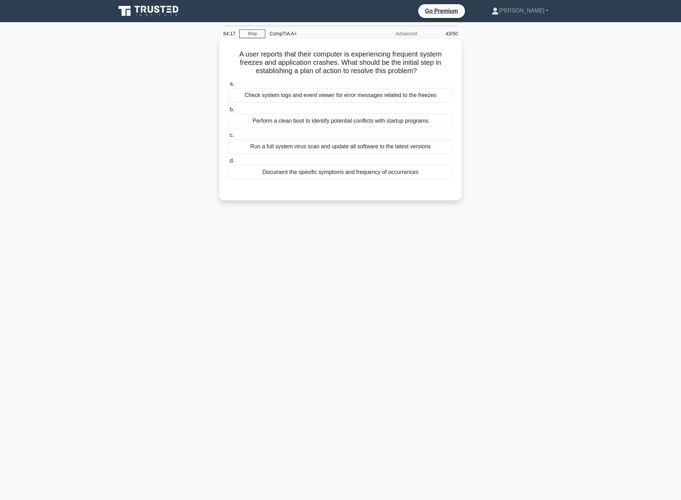
click at [228, 163] on input "d. Document the specific symptoms and frequency of occurrences" at bounding box center [228, 161] width 0 height 5
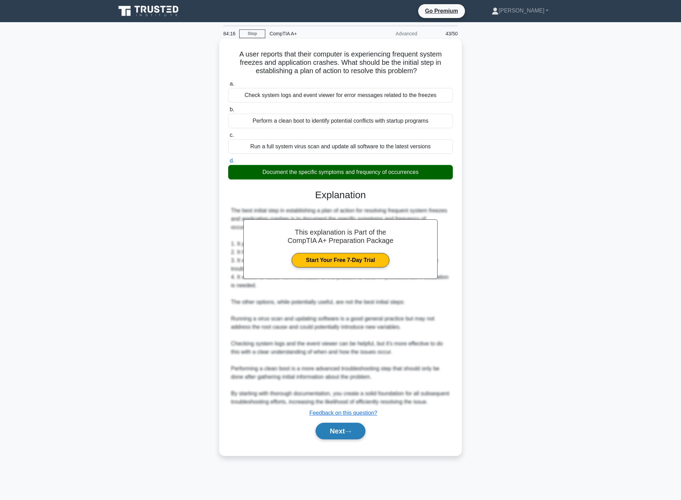
click at [361, 440] on button "Next" at bounding box center [341, 431] width 50 height 17
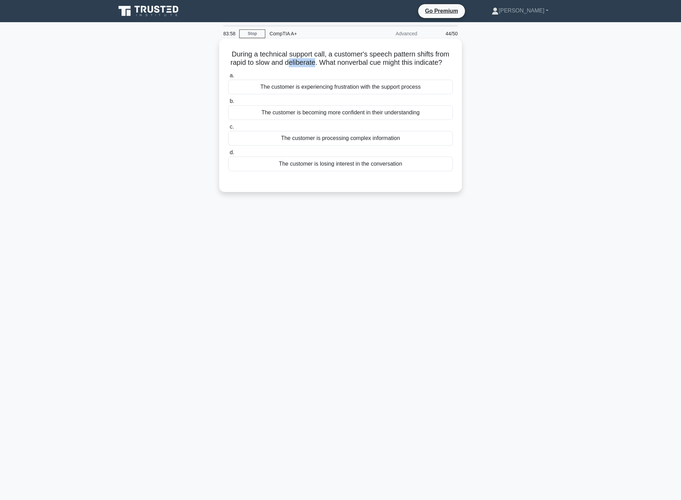
drag, startPoint x: 292, startPoint y: 63, endPoint x: 318, endPoint y: 64, distance: 26.7
click at [318, 64] on h5 "During a technical support call, a customer's speech pattern shifts from rapid …" at bounding box center [340, 58] width 226 height 17
click at [298, 67] on h5 "During a technical support call, a customer's speech pattern shifts from rapid …" at bounding box center [340, 58] width 226 height 17
drag, startPoint x: 289, startPoint y: 64, endPoint x: 319, endPoint y: 66, distance: 29.8
click at [319, 66] on h5 "During a technical support call, a customer's speech pattern shifts from rapid …" at bounding box center [340, 58] width 226 height 17
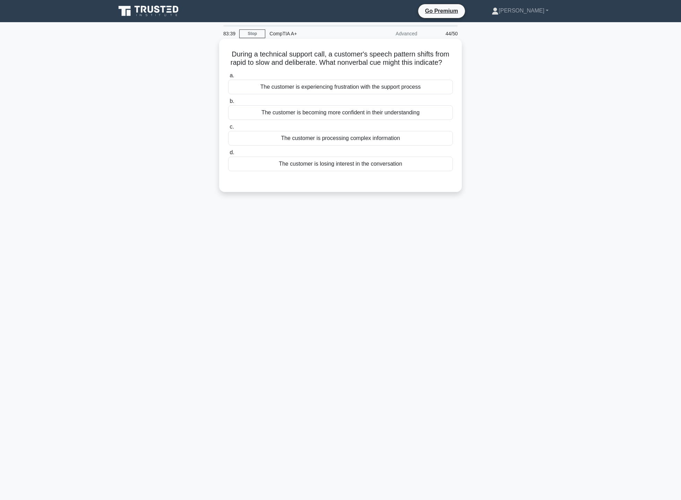
click at [338, 146] on div "The customer is processing complex information" at bounding box center [340, 138] width 225 height 15
click at [228, 129] on input "c. The customer is processing complex information" at bounding box center [228, 127] width 0 height 5
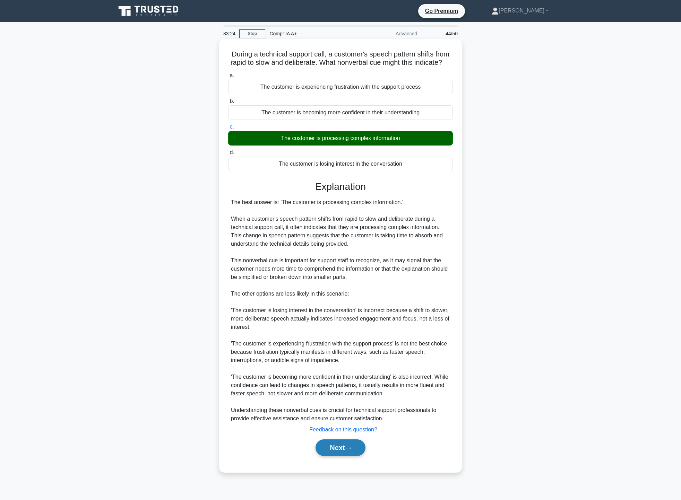
click at [345, 453] on button "Next" at bounding box center [341, 448] width 50 height 17
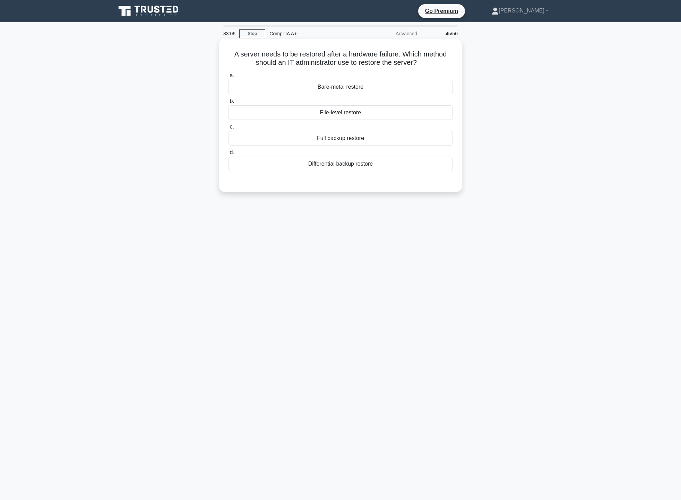
click at [352, 140] on div "Full backup restore" at bounding box center [340, 138] width 225 height 15
click at [228, 129] on input "c. Full backup restore" at bounding box center [228, 127] width 0 height 5
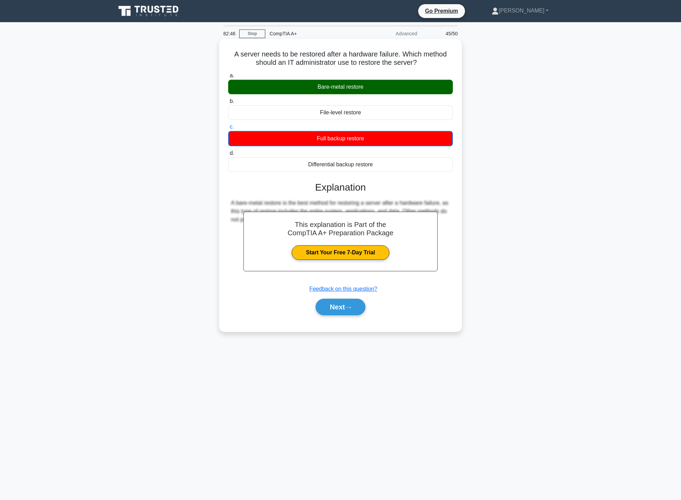
drag, startPoint x: 367, startPoint y: 87, endPoint x: 319, endPoint y: 85, distance: 47.9
click at [319, 85] on div "Bare-metal restore" at bounding box center [340, 87] width 225 height 15
click at [369, 86] on div "Bare-metal restore" at bounding box center [340, 87] width 225 height 15
click at [228, 78] on input "a. Bare-metal restore" at bounding box center [228, 76] width 0 height 5
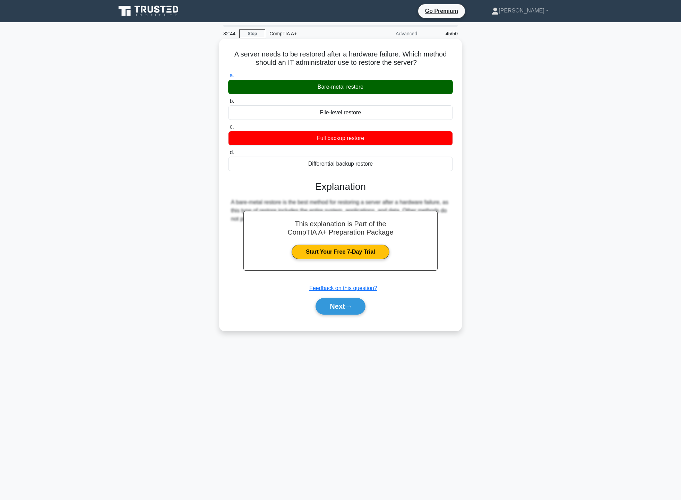
drag, startPoint x: 369, startPoint y: 86, endPoint x: 310, endPoint y: 84, distance: 58.6
click at [310, 84] on div "Bare-metal restore" at bounding box center [340, 87] width 225 height 15
click at [343, 313] on button "Next" at bounding box center [341, 306] width 50 height 17
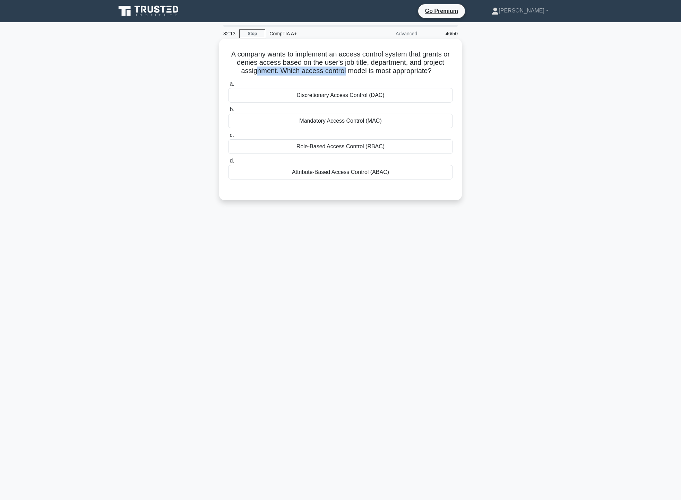
drag, startPoint x: 253, startPoint y: 71, endPoint x: 344, endPoint y: 73, distance: 90.5
click at [344, 73] on h5 "A company wants to implement an access control system that grants or denies acc…" at bounding box center [340, 63] width 226 height 26
click at [517, 94] on div "A company wants to implement an access control system that grants or denies acc…" at bounding box center [341, 126] width 458 height 170
click at [389, 149] on div "Role-Based Access Control (RBAC)" at bounding box center [340, 146] width 225 height 15
click at [228, 138] on input "c. Role-Based Access Control (RBAC)" at bounding box center [228, 135] width 0 height 5
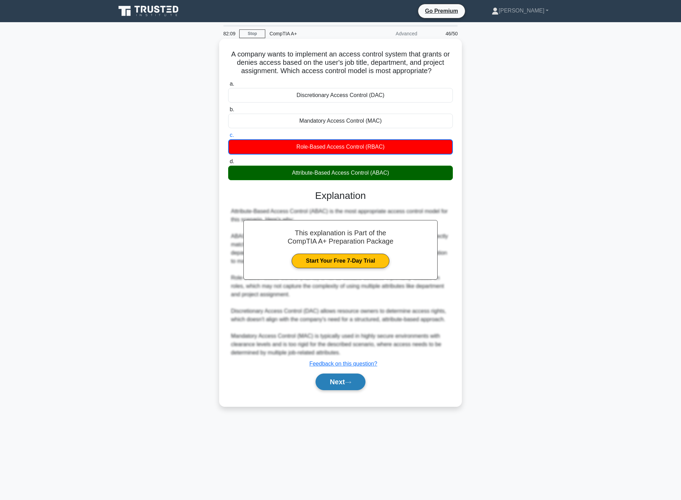
click at [345, 384] on button "Next" at bounding box center [341, 382] width 50 height 17
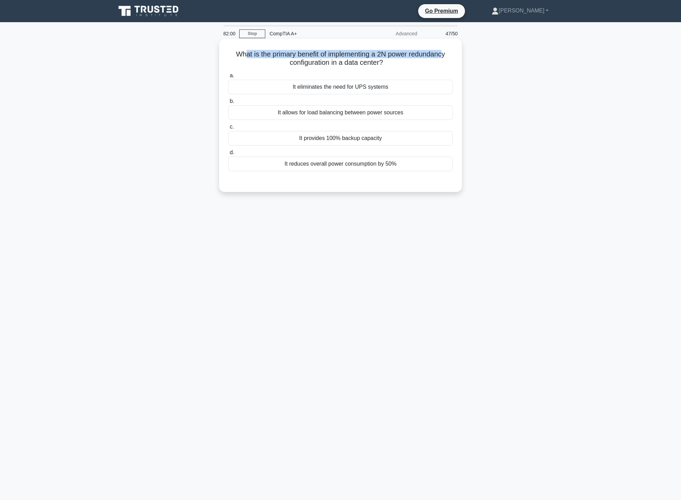
drag, startPoint x: 243, startPoint y: 57, endPoint x: 447, endPoint y: 57, distance: 203.9
click at [447, 57] on h5 "What is the primary benefit of implementing a 2N power redundancy configuration…" at bounding box center [340, 58] width 226 height 17
drag, startPoint x: 286, startPoint y: 64, endPoint x: 394, endPoint y: 60, distance: 108.3
click at [394, 60] on h5 "What is the primary benefit of implementing a 2N power redundancy configuration…" at bounding box center [340, 58] width 226 height 17
click at [515, 64] on div "What is the primary benefit of implementing a 2N power redundancy configuration…" at bounding box center [341, 122] width 458 height 162
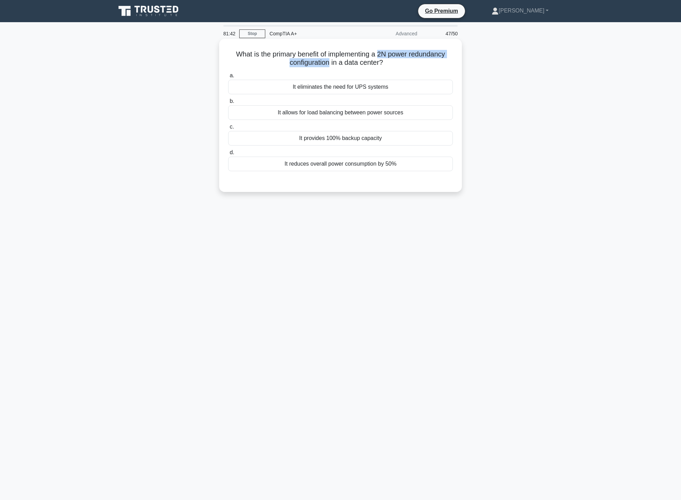
drag, startPoint x: 380, startPoint y: 55, endPoint x: 330, endPoint y: 67, distance: 51.6
click at [330, 67] on h5 "What is the primary benefit of implementing a 2N power redundancy configuration…" at bounding box center [340, 58] width 226 height 17
click at [471, 67] on div "What is the primary benefit of implementing a 2N power redundancy configuration…" at bounding box center [341, 122] width 458 height 162
click at [428, 113] on div "It allows for load balancing between power sources" at bounding box center [340, 112] width 225 height 15
click at [228, 104] on input "b. It allows for load balancing between power sources" at bounding box center [228, 101] width 0 height 5
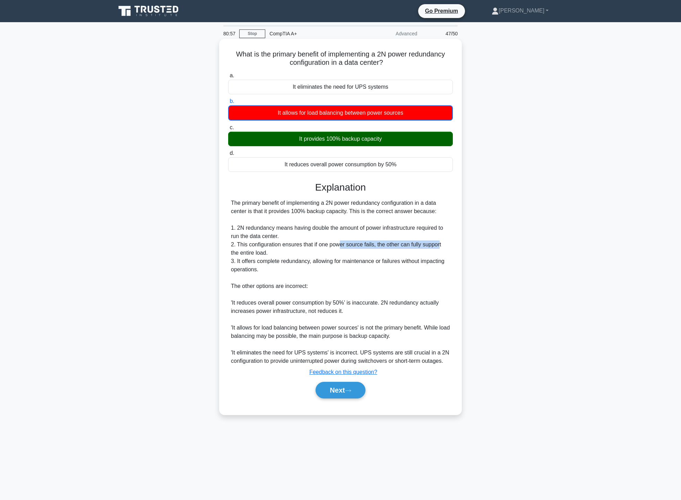
drag, startPoint x: 338, startPoint y: 242, endPoint x: 439, endPoint y: 244, distance: 100.9
click at [439, 244] on div "The primary benefit of implementing a 2N power redundancy configuration in a da…" at bounding box center [340, 282] width 219 height 166
drag, startPoint x: 235, startPoint y: 260, endPoint x: 437, endPoint y: 263, distance: 201.8
click at [437, 263] on div "The primary benefit of implementing a 2N power redundancy configuration in a da…" at bounding box center [340, 282] width 219 height 166
drag, startPoint x: 236, startPoint y: 272, endPoint x: 268, endPoint y: 270, distance: 32.0
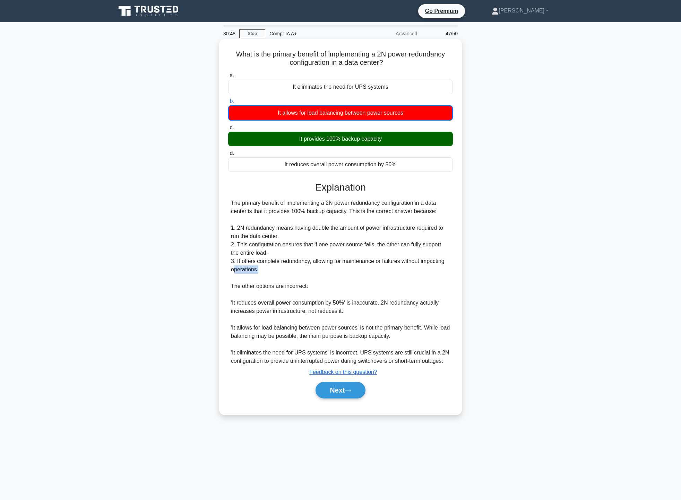
click at [268, 270] on div "The primary benefit of implementing a 2N power redundancy configuration in a da…" at bounding box center [340, 282] width 219 height 166
click at [359, 394] on button "Next" at bounding box center [341, 390] width 50 height 17
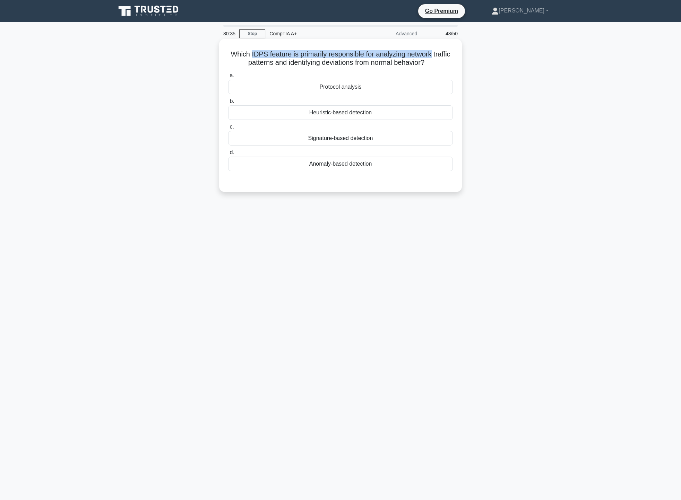
drag, startPoint x: 260, startPoint y: 55, endPoint x: 457, endPoint y: 56, distance: 197.3
click at [457, 56] on div "Which IDPS feature is primarily responsible for analyzing network traffic patte…" at bounding box center [340, 116] width 237 height 148
drag, startPoint x: 238, startPoint y: 66, endPoint x: 444, endPoint y: 61, distance: 206.0
click at [444, 61] on h5 "Which IDPS feature is primarily responsible for analyzing network traffic patte…" at bounding box center [340, 58] width 226 height 17
click at [397, 165] on div "Anomaly-based detection" at bounding box center [340, 164] width 225 height 15
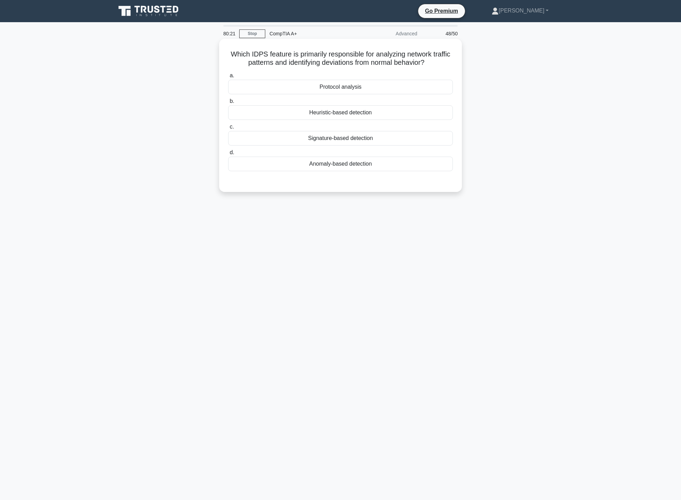
click at [228, 155] on input "d. Anomaly-based detection" at bounding box center [228, 152] width 0 height 5
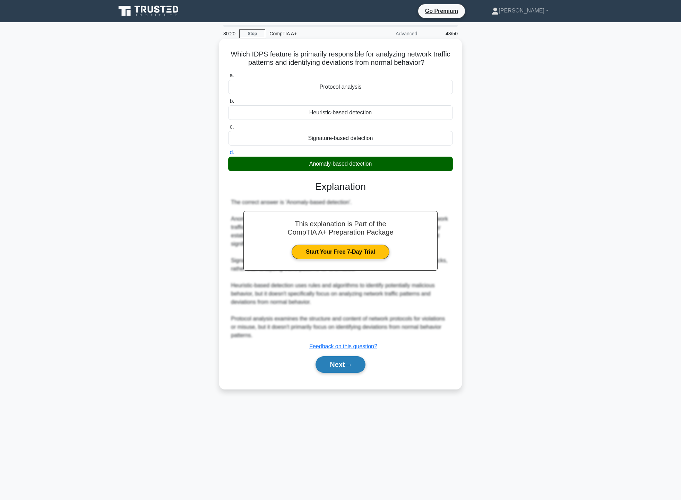
click at [354, 368] on button "Next" at bounding box center [341, 364] width 50 height 17
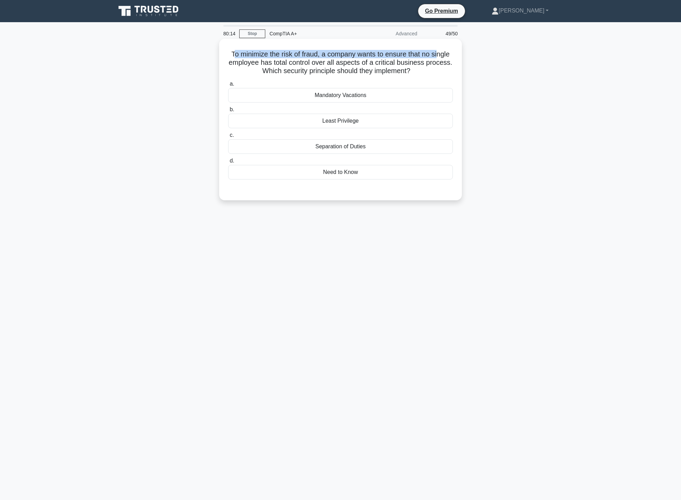
drag, startPoint x: 230, startPoint y: 55, endPoint x: 441, endPoint y: 50, distance: 211.2
click at [441, 50] on h5 "To minimize the risk of fraud, a company wants to ensure that no single employe…" at bounding box center [340, 63] width 226 height 26
drag, startPoint x: 249, startPoint y: 63, endPoint x: 405, endPoint y: 65, distance: 156.1
click at [405, 65] on h5 "To minimize the risk of fraud, a company wants to ensure that no single employe…" at bounding box center [340, 63] width 226 height 26
drag, startPoint x: 274, startPoint y: 74, endPoint x: 429, endPoint y: 75, distance: 154.6
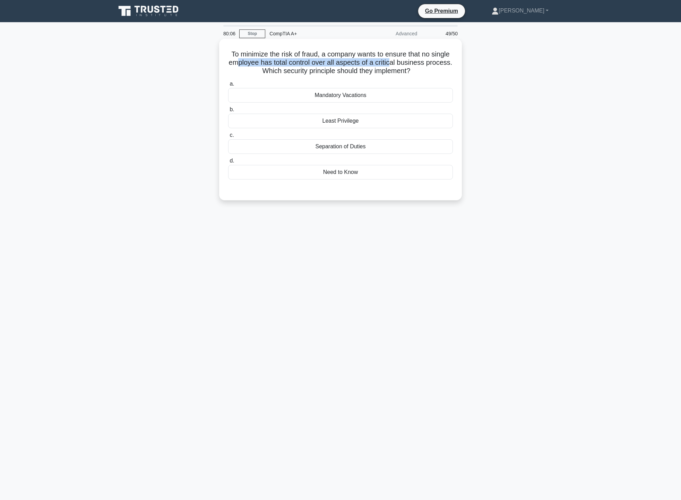
click at [429, 75] on h5 "To minimize the risk of fraud, a company wants to ensure that no single employe…" at bounding box center [340, 63] width 226 height 26
drag, startPoint x: 276, startPoint y: 62, endPoint x: 277, endPoint y: 68, distance: 5.6
click at [277, 68] on h5 "To minimize the risk of fraud, a company wants to ensure that no single employe…" at bounding box center [340, 63] width 226 height 26
click at [358, 146] on div "Separation of Duties" at bounding box center [340, 146] width 225 height 15
click at [228, 138] on input "c. Separation of Duties" at bounding box center [228, 135] width 0 height 5
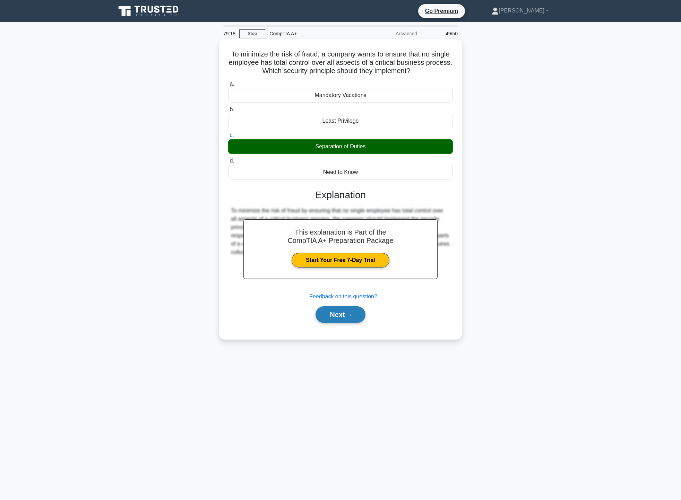
click at [350, 315] on icon at bounding box center [348, 315] width 6 height 4
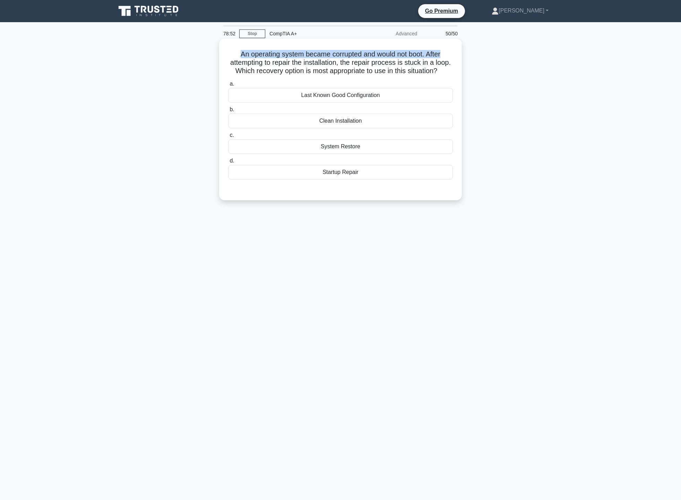
drag, startPoint x: 237, startPoint y: 55, endPoint x: 451, endPoint y: 57, distance: 213.9
click at [451, 57] on h5 "An operating system became corrupted and would not boot. After attempting to re…" at bounding box center [340, 63] width 226 height 26
drag, startPoint x: 234, startPoint y: 62, endPoint x: 447, endPoint y: 65, distance: 212.6
click at [447, 65] on h5 "An operating system became corrupted and would not boot. After attempting to re…" at bounding box center [340, 63] width 226 height 26
drag, startPoint x: 268, startPoint y: 70, endPoint x: 288, endPoint y: 69, distance: 20.5
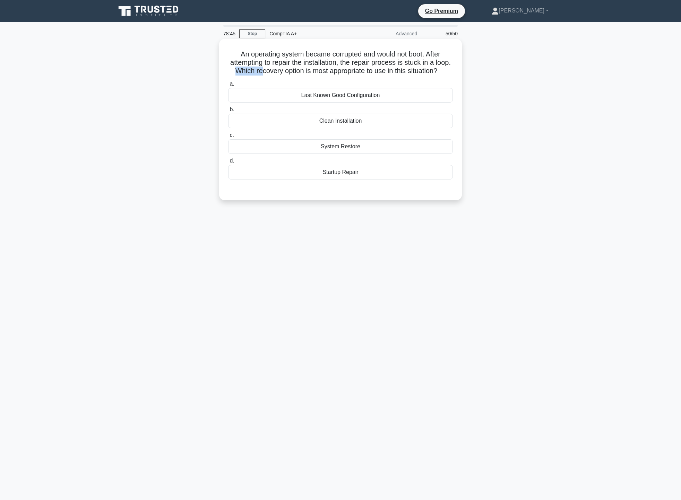
click at [288, 69] on h5 "An operating system became corrupted and would not boot. After attempting to re…" at bounding box center [340, 63] width 226 height 26
click at [419, 62] on h5 "An operating system became corrupted and would not boot. After attempting to re…" at bounding box center [340, 63] width 226 height 26
drag, startPoint x: 317, startPoint y: 59, endPoint x: 273, endPoint y: 63, distance: 43.5
click at [336, 58] on h5 "An operating system became corrupted and would not boot. After attempting to re…" at bounding box center [340, 63] width 226 height 26
drag, startPoint x: 234, startPoint y: 54, endPoint x: 432, endPoint y: 57, distance: 197.3
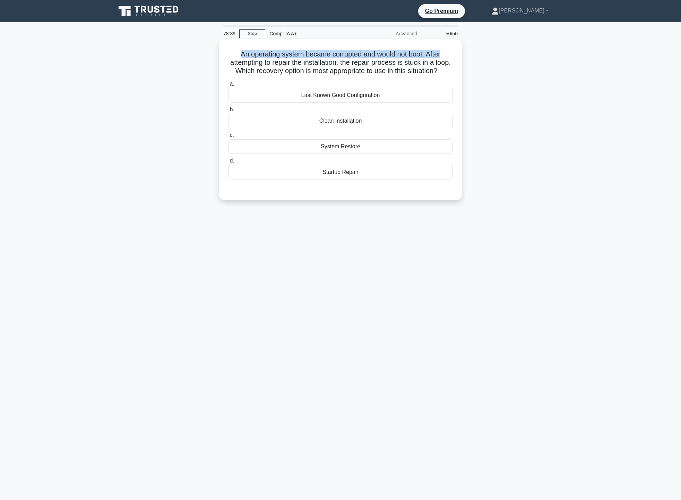
click at [451, 57] on h5 "An operating system became corrupted and would not boot. After attempting to re…" at bounding box center [340, 63] width 226 height 26
drag, startPoint x: 238, startPoint y: 64, endPoint x: 446, endPoint y: 64, distance: 208.4
click at [446, 64] on h5 "An operating system became corrupted and would not boot. After attempting to re…" at bounding box center [340, 63] width 226 height 26
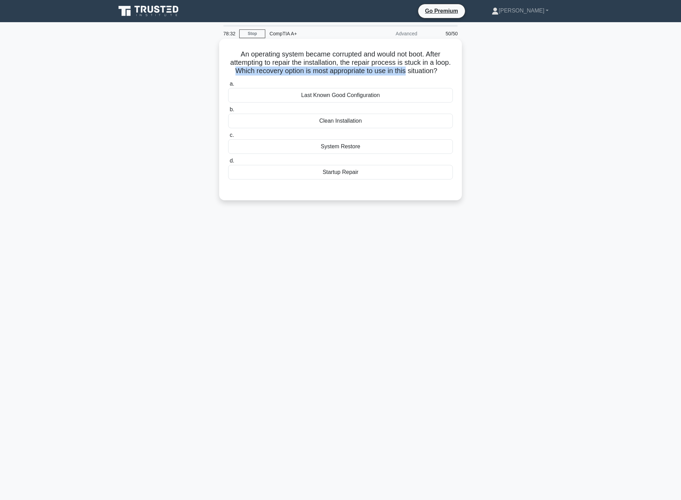
drag, startPoint x: 261, startPoint y: 71, endPoint x: 452, endPoint y: 71, distance: 191.1
click at [449, 71] on h5 "An operating system became corrupted and would not boot. After attempting to re…" at bounding box center [340, 63] width 226 height 26
click at [451, 72] on h5 "An operating system became corrupted and would not boot. After attempting to re…" at bounding box center [340, 63] width 226 height 26
click at [369, 128] on div "Clean Installation" at bounding box center [340, 121] width 225 height 15
click at [228, 112] on input "b. Clean Installation" at bounding box center [228, 109] width 0 height 5
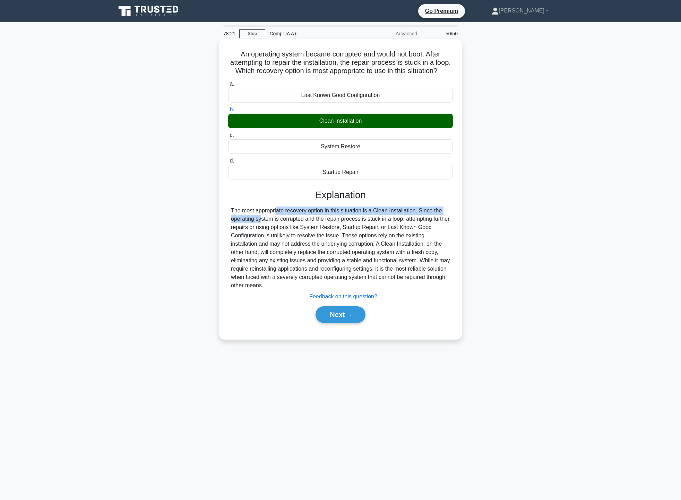
drag, startPoint x: 232, startPoint y: 219, endPoint x: 431, endPoint y: 215, distance: 199.1
click at [431, 215] on div "The most appropriate recovery option in this situation is a Clean Installation.…" at bounding box center [340, 248] width 219 height 83
drag, startPoint x: 235, startPoint y: 227, endPoint x: 412, endPoint y: 227, distance: 177.5
click at [426, 227] on div "The most appropriate recovery option in this situation is a Clean Installation.…" at bounding box center [340, 248] width 219 height 83
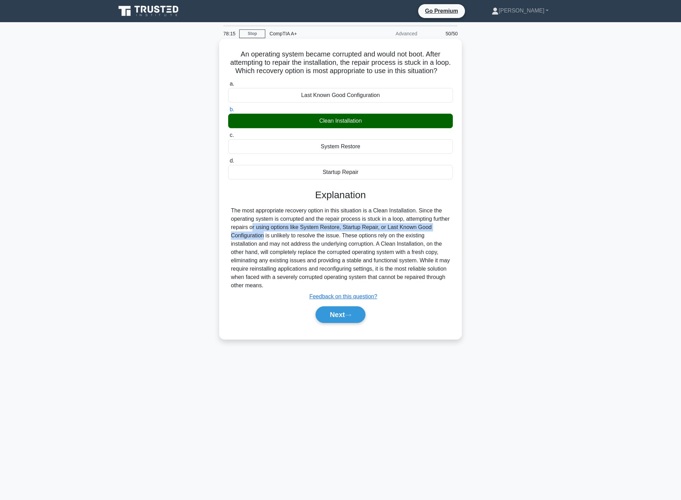
drag, startPoint x: 237, startPoint y: 234, endPoint x: 431, endPoint y: 233, distance: 193.8
click at [433, 234] on div "The most appropriate recovery option in this situation is a Clean Installation.…" at bounding box center [340, 248] width 225 height 83
drag, startPoint x: 229, startPoint y: 248, endPoint x: 325, endPoint y: 253, distance: 96.9
click at [314, 248] on div "The most appropriate recovery option in this situation is a Clean Installation.…" at bounding box center [340, 248] width 225 height 83
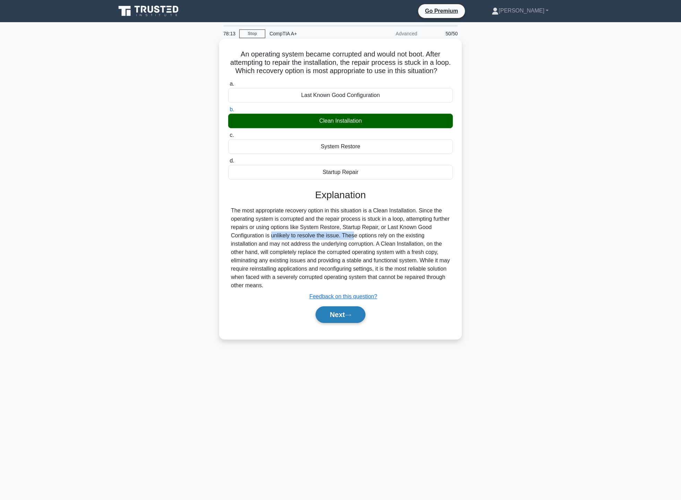
click at [351, 317] on icon at bounding box center [348, 315] width 6 height 4
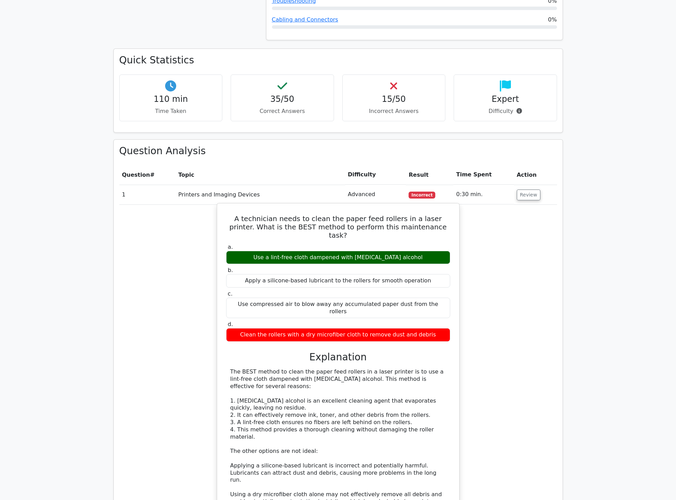
scroll to position [520, 0]
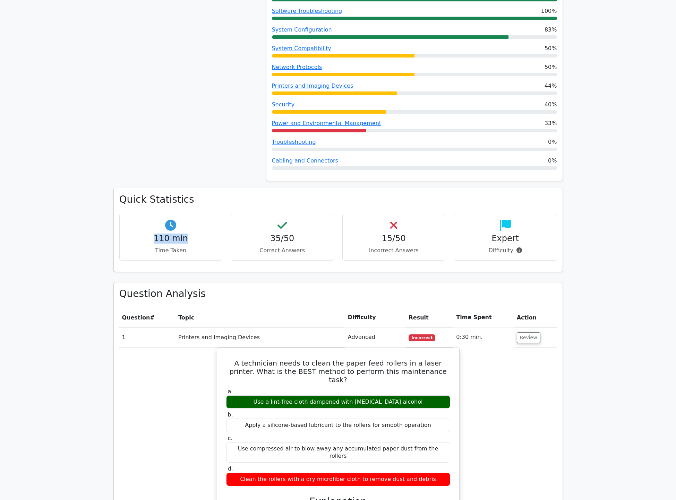
drag, startPoint x: 184, startPoint y: 218, endPoint x: 147, endPoint y: 213, distance: 37.0
click at [147, 234] on h4 "110 min" at bounding box center [171, 239] width 92 height 10
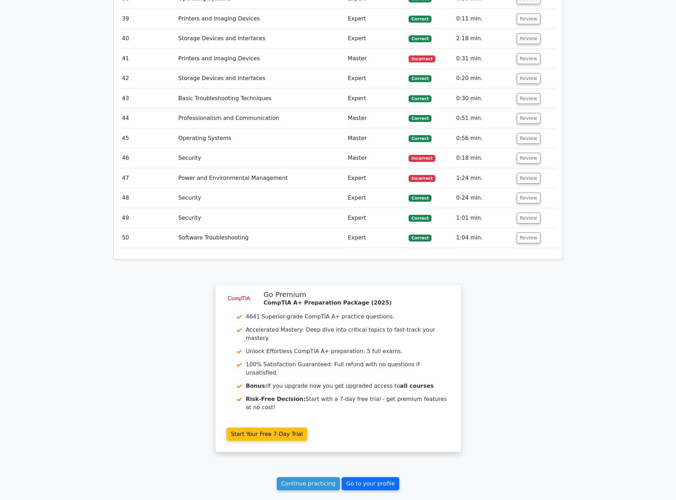
scroll to position [1988, 0]
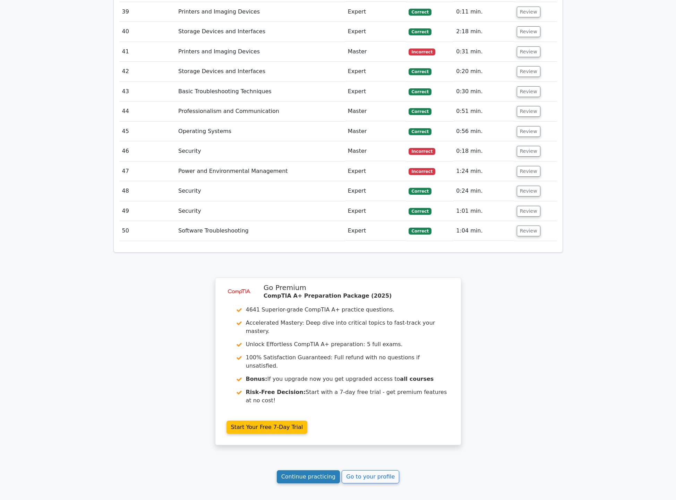
click at [305, 471] on link "Continue practicing" at bounding box center [308, 477] width 63 height 13
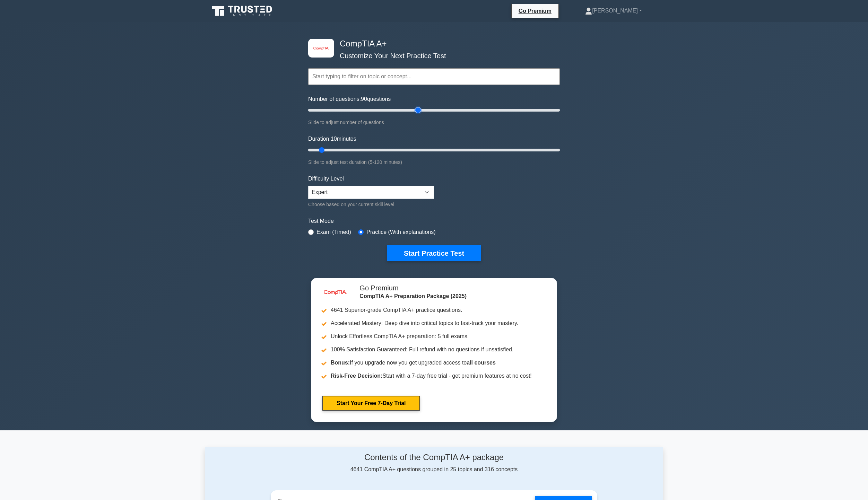
drag, startPoint x: 318, startPoint y: 111, endPoint x: 416, endPoint y: 109, distance: 98.1
type input "90"
click at [416, 109] on input "Number of questions: 90 questions" at bounding box center [434, 110] width 252 height 8
click at [313, 236] on div "Test Mode Exam (Timed) Practice (With explanations)" at bounding box center [434, 227] width 252 height 20
click at [311, 230] on input "radio" at bounding box center [311, 233] width 6 height 6
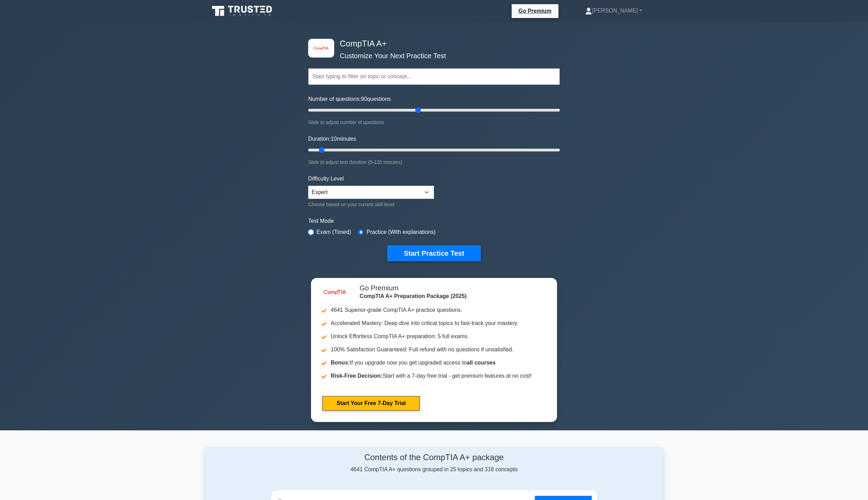
radio input "true"
drag, startPoint x: 323, startPoint y: 148, endPoint x: 585, endPoint y: 150, distance: 262.1
click at [560, 150] on input "Duration: 120 minutes" at bounding box center [434, 150] width 252 height 8
drag, startPoint x: 556, startPoint y: 148, endPoint x: 491, endPoint y: 144, distance: 65.0
type input "90"
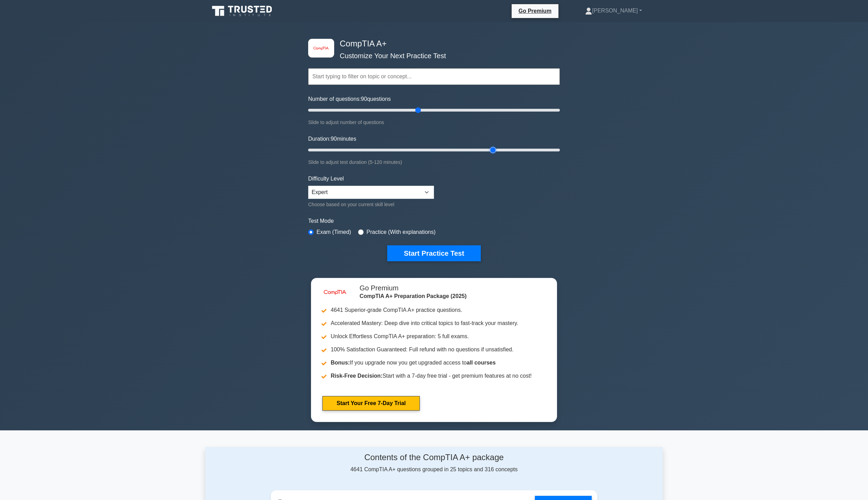
click at [491, 146] on input "Duration: 90 minutes" at bounding box center [434, 150] width 252 height 8
click at [432, 255] on button "Start Practice Test" at bounding box center [434, 253] width 94 height 16
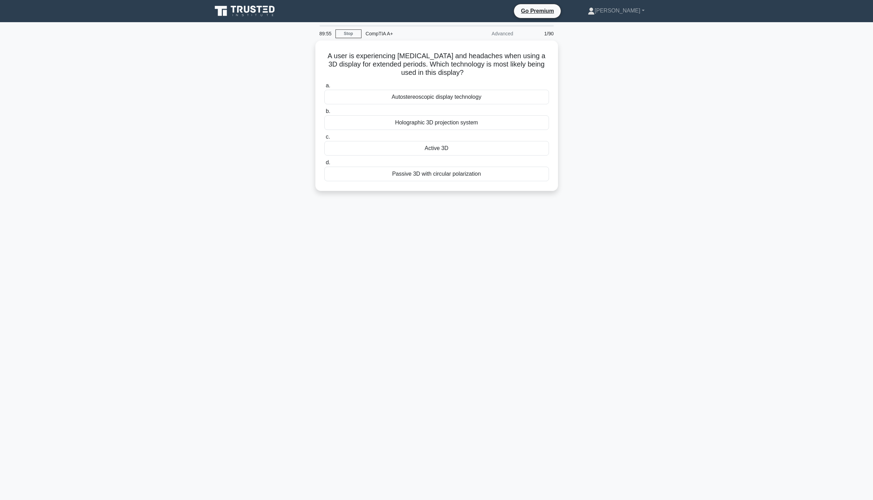
click at [779, 245] on main "89:55 Stop CompTIA A+ Advanced 1/90 A user is experiencing eye strain and heada…" at bounding box center [436, 261] width 873 height 478
click at [471, 121] on div "Holographic 3D projection system" at bounding box center [437, 121] width 225 height 15
click at [325, 112] on input "b. Holographic 3D projection system" at bounding box center [325, 109] width 0 height 5
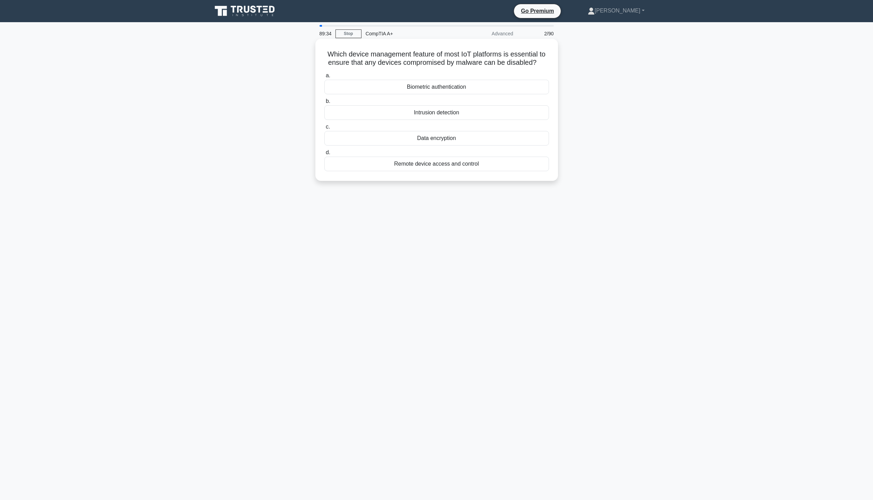
click at [467, 163] on div "Remote device access and control" at bounding box center [437, 164] width 225 height 15
click at [325, 155] on input "d. Remote device access and control" at bounding box center [325, 152] width 0 height 5
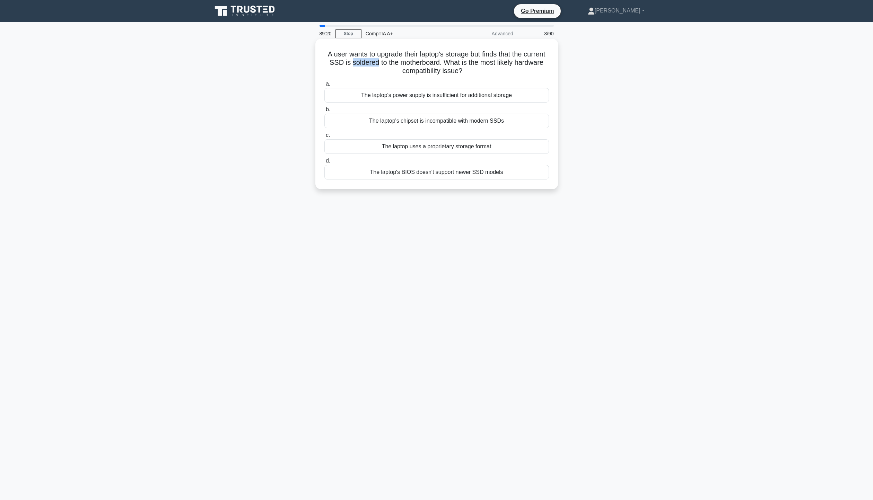
drag, startPoint x: 377, startPoint y: 64, endPoint x: 403, endPoint y: 61, distance: 26.9
click at [403, 61] on h5 "A user wants to upgrade their laptop's storage but finds that the current SSD i…" at bounding box center [437, 63] width 226 height 26
click at [469, 146] on div "The laptop uses a proprietary storage format" at bounding box center [437, 146] width 225 height 15
click at [325, 138] on input "c. The laptop uses a proprietary storage format" at bounding box center [325, 135] width 0 height 5
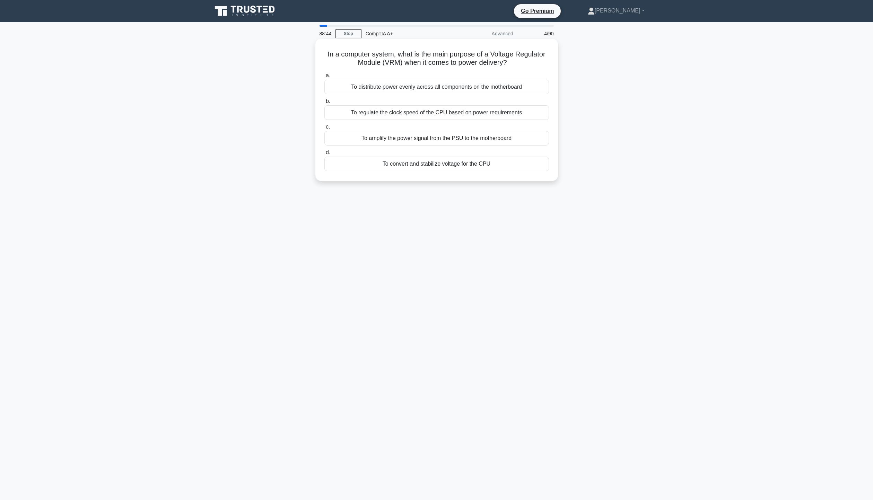
click at [434, 161] on div "To convert and stabilize voltage for the CPU" at bounding box center [437, 164] width 225 height 15
click at [325, 155] on input "d. To convert and stabilize voltage for the CPU" at bounding box center [325, 152] width 0 height 5
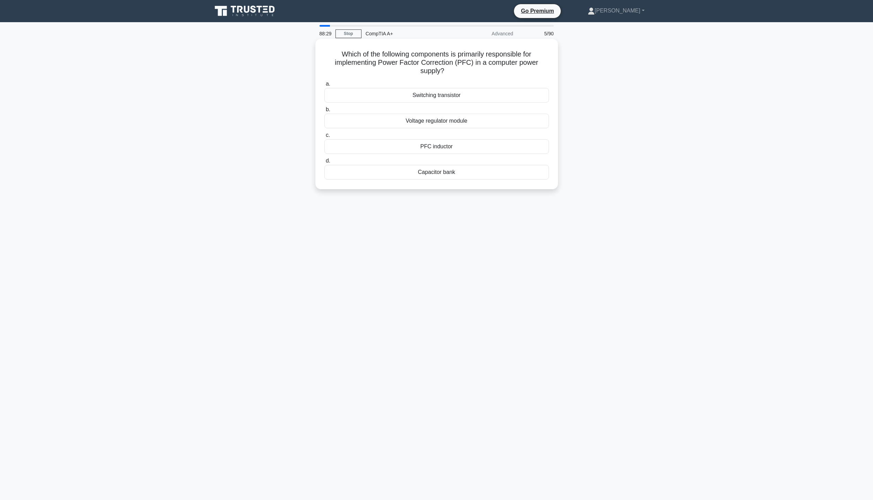
click at [461, 121] on div "Voltage regulator module" at bounding box center [437, 121] width 225 height 15
click at [325, 112] on input "b. Voltage regulator module" at bounding box center [325, 109] width 0 height 5
click at [451, 165] on div "Use a respirator mask" at bounding box center [437, 164] width 225 height 15
click at [325, 155] on input "d. Use a respirator mask" at bounding box center [325, 152] width 0 height 5
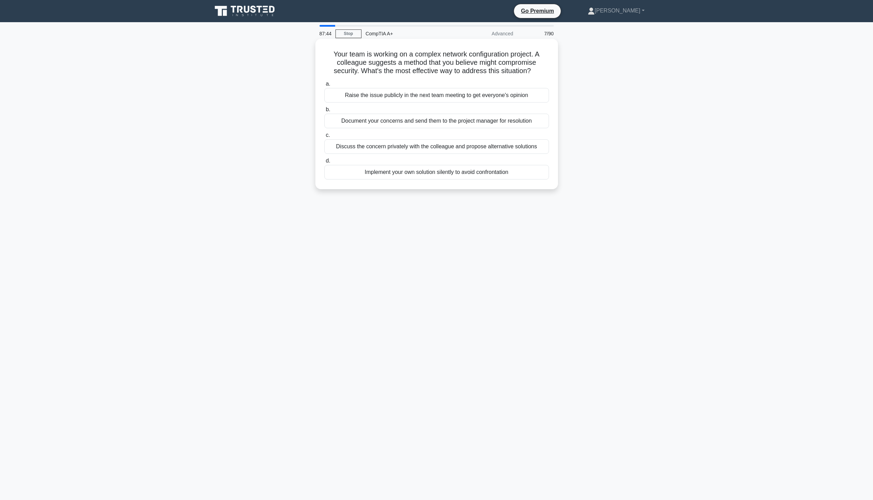
click at [420, 147] on div "Discuss the concern privately with the colleague and propose alternative soluti…" at bounding box center [437, 146] width 225 height 15
click at [325, 138] on input "c. Discuss the concern privately with the colleague and propose alternative sol…" at bounding box center [325, 135] width 0 height 5
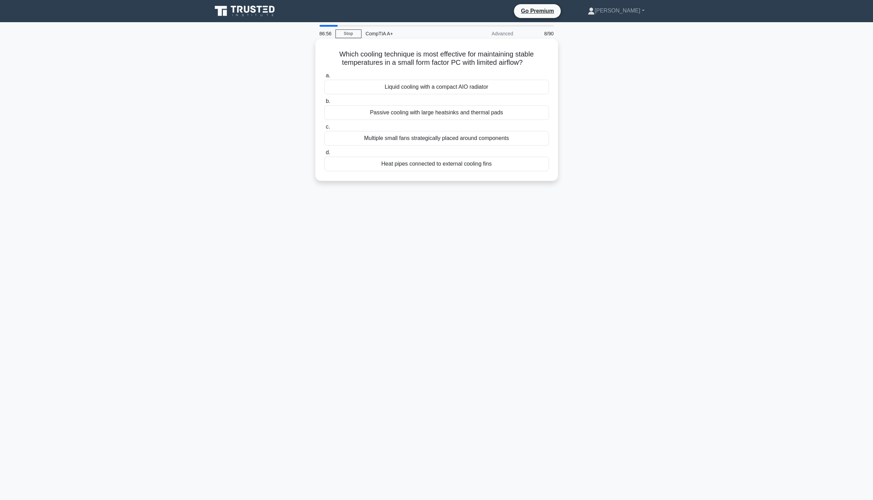
click at [429, 167] on div "Heat pipes connected to external cooling fins" at bounding box center [437, 164] width 225 height 15
click at [325, 155] on input "d. Heat pipes connected to external cooling fins" at bounding box center [325, 152] width 0 height 5
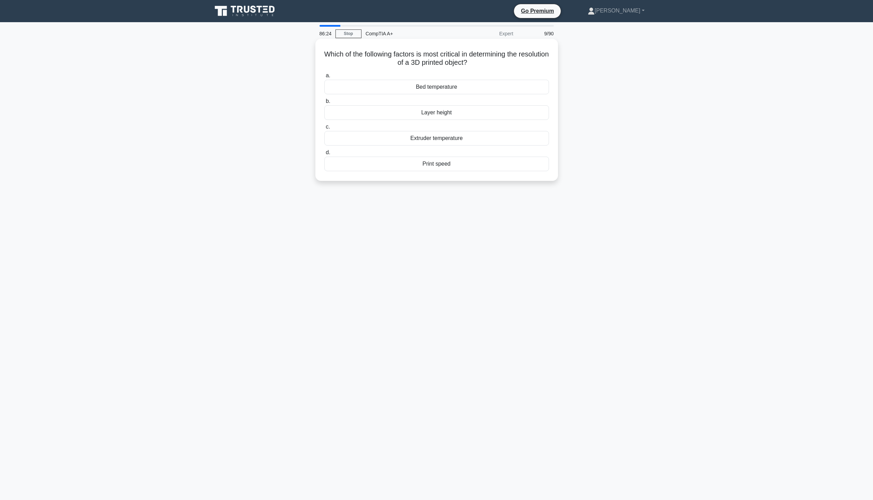
click at [450, 136] on div "Extruder temperature" at bounding box center [437, 138] width 225 height 15
click at [325, 129] on input "c. Extruder temperature" at bounding box center [325, 127] width 0 height 5
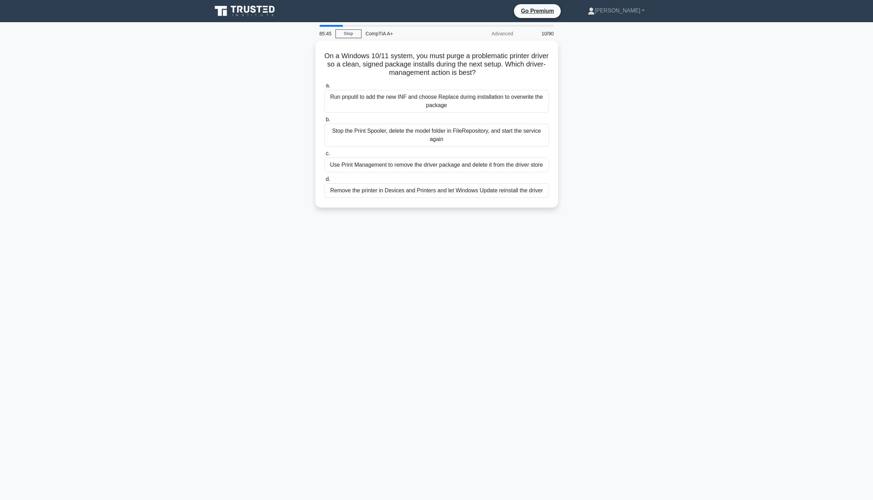
click at [417, 192] on div "Remove the printer in Devices and Printers and let Windows Update reinstall the…" at bounding box center [437, 190] width 225 height 15
click at [325, 182] on input "d. Remove the printer in Devices and Printers and let Windows Update reinstall …" at bounding box center [325, 179] width 0 height 5
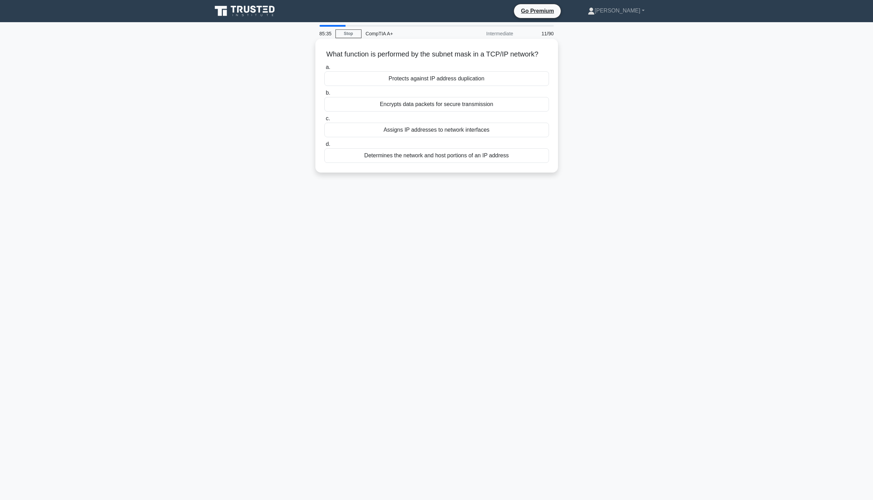
click at [414, 163] on div "Determines the network and host portions of an IP address" at bounding box center [437, 155] width 225 height 15
click at [325, 147] on input "d. Determines the network and host portions of an IP address" at bounding box center [325, 144] width 0 height 5
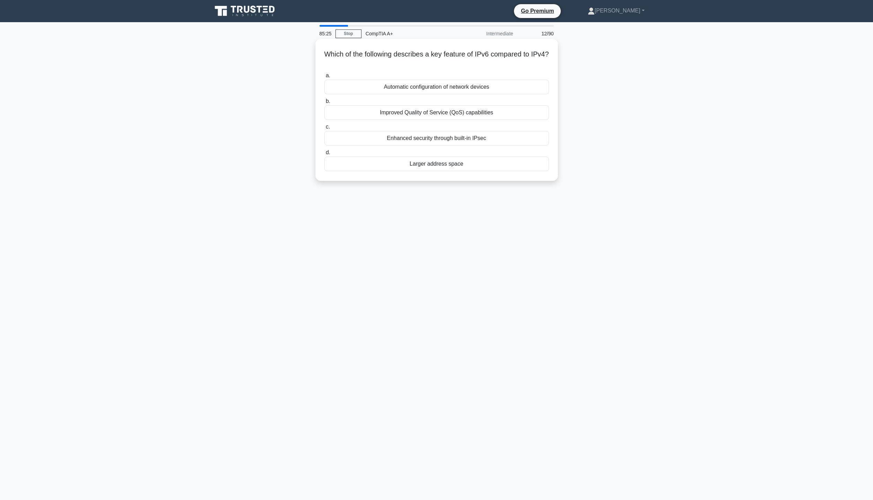
click at [439, 165] on div "Larger address space" at bounding box center [437, 164] width 225 height 15
click at [325, 155] on input "d. Larger address space" at bounding box center [325, 152] width 0 height 5
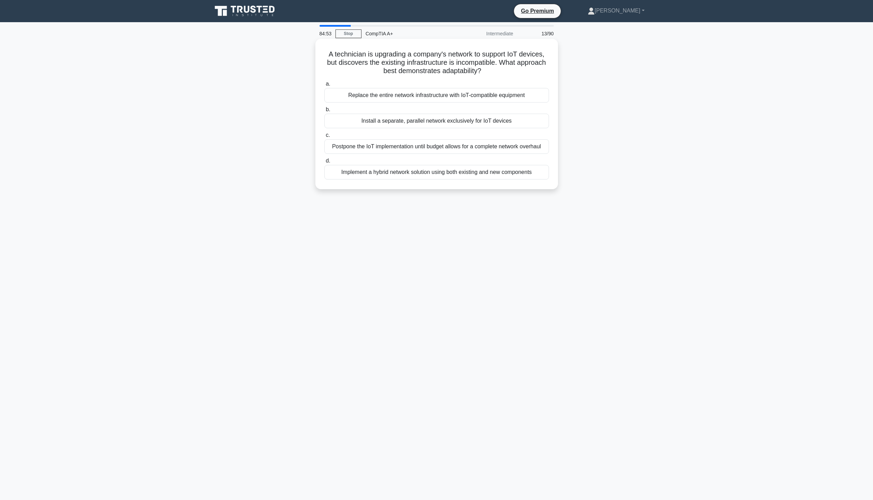
click at [390, 176] on div "Implement a hybrid network solution using both existing and new components" at bounding box center [437, 172] width 225 height 15
click at [325, 163] on input "d. Implement a hybrid network solution using both existing and new components" at bounding box center [325, 161] width 0 height 5
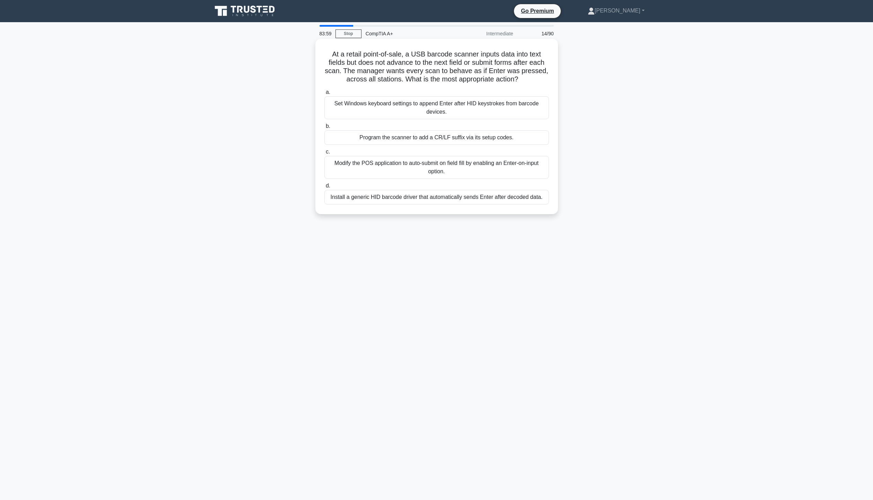
click at [429, 171] on div "Modify the POS application to auto-submit on field fill by enabling an Enter-on…" at bounding box center [437, 167] width 225 height 23
click at [325, 154] on input "c. Modify the POS application to auto-submit on field fill by enabling an Enter…" at bounding box center [325, 152] width 0 height 5
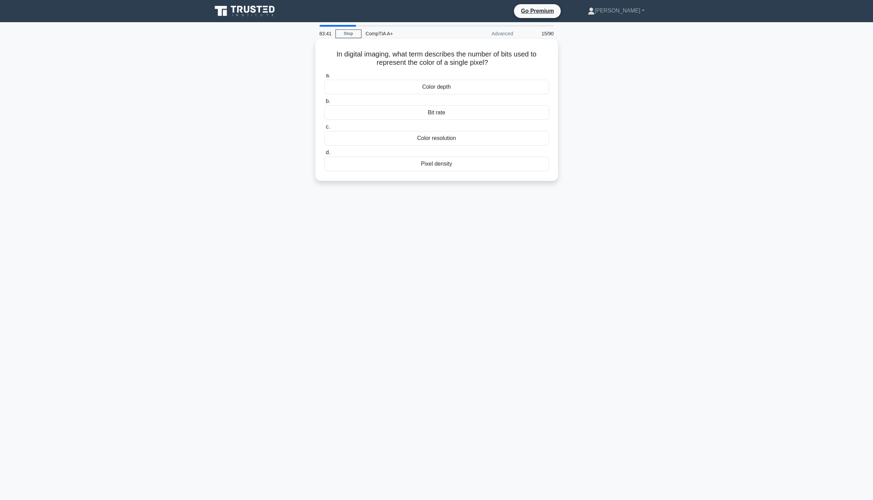
click at [442, 86] on div "Color depth" at bounding box center [437, 87] width 225 height 15
click at [325, 78] on input "a. Color depth" at bounding box center [325, 76] width 0 height 5
click at [408, 94] on div "Wrong printing temperature" at bounding box center [437, 87] width 225 height 15
click at [325, 78] on input "a. Wrong printing temperature" at bounding box center [325, 76] width 0 height 5
click at [454, 126] on div "Protocol Translation Gateway" at bounding box center [437, 121] width 225 height 15
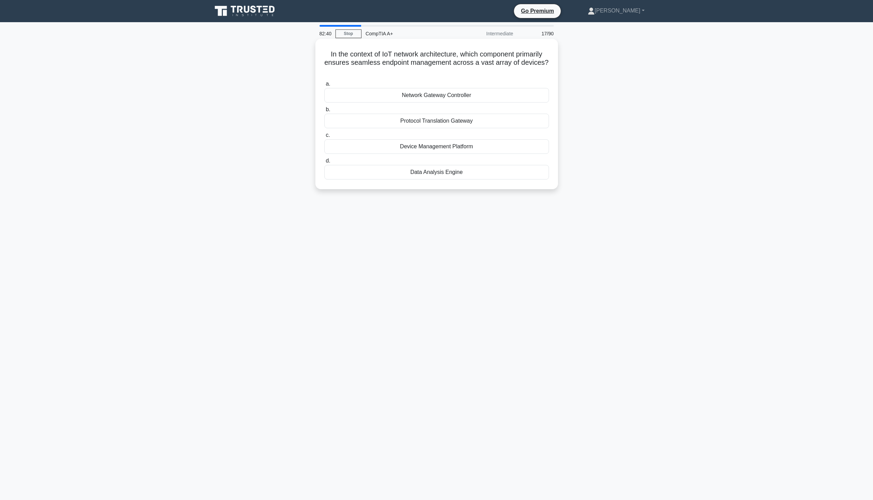
click at [325, 112] on input "b. Protocol Translation Gateway" at bounding box center [325, 109] width 0 height 5
click at [446, 87] on div "4-pin Molex connector" at bounding box center [437, 87] width 225 height 15
click at [325, 78] on input "a. 4-pin Molex connector" at bounding box center [325, 76] width 0 height 5
click at [459, 163] on div "Unique local address" at bounding box center [437, 164] width 225 height 15
click at [325, 155] on input "d. Unique local address" at bounding box center [325, 152] width 0 height 5
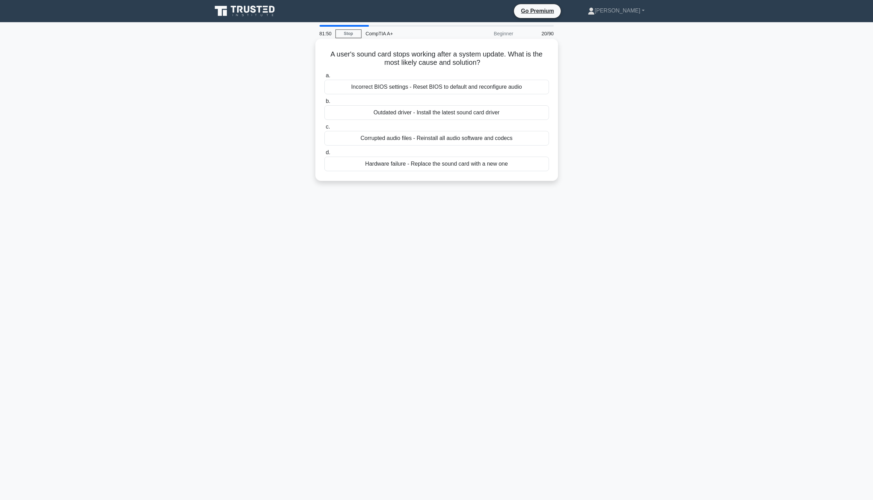
click at [438, 113] on div "Outdated driver - Install the latest sound card driver" at bounding box center [437, 112] width 225 height 15
click at [325, 104] on input "b. Outdated driver - Install the latest sound card driver" at bounding box center [325, 101] width 0 height 5
click at [492, 88] on div "Using FTP in active mode over Ethernet" at bounding box center [437, 87] width 225 height 15
click at [325, 78] on input "a. Using FTP in active mode over Ethernet" at bounding box center [325, 76] width 0 height 5
click at [423, 89] on div "To monitor and control running processes" at bounding box center [437, 87] width 225 height 15
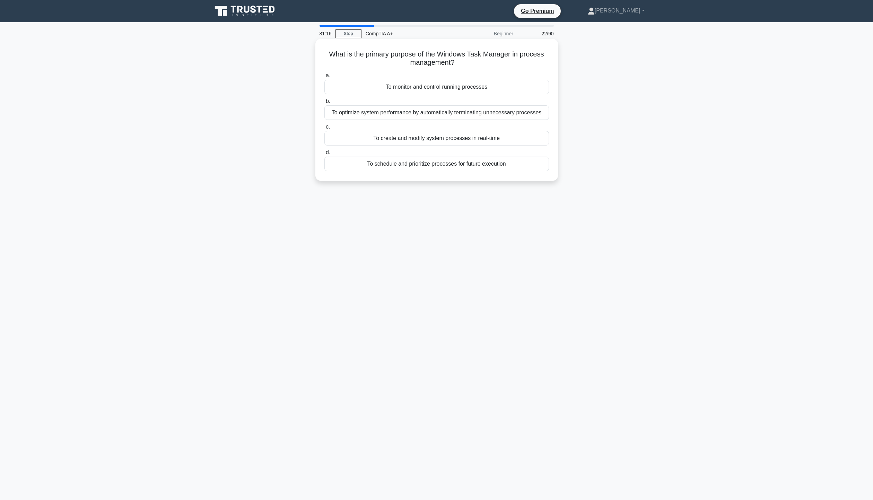
click at [325, 78] on input "a. To monitor and control running processes" at bounding box center [325, 76] width 0 height 5
click at [450, 113] on div "Liquid cooling system" at bounding box center [437, 112] width 225 height 15
click at [325, 104] on input "b. Liquid cooling system" at bounding box center [325, 101] width 0 height 5
click at [448, 86] on div "The driver may not be optimized for specific hardware configurations" at bounding box center [437, 87] width 225 height 15
click at [325, 78] on input "a. The driver may not be optimized for specific hardware configurations" at bounding box center [325, 76] width 0 height 5
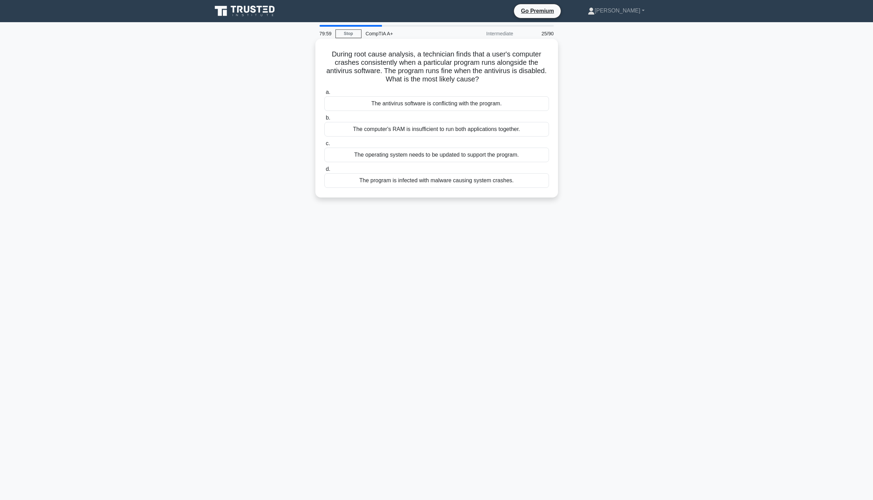
click at [485, 107] on div "The antivirus software is conflicting with the program." at bounding box center [437, 103] width 225 height 15
click at [325, 95] on input "a. The antivirus software is conflicting with the program." at bounding box center [325, 92] width 0 height 5
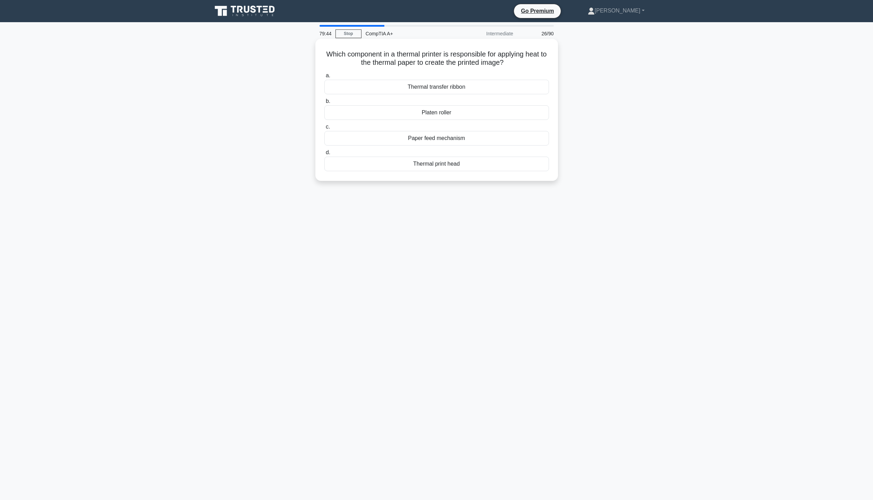
click at [437, 169] on div "Thermal print head" at bounding box center [437, 164] width 225 height 15
click at [325, 155] on input "d. Thermal print head" at bounding box center [325, 152] width 0 height 5
click at [482, 86] on div "Outdated USB controller drivers" at bounding box center [437, 87] width 225 height 15
click at [325, 78] on input "a. Outdated USB controller drivers" at bounding box center [325, 76] width 0 height 5
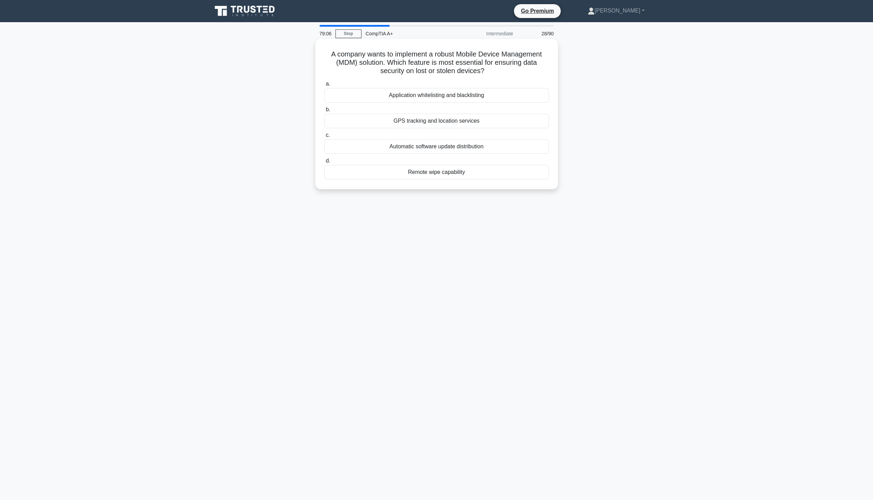
click at [455, 173] on div "Remote wipe capability" at bounding box center [437, 172] width 225 height 15
click at [325, 163] on input "d. Remote wipe capability" at bounding box center [325, 161] width 0 height 5
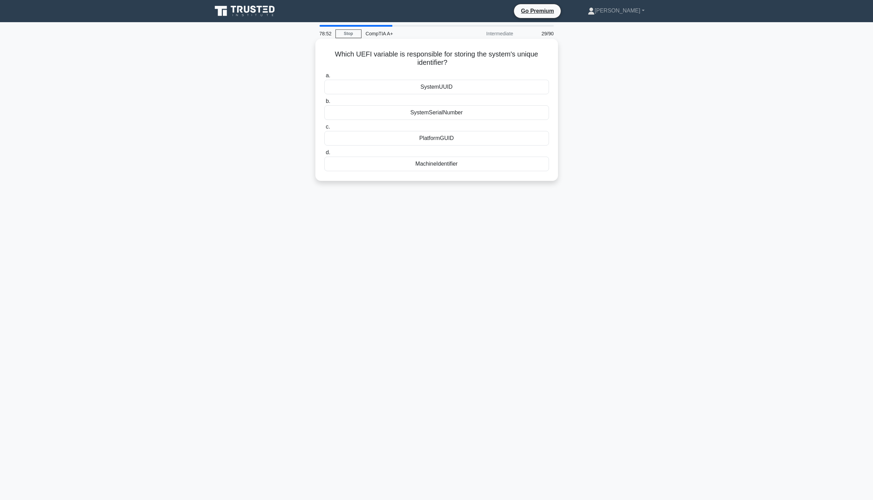
click at [464, 141] on div "PlatformGUID" at bounding box center [437, 138] width 225 height 15
click at [325, 129] on input "c. PlatformGUID" at bounding box center [325, 127] width 0 height 5
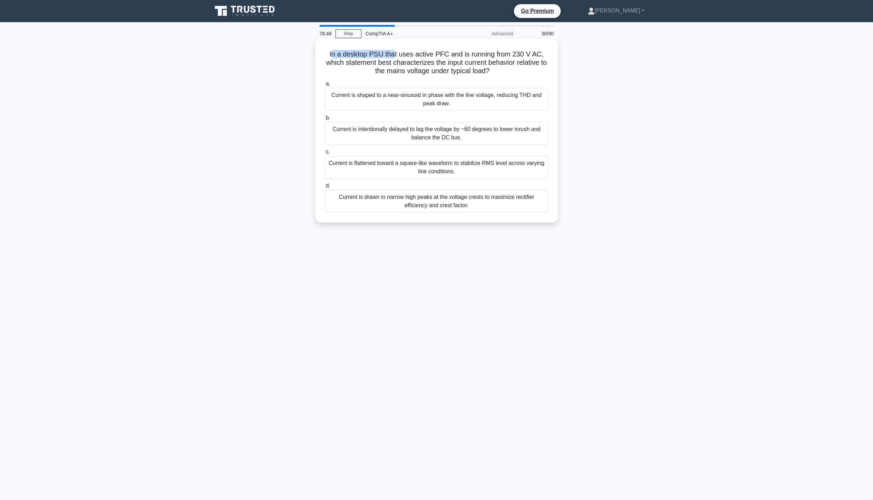
drag, startPoint x: 333, startPoint y: 55, endPoint x: 396, endPoint y: 59, distance: 63.2
click at [396, 59] on h5 "In a desktop PSU that uses active PFC and is running from 230 V AC, which state…" at bounding box center [437, 63] width 226 height 26
click at [413, 58] on h5 "In a desktop PSU that uses active PFC and is running from 230 V AC, which state…" at bounding box center [437, 63] width 226 height 26
click at [443, 172] on div "Current is flattened toward a square-like waveform to stabilize RMS level acros…" at bounding box center [437, 167] width 225 height 23
click at [325, 154] on input "c. Current is flattened toward a square-like waveform to stabilize RMS level ac…" at bounding box center [325, 152] width 0 height 5
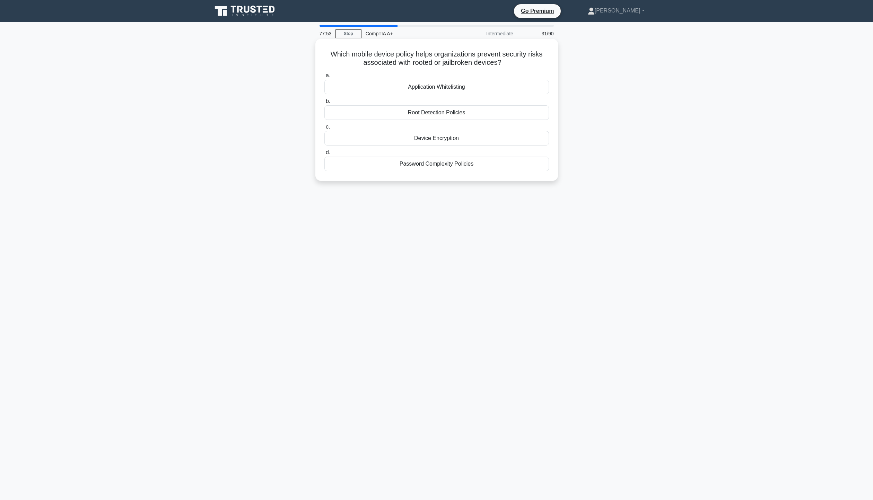
click at [470, 141] on div "Device Encryption" at bounding box center [437, 138] width 225 height 15
click at [325, 129] on input "c. Device Encryption" at bounding box center [325, 127] width 0 height 5
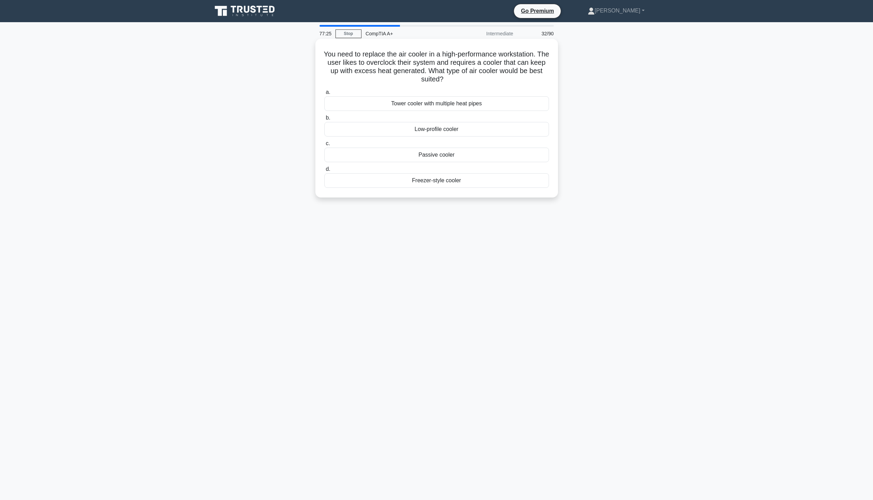
click at [442, 107] on div "Tower cooler with multiple heat pipes" at bounding box center [437, 103] width 225 height 15
click at [325, 95] on input "a. Tower cooler with multiple heat pipes" at bounding box center [325, 92] width 0 height 5
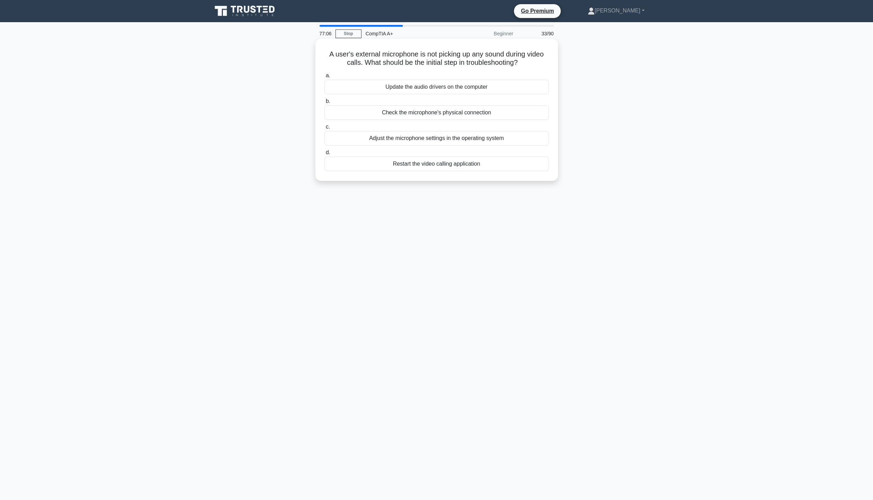
click at [432, 114] on div "Check the microphone's physical connection" at bounding box center [437, 112] width 225 height 15
click at [325, 104] on input "b. Check the microphone's physical connection" at bounding box center [325, 101] width 0 height 5
click at [427, 85] on div "Enable CSM or Legacy Support" at bounding box center [437, 87] width 225 height 15
click at [325, 78] on input "a. Enable CSM or Legacy Support" at bounding box center [325, 76] width 0 height 5
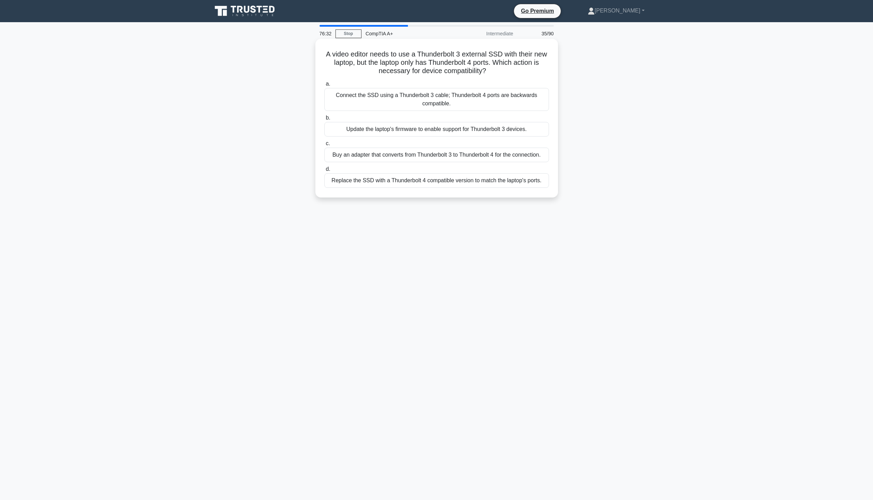
click at [433, 102] on div "Connect the SSD using a Thunderbolt 3 cable; Thunderbolt 4 ports are backwards …" at bounding box center [437, 99] width 225 height 23
click at [325, 86] on input "a. Connect the SSD using a Thunderbolt 3 cable; Thunderbolt 4 ports are backwar…" at bounding box center [325, 84] width 0 height 5
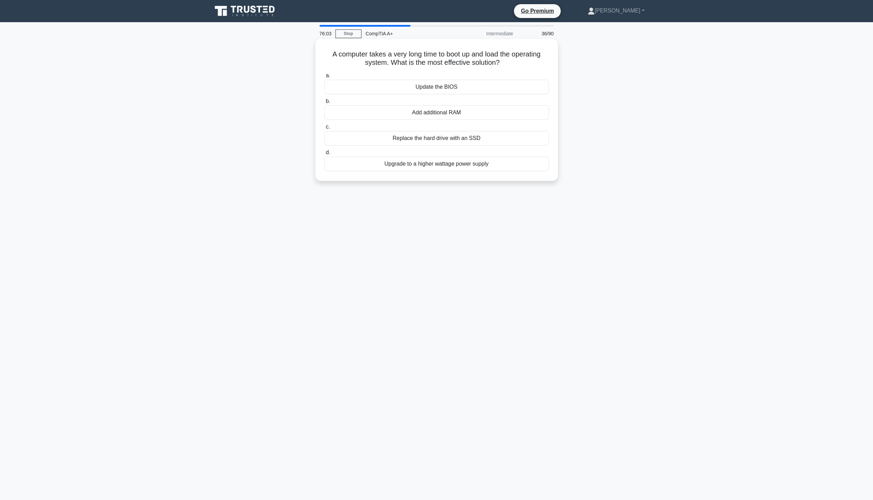
click at [461, 89] on div "Update the BIOS" at bounding box center [437, 87] width 225 height 15
click at [325, 78] on input "a. Update the BIOS" at bounding box center [325, 76] width 0 height 5
click at [435, 143] on div "Power Factor Correction (PFC)" at bounding box center [437, 138] width 225 height 15
click at [325, 129] on input "c. Power Factor Correction (PFC)" at bounding box center [325, 127] width 0 height 5
click at [453, 164] on div "NTFS" at bounding box center [437, 164] width 225 height 15
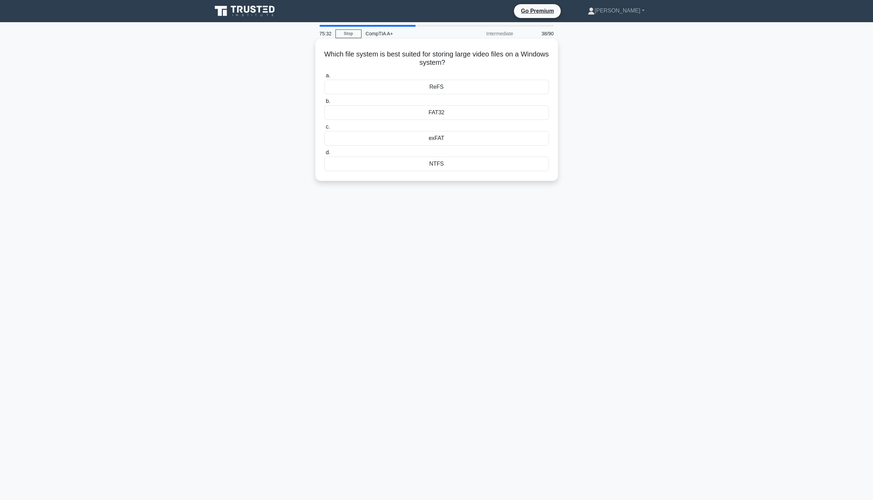
click at [325, 155] on input "d. NTFS" at bounding box center [325, 152] width 0 height 5
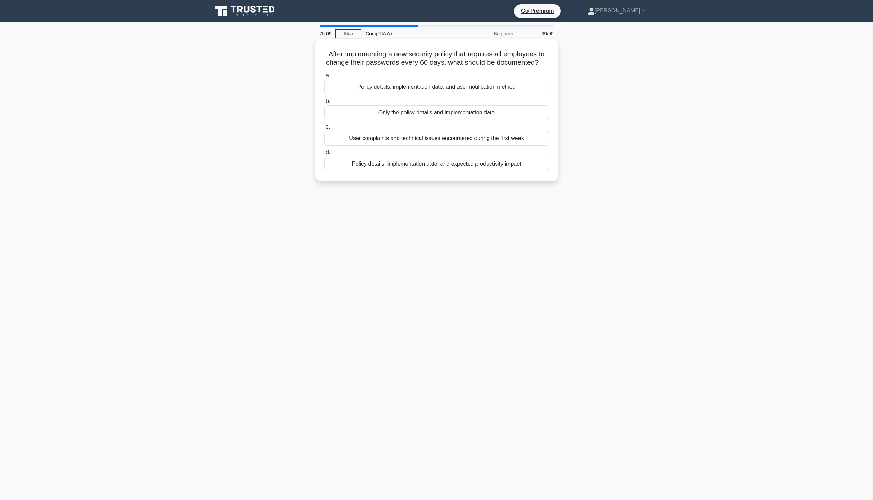
click at [491, 90] on div "Policy details, implementation date, and user notification method" at bounding box center [437, 87] width 225 height 15
click at [325, 78] on input "a. Policy details, implementation date, and user notification method" at bounding box center [325, 76] width 0 height 5
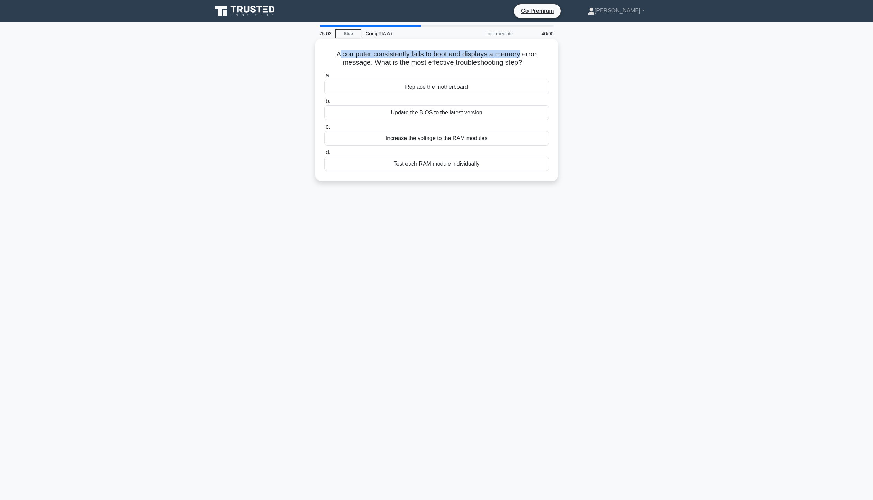
drag, startPoint x: 337, startPoint y: 53, endPoint x: 523, endPoint y: 54, distance: 186.2
click at [523, 54] on h5 "A computer consistently fails to boot and displays a memory error message. What…" at bounding box center [437, 58] width 226 height 17
drag, startPoint x: 370, startPoint y: 63, endPoint x: 518, endPoint y: 65, distance: 148.1
click at [518, 65] on h5 "A computer consistently fails to boot and displays a memory error message. What…" at bounding box center [437, 58] width 226 height 17
click at [543, 66] on h5 "A computer consistently fails to boot and displays a memory error message. What…" at bounding box center [437, 58] width 226 height 17
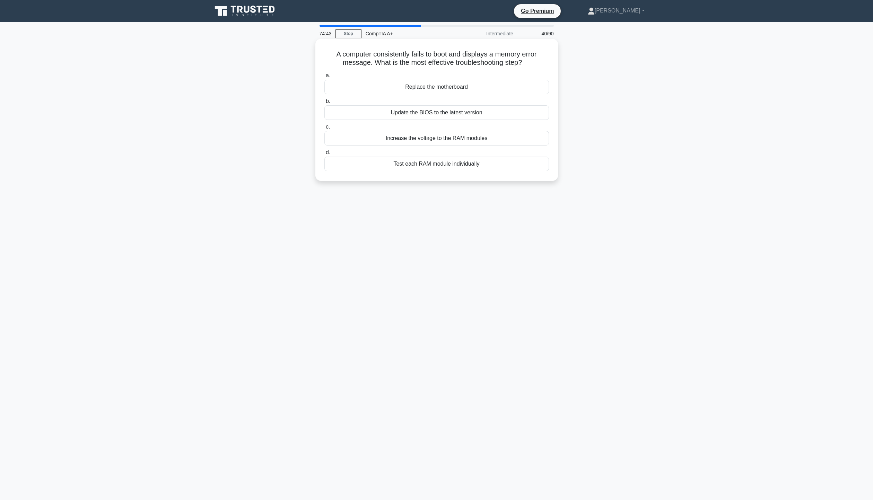
click at [485, 165] on div "Test each RAM module individually" at bounding box center [437, 164] width 225 height 15
click at [325, 155] on input "d. Test each RAM module individually" at bounding box center [325, 152] width 0 height 5
click at [450, 164] on div "Secure Boot" at bounding box center [437, 164] width 225 height 15
click at [325, 155] on input "d. Secure Boot" at bounding box center [325, 152] width 0 height 5
click at [442, 113] on div "The number of displayable colors" at bounding box center [437, 112] width 225 height 15
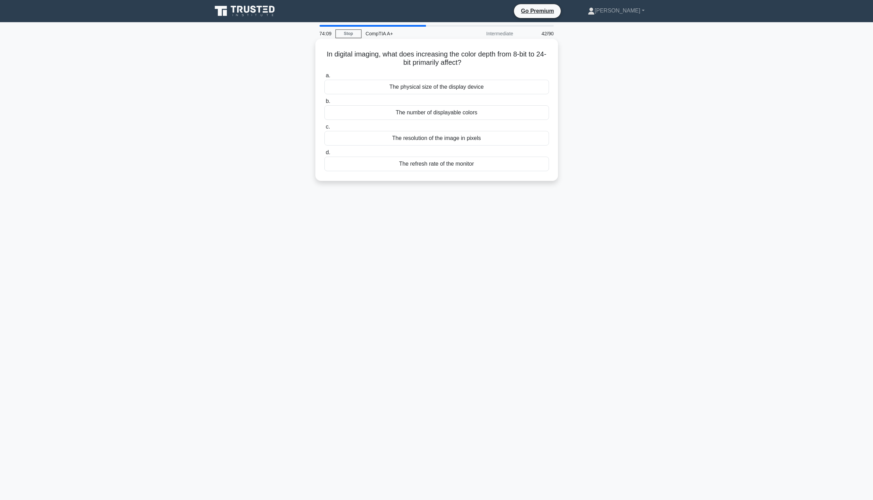
click at [325, 104] on input "b. The number of displayable colors" at bounding box center [325, 101] width 0 height 5
click at [489, 84] on div "Surface acoustic wave technology" at bounding box center [437, 87] width 225 height 15
click at [325, 78] on input "a. Surface acoustic wave technology" at bounding box center [325, 76] width 0 height 5
drag, startPoint x: 364, startPoint y: 52, endPoint x: 551, endPoint y: 53, distance: 186.2
click at [551, 53] on div "Which feature in Windows Server allows administrators to automatically apply sp…" at bounding box center [436, 110] width 237 height 137
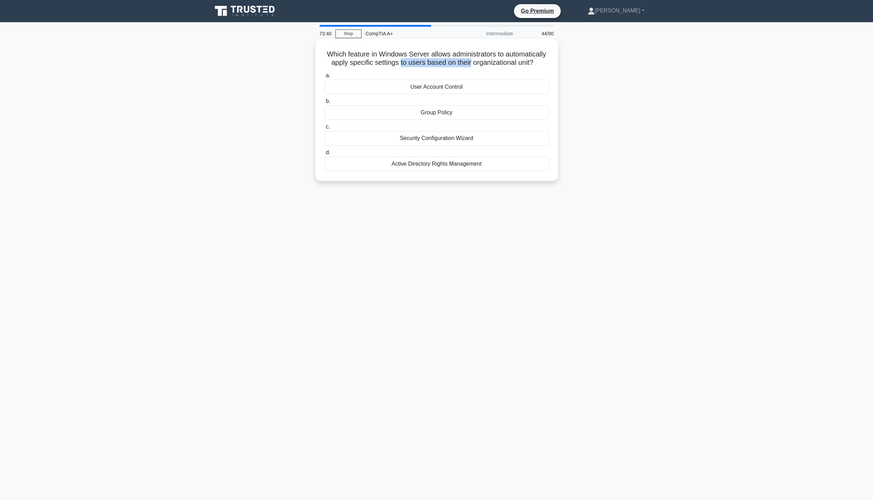
drag, startPoint x: 458, startPoint y: 62, endPoint x: 536, endPoint y: 64, distance: 77.7
click at [536, 64] on h5 "Which feature in Windows Server allows administrators to automatically apply sp…" at bounding box center [437, 58] width 226 height 17
drag, startPoint x: 403, startPoint y: 73, endPoint x: 471, endPoint y: 78, distance: 68.2
click at [471, 78] on div "Which feature in Windows Server allows administrators to automatically apply sp…" at bounding box center [436, 110] width 237 height 137
click at [464, 120] on div "Group Policy" at bounding box center [437, 112] width 225 height 15
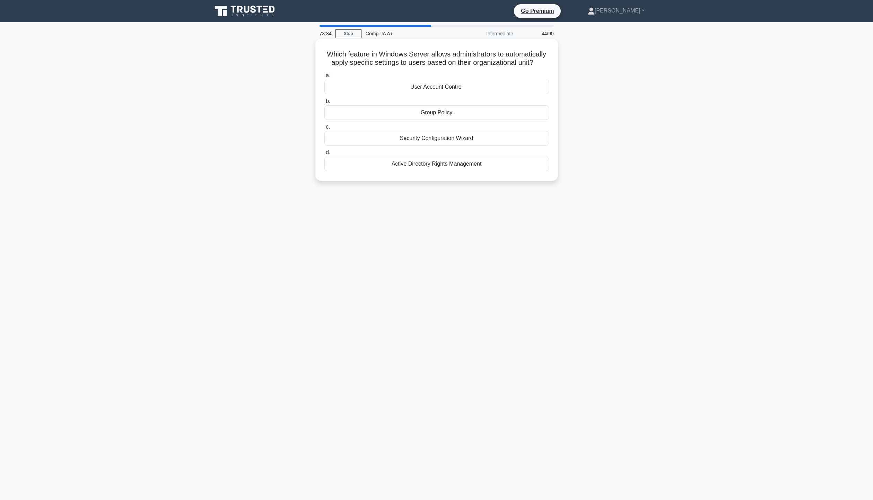
click at [325, 104] on input "b. Group Policy" at bounding box center [325, 101] width 0 height 5
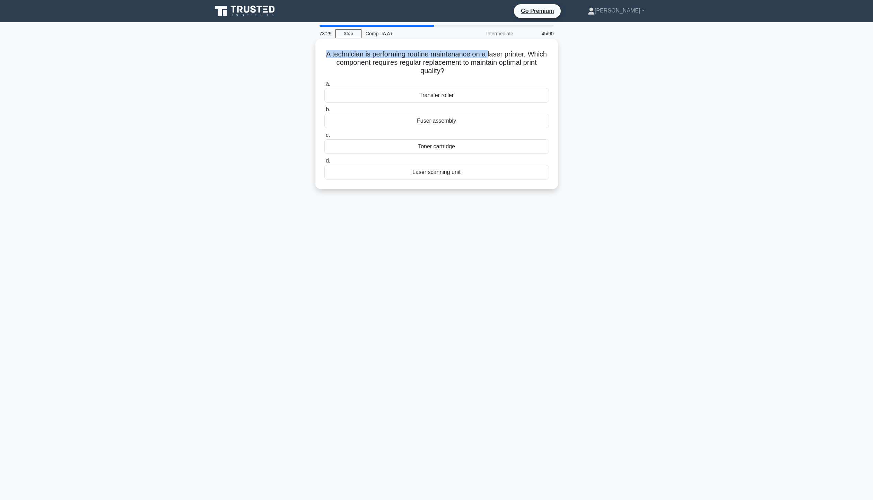
drag, startPoint x: 330, startPoint y: 53, endPoint x: 502, endPoint y: 55, distance: 171.6
click at [502, 55] on h5 "A technician is performing routine maintenance on a laser printer. Which compon…" at bounding box center [437, 63] width 226 height 26
drag, startPoint x: 398, startPoint y: 61, endPoint x: 543, endPoint y: 62, distance: 144.9
click at [543, 62] on h5 "A technician is performing routine maintenance on a laser printer. Which compon…" at bounding box center [437, 63] width 226 height 26
click at [622, 73] on div "A technician is performing routine maintenance on a laser printer. Which compon…" at bounding box center [437, 120] width 458 height 159
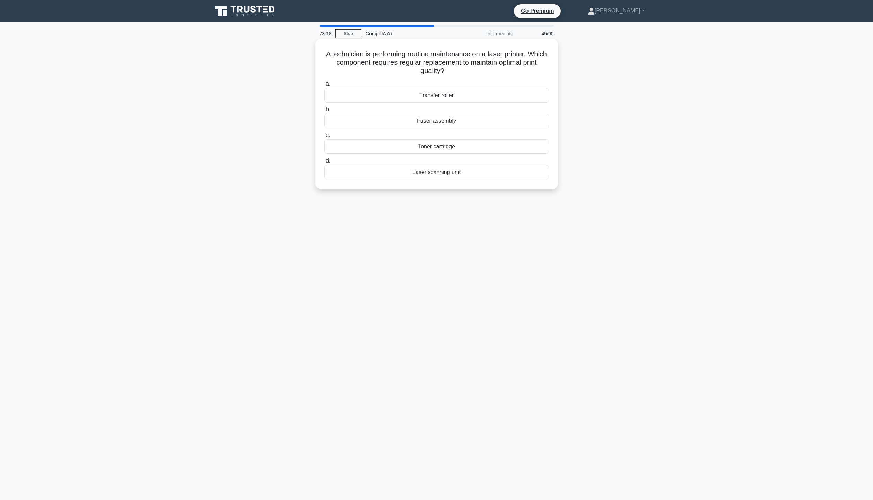
click at [468, 150] on div "Toner cartridge" at bounding box center [437, 146] width 225 height 15
click at [325, 138] on input "c. Toner cartridge" at bounding box center [325, 135] width 0 height 5
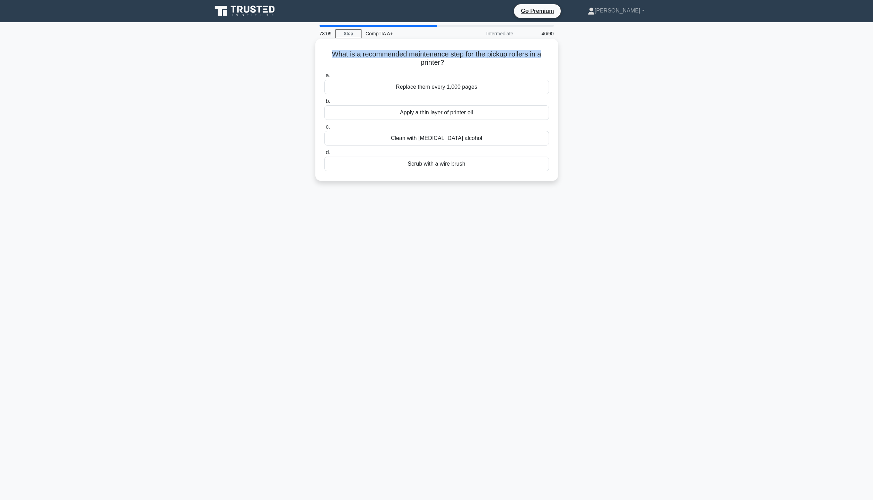
drag, startPoint x: 326, startPoint y: 55, endPoint x: 552, endPoint y: 58, distance: 225.8
click at [552, 58] on div "What is a recommended maintenance step for the pickup rollers in a printer? .sp…" at bounding box center [436, 110] width 237 height 137
click at [579, 84] on div "What is a recommended maintenance step for the pickup rollers in a printer? .sp…" at bounding box center [437, 116] width 458 height 150
click at [471, 140] on div "Clean with isopropyl alcohol" at bounding box center [437, 138] width 225 height 15
click at [325, 129] on input "c. Clean with isopropyl alcohol" at bounding box center [325, 127] width 0 height 5
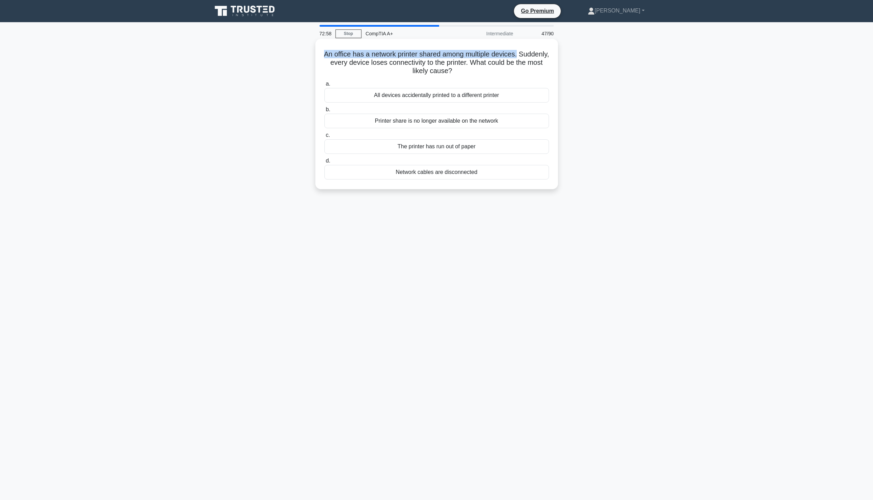
drag, startPoint x: 337, startPoint y: 53, endPoint x: 539, endPoint y: 55, distance: 201.8
click at [539, 55] on h5 "An office has a network printer shared among multiple devices. Suddenly, every …" at bounding box center [437, 63] width 226 height 26
drag, startPoint x: 326, startPoint y: 59, endPoint x: 481, endPoint y: 72, distance: 155.1
click at [481, 72] on h5 "An office has a network printer shared among multiple devices. Suddenly, every …" at bounding box center [437, 63] width 226 height 26
click at [480, 73] on h5 "An office has a network printer shared among multiple devices. Suddenly, every …" at bounding box center [437, 63] width 226 height 26
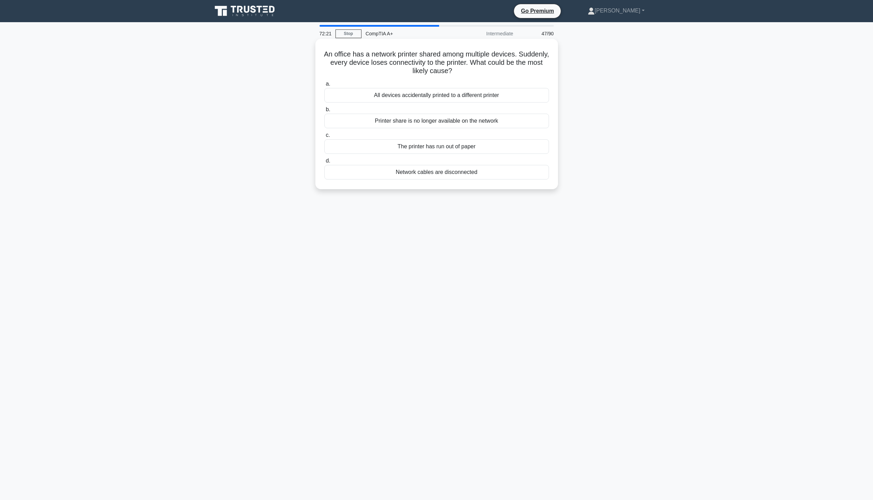
click at [462, 123] on div "Printer share is no longer available on the network" at bounding box center [437, 121] width 225 height 15
click at [325, 112] on input "b. Printer share is no longer available on the network" at bounding box center [325, 109] width 0 height 5
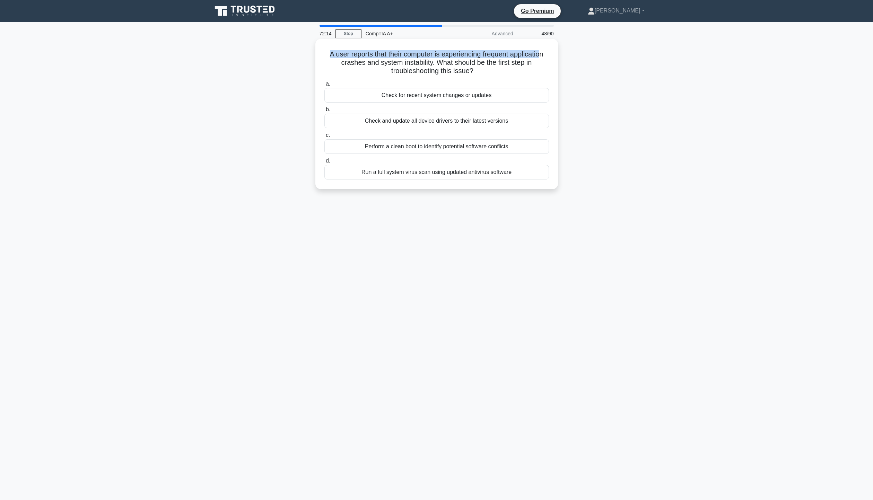
drag, startPoint x: 325, startPoint y: 55, endPoint x: 546, endPoint y: 55, distance: 221.2
click at [546, 55] on h5 "A user reports that their computer is experiencing frequent application crashes…" at bounding box center [437, 63] width 226 height 26
drag, startPoint x: 341, startPoint y: 61, endPoint x: 524, endPoint y: 69, distance: 182.9
click at [524, 69] on h5 "A user reports that their computer is experiencing frequent application crashes…" at bounding box center [437, 63] width 226 height 26
click at [531, 72] on h5 "A user reports that their computer is experiencing frequent application crashes…" at bounding box center [437, 63] width 226 height 26
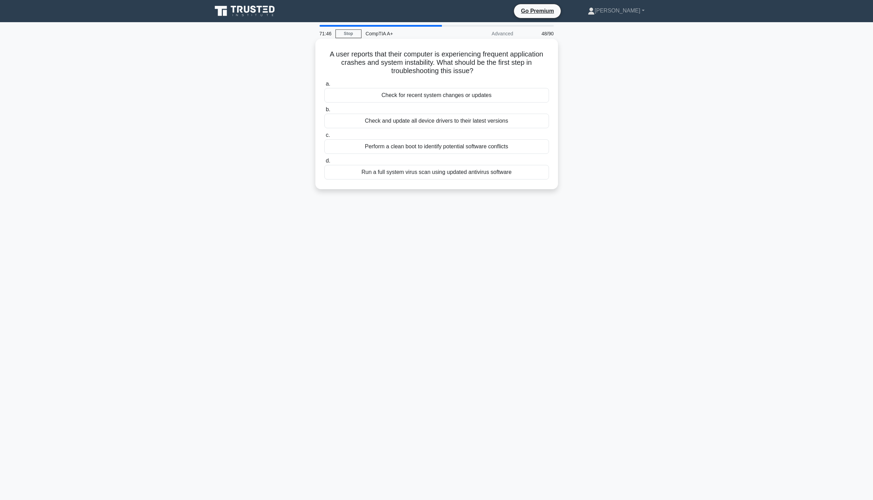
click at [414, 175] on div "Run a full system virus scan using updated antivirus software" at bounding box center [437, 172] width 225 height 15
click at [325, 163] on input "d. Run a full system virus scan using updated antivirus software" at bounding box center [325, 161] width 0 height 5
drag, startPoint x: 324, startPoint y: 58, endPoint x: 521, endPoint y: 55, distance: 197.7
click at [521, 55] on h5 "A user has reported that their thermal printer is consistently producing labels…" at bounding box center [437, 63] width 226 height 26
drag, startPoint x: 383, startPoint y: 64, endPoint x: 496, endPoint y: 67, distance: 113.1
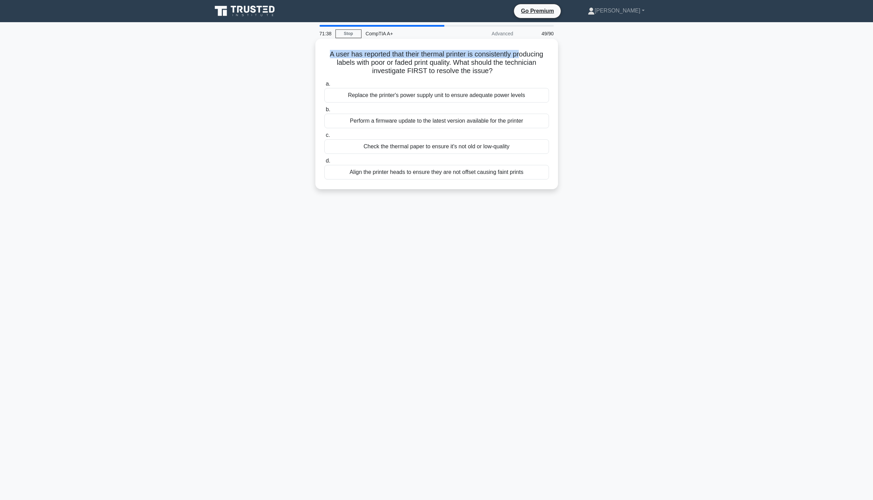
click at [496, 67] on h5 "A user has reported that their thermal printer is consistently producing labels…" at bounding box center [437, 63] width 226 height 26
click at [564, 76] on div "A user has reported that their thermal printer is consistently producing labels…" at bounding box center [437, 120] width 458 height 159
click at [385, 123] on div "Perform a firmware update to the latest version available for the printer" at bounding box center [437, 121] width 225 height 15
click at [325, 112] on input "b. Perform a firmware update to the latest version available for the printer" at bounding box center [325, 109] width 0 height 5
click at [406, 173] on div "Reinstall the display adapter drivers from the manufacturer's website." at bounding box center [437, 172] width 225 height 15
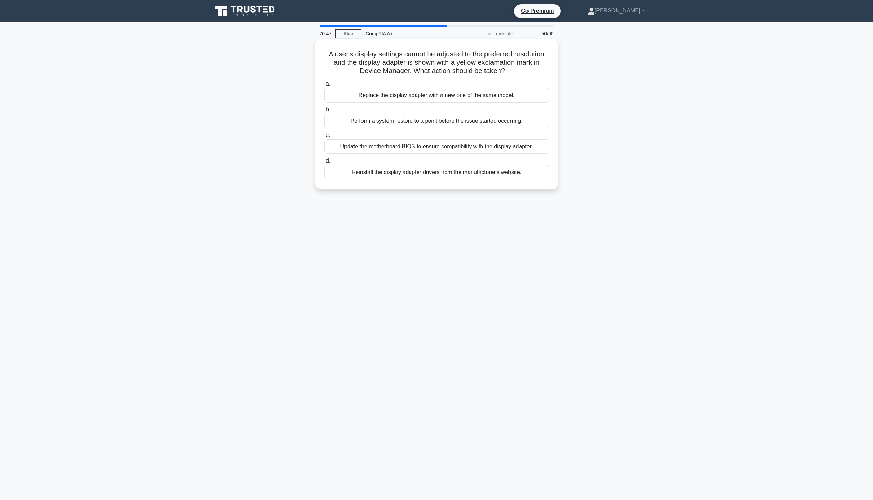
click at [325, 163] on input "d. Reinstall the display adapter drivers from the manufacturer's website." at bounding box center [325, 161] width 0 height 5
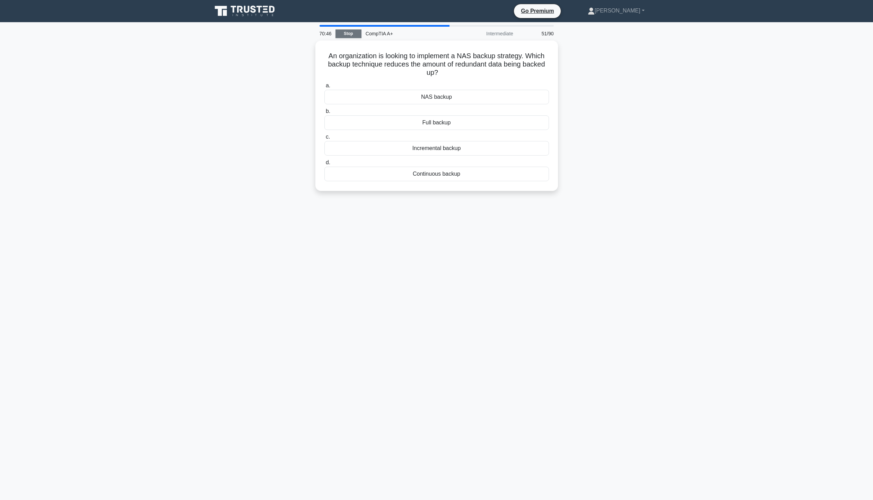
click at [339, 36] on link "Stop" at bounding box center [349, 33] width 26 height 9
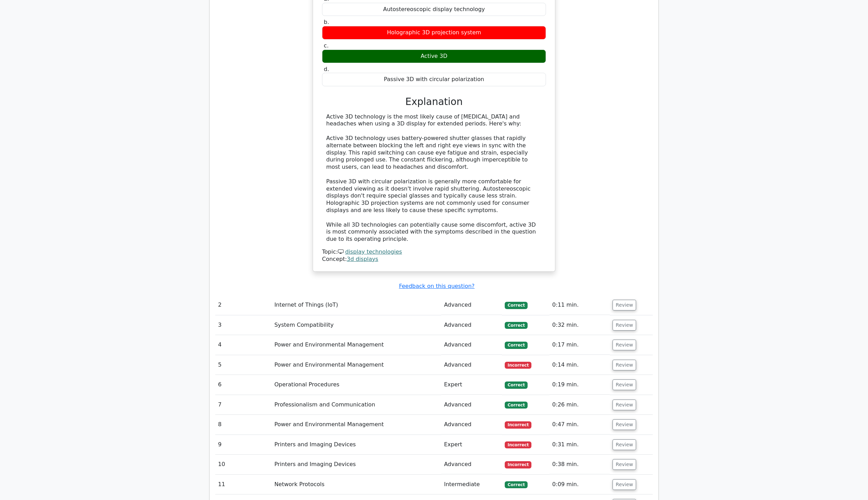
scroll to position [867, 0]
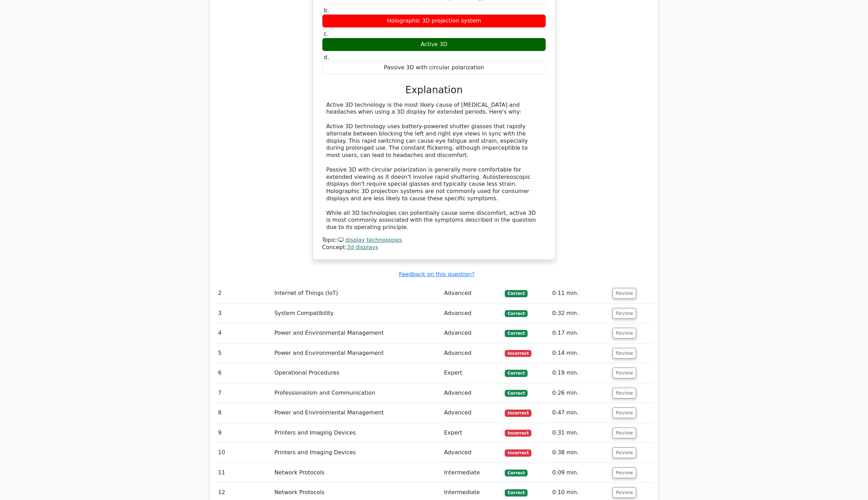
click at [526, 350] on span "Incorrect" at bounding box center [518, 353] width 27 height 7
click at [618, 348] on button "Review" at bounding box center [625, 353] width 24 height 11
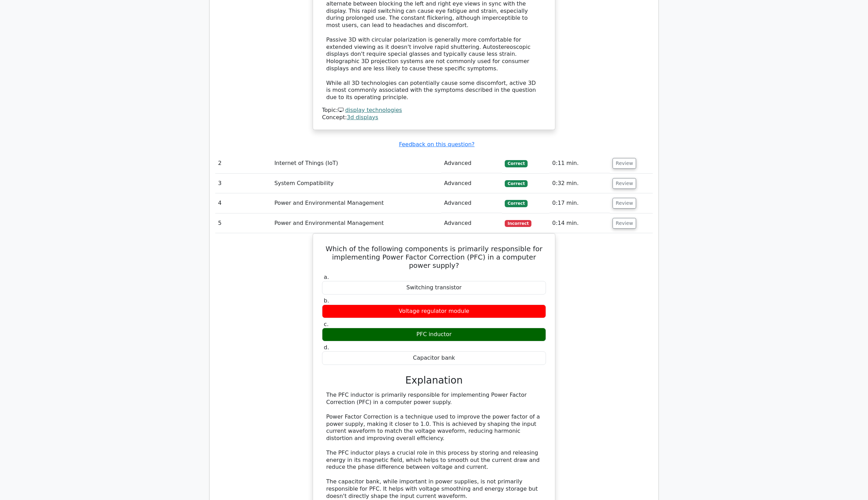
scroll to position [1040, 0]
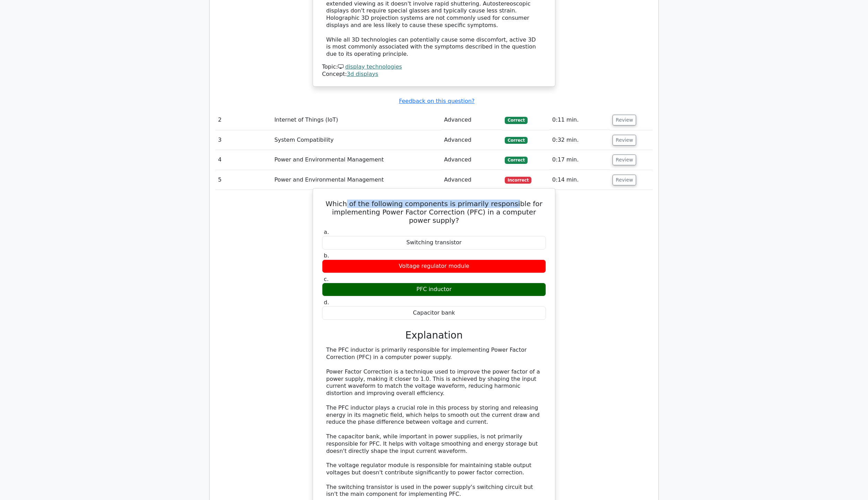
drag, startPoint x: 354, startPoint y: 183, endPoint x: 515, endPoint y: 183, distance: 160.9
click at [515, 200] on h5 "Which of the following components is primarily responsible for implementing Pow…" at bounding box center [433, 212] width 225 height 25
drag, startPoint x: 342, startPoint y: 184, endPoint x: 536, endPoint y: 189, distance: 194.2
click at [536, 200] on h5 "Which of the following components is primarily responsible for implementing Pow…" at bounding box center [433, 212] width 225 height 25
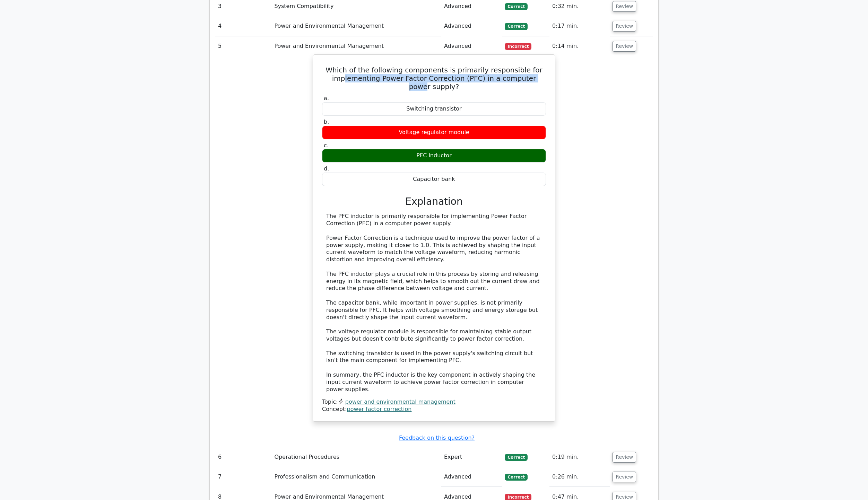
scroll to position [1179, 0]
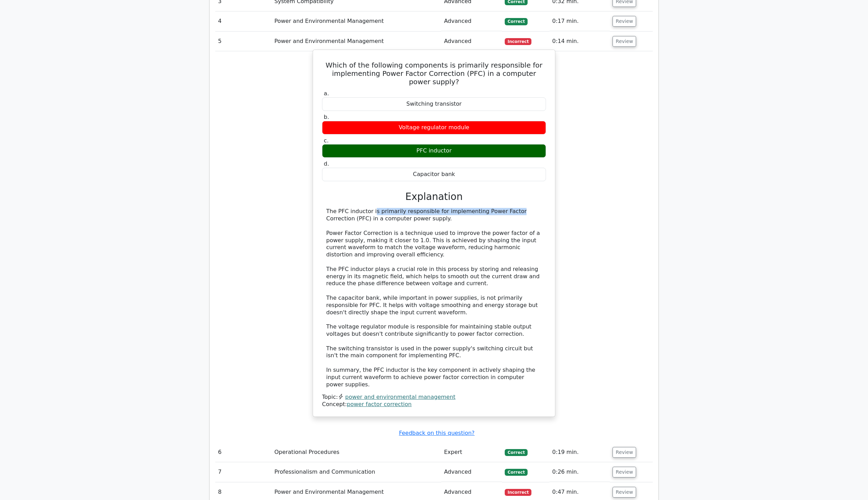
drag, startPoint x: 330, startPoint y: 185, endPoint x: 460, endPoint y: 188, distance: 129.7
click at [460, 208] on div "The PFC inductor is primarily responsible for implementing Power Factor Correct…" at bounding box center [434, 298] width 216 height 180
click at [433, 208] on div "The PFC inductor is primarily responsible for implementing Power Factor Correct…" at bounding box center [434, 298] width 216 height 180
drag, startPoint x: 330, startPoint y: 187, endPoint x: 432, endPoint y: 191, distance: 101.7
click at [427, 208] on div "The PFC inductor is primarily responsible for implementing Power Factor Correct…" at bounding box center [434, 298] width 216 height 180
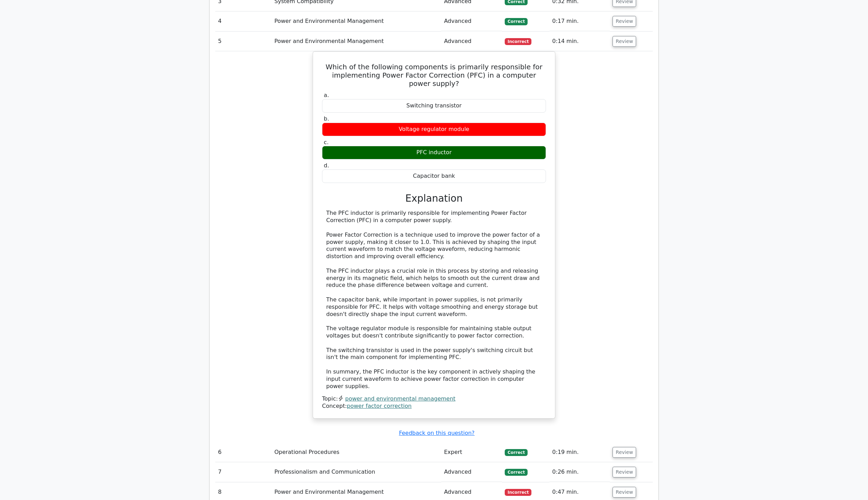
click at [600, 210] on div "Which of the following components is primarily responsible for implementing Pow…" at bounding box center [434, 239] width 438 height 376
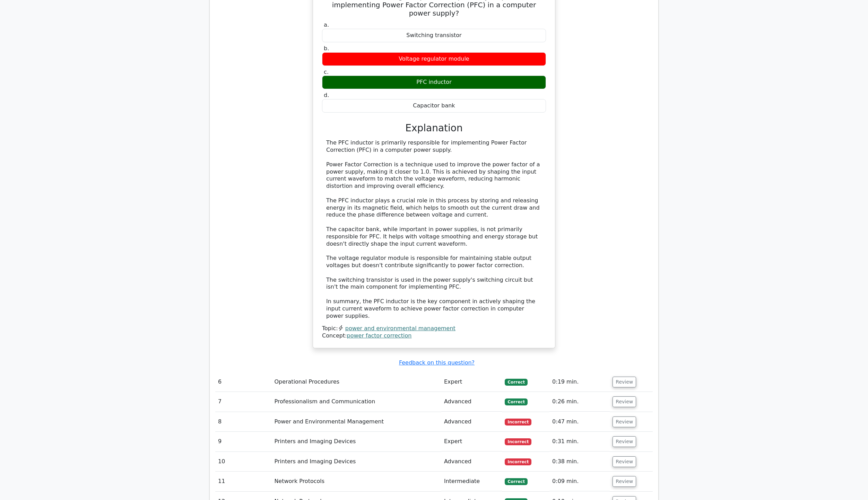
scroll to position [1352, 0]
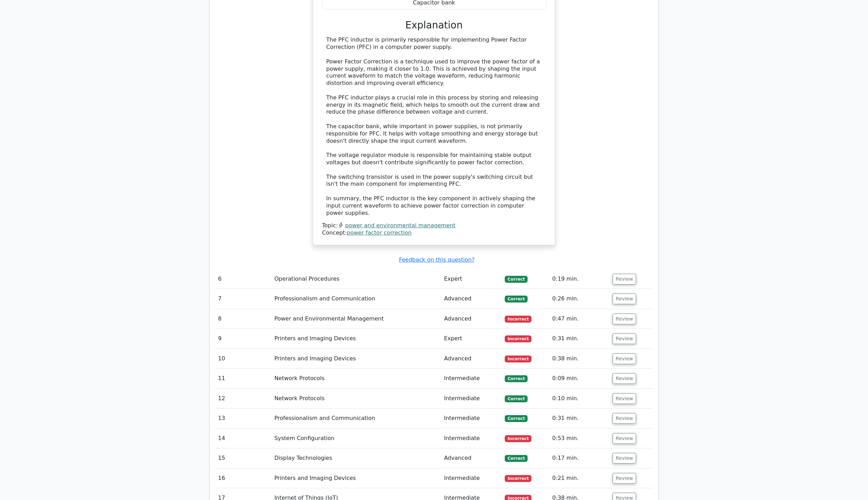
click at [513, 316] on span "Incorrect" at bounding box center [518, 319] width 27 height 7
click at [618, 314] on button "Review" at bounding box center [625, 319] width 24 height 11
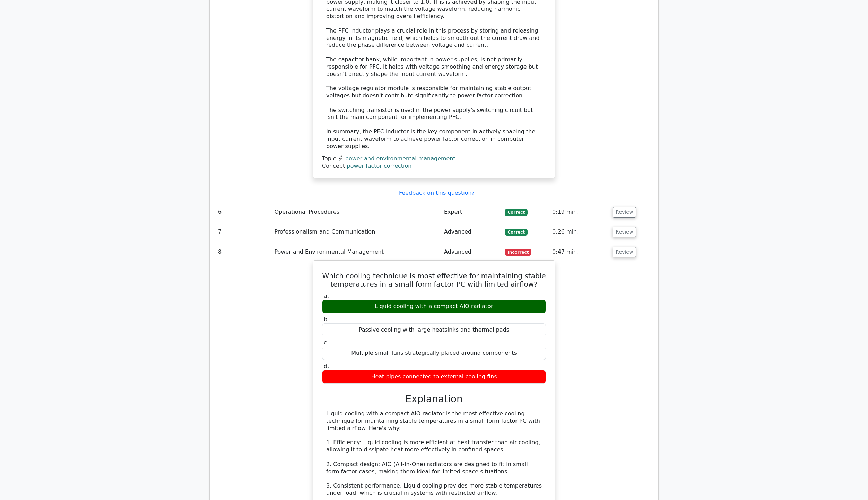
scroll to position [1422, 0]
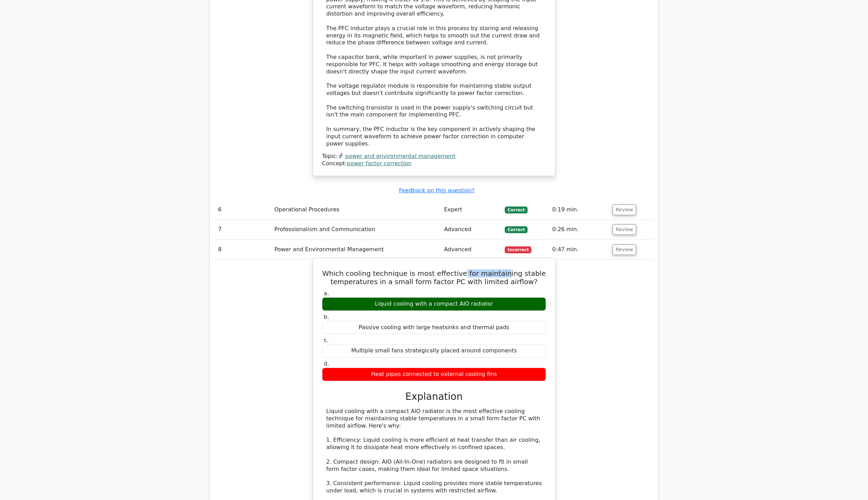
drag, startPoint x: 464, startPoint y: 242, endPoint x: 503, endPoint y: 242, distance: 39.2
click at [503, 269] on h5 "Which cooling technique is most effective for maintaining stable temperatures i…" at bounding box center [433, 277] width 225 height 17
drag, startPoint x: 415, startPoint y: 252, endPoint x: 513, endPoint y: 253, distance: 97.8
click at [507, 269] on h5 "Which cooling technique is most effective for maintaining stable temperatures i…" at bounding box center [433, 277] width 225 height 17
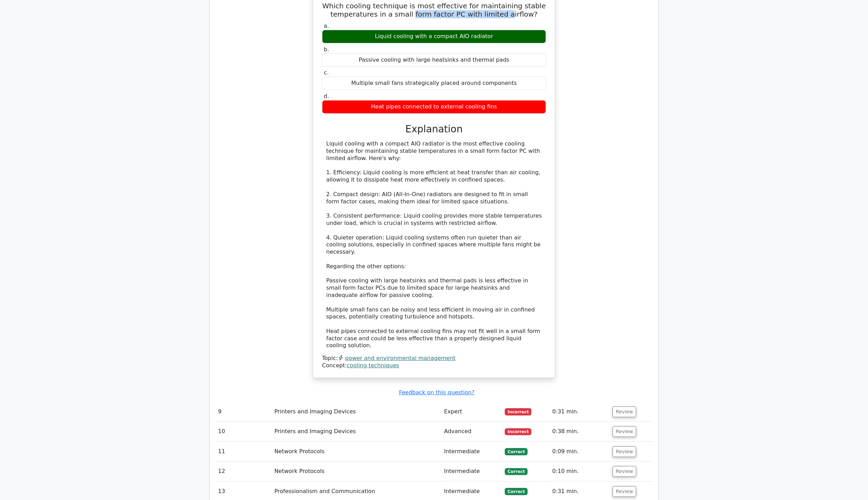
scroll to position [1699, 0]
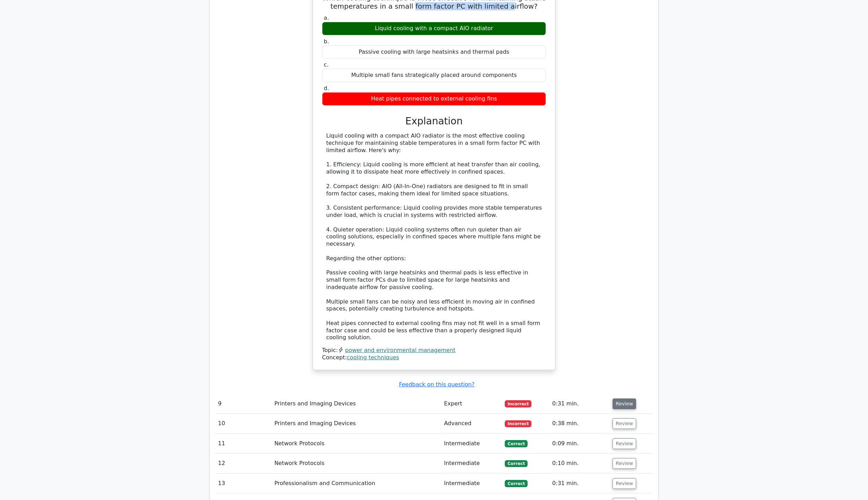
click at [619, 399] on button "Review" at bounding box center [625, 404] width 24 height 11
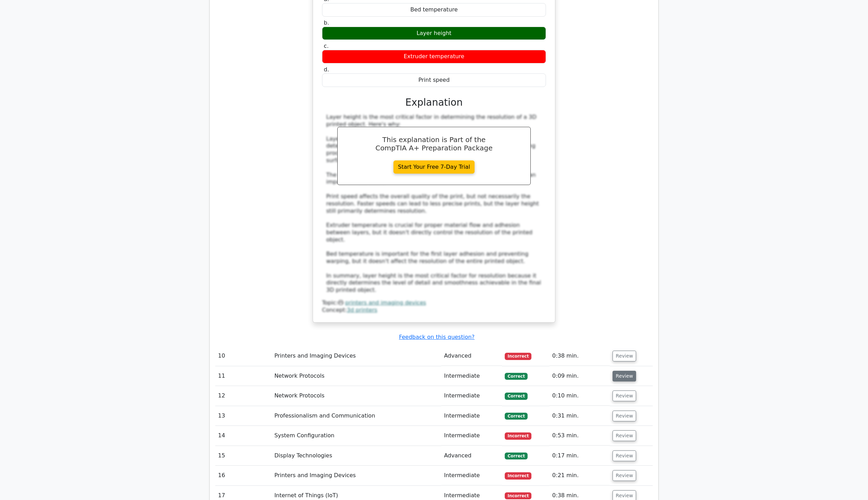
scroll to position [2150, 0]
click at [621, 351] on button "Review" at bounding box center [625, 356] width 24 height 11
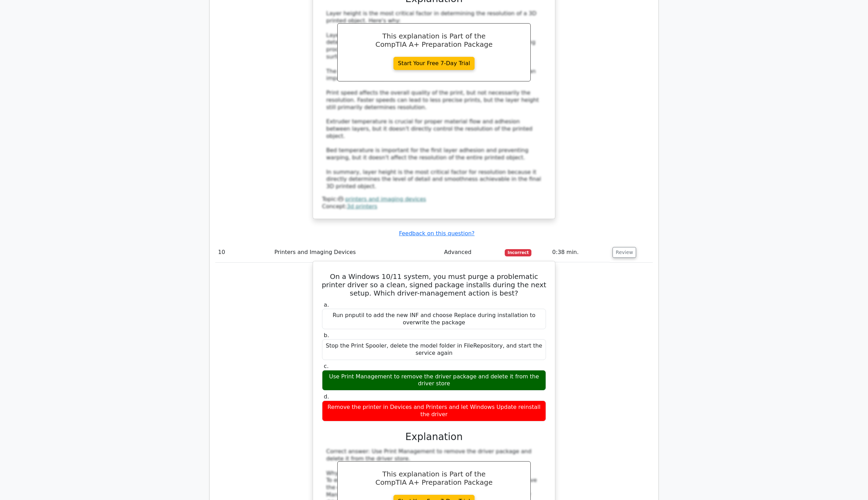
scroll to position [2254, 0]
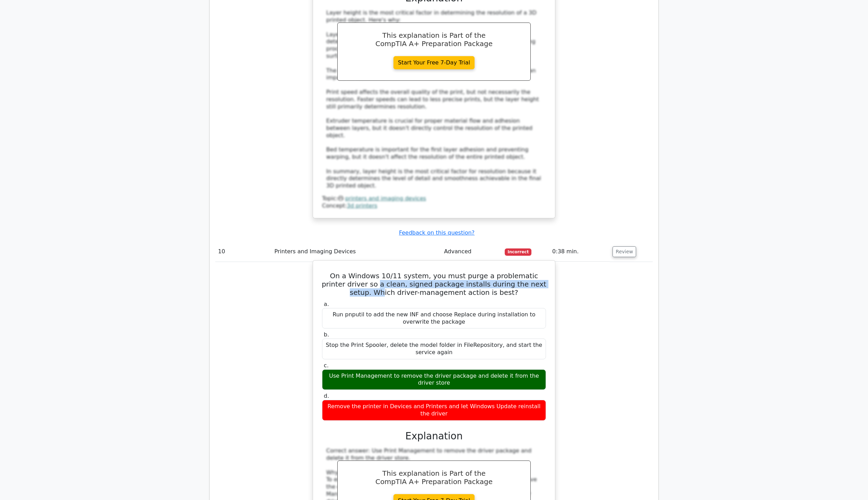
drag, startPoint x: 355, startPoint y: 216, endPoint x: 535, endPoint y: 220, distance: 179.3
click at [535, 272] on h5 "On a Windows 10/11 system, you must purge a problematic printer driver so a cle…" at bounding box center [433, 284] width 225 height 25
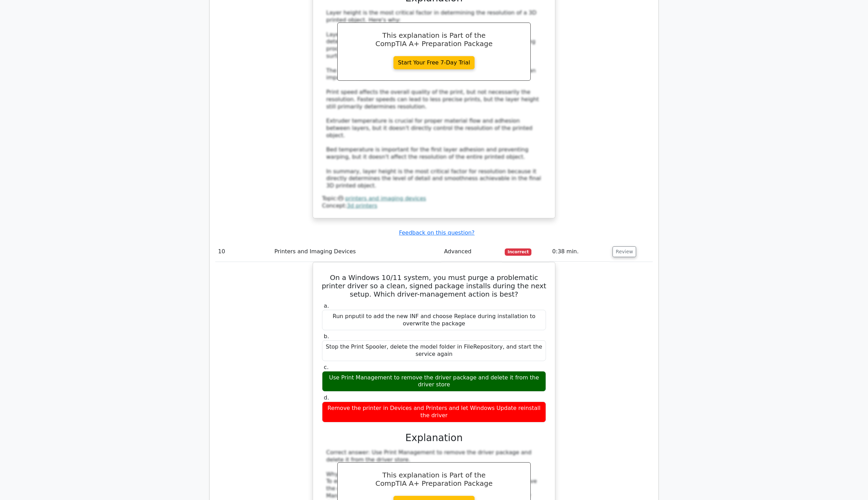
click at [632, 262] on div "On a Windows 10/11 system, you must purge a problematic printer driver so a cle…" at bounding box center [434, 457] width 438 height 390
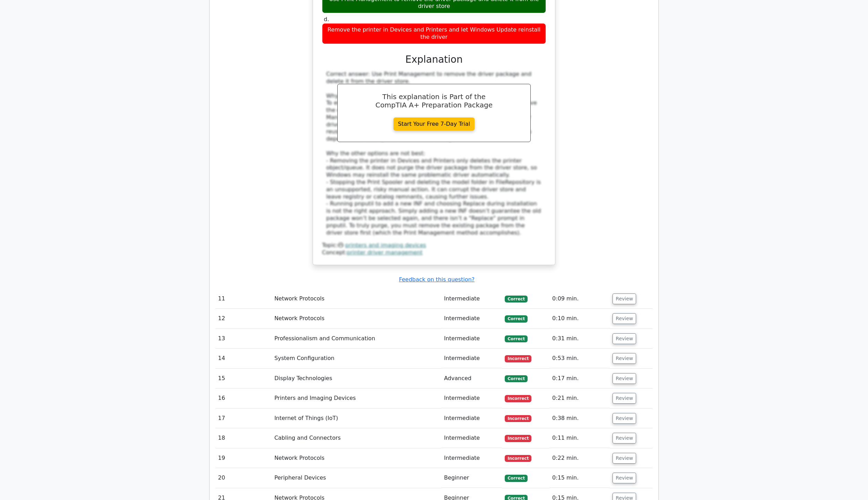
scroll to position [2635, 0]
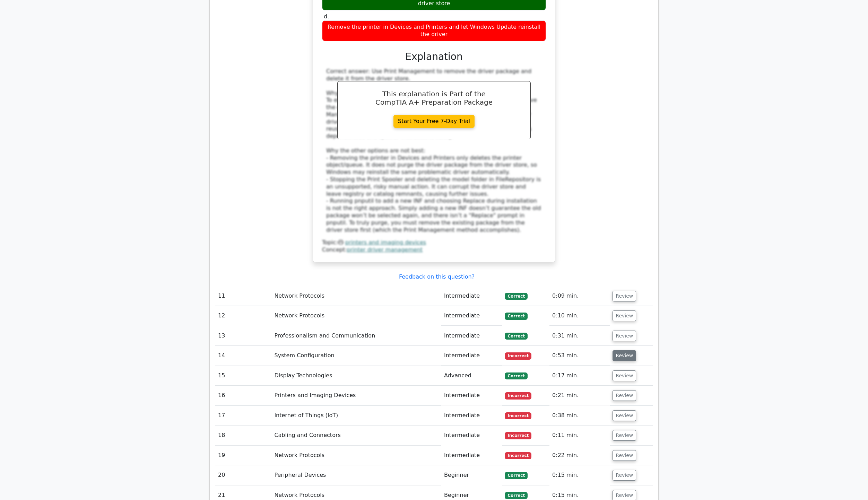
click at [627, 351] on button "Review" at bounding box center [625, 356] width 24 height 11
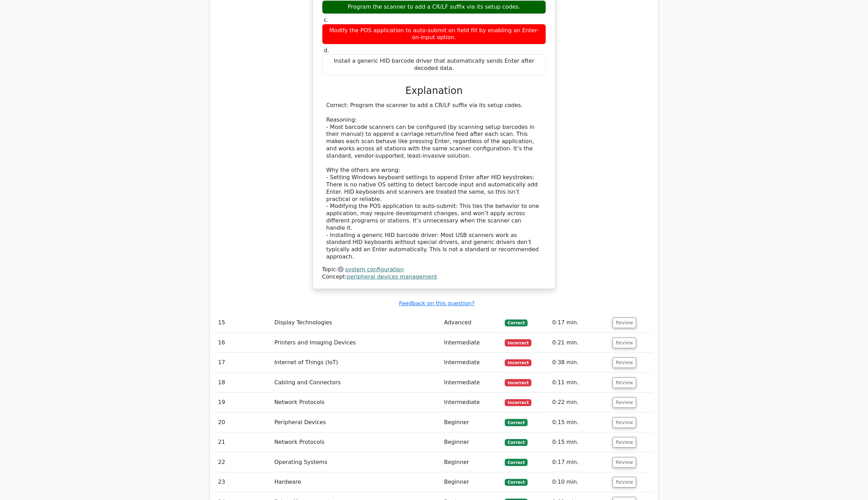
scroll to position [3121, 0]
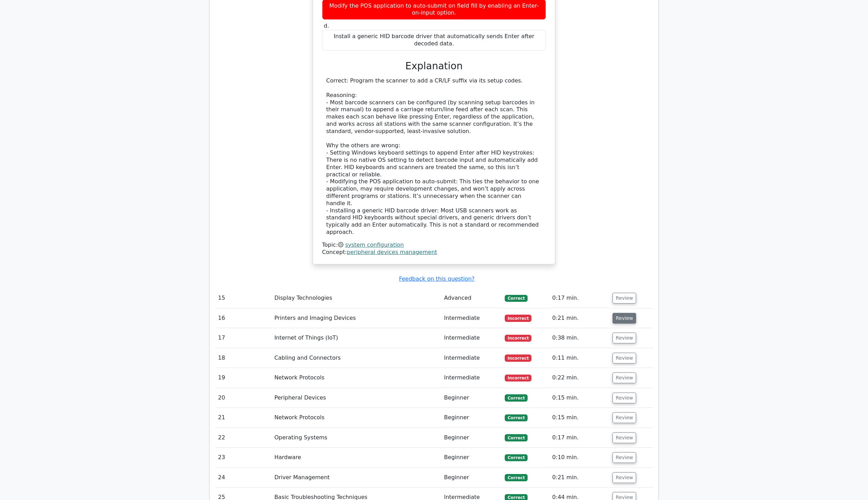
click at [623, 313] on button "Review" at bounding box center [625, 318] width 24 height 11
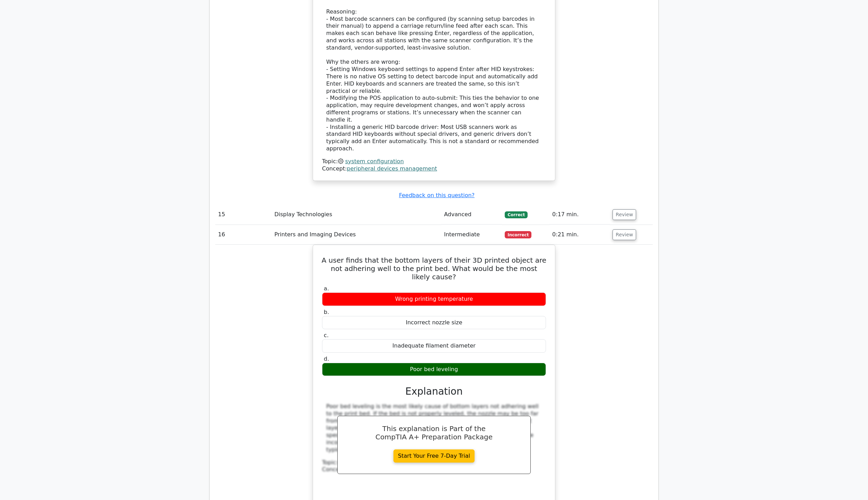
scroll to position [3329, 0]
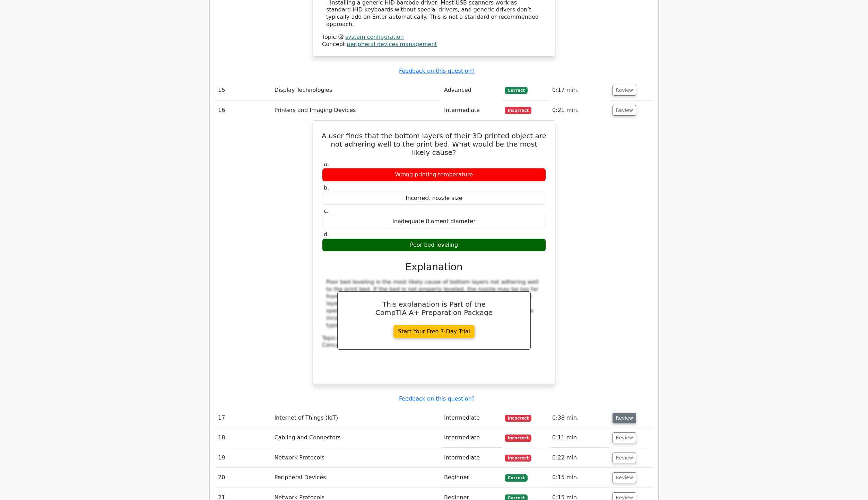
click at [625, 413] on button "Review" at bounding box center [625, 418] width 24 height 11
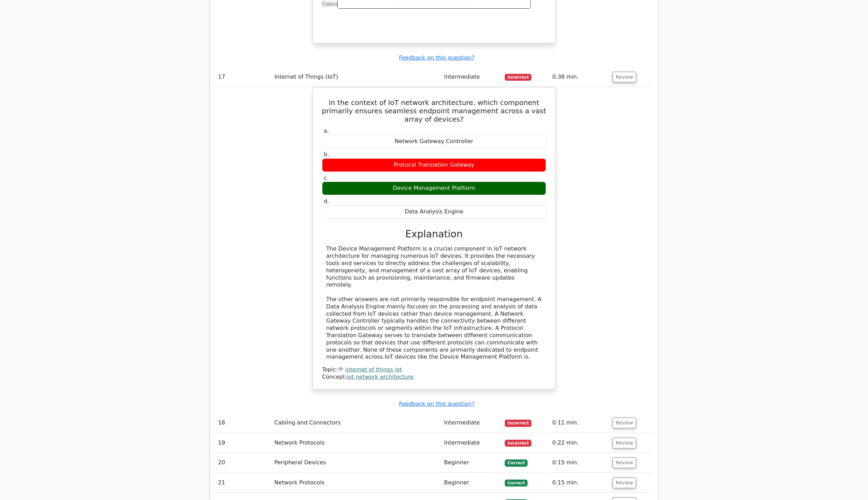
scroll to position [3675, 0]
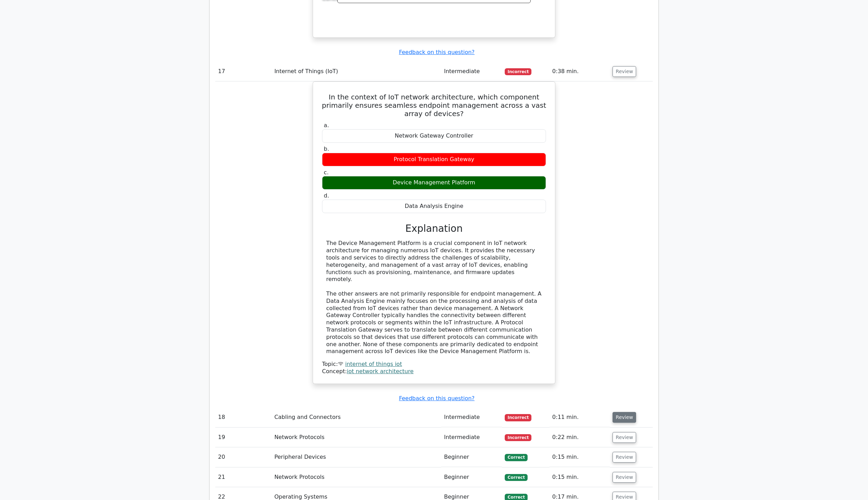
click at [624, 412] on button "Review" at bounding box center [625, 417] width 24 height 11
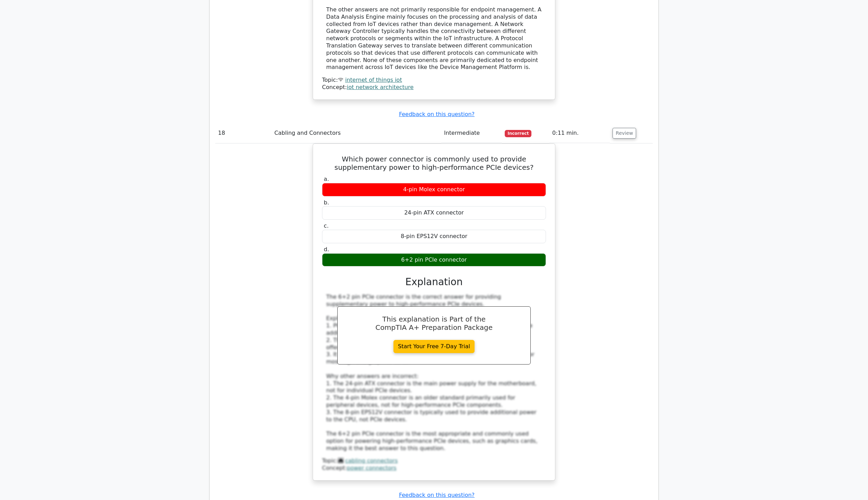
scroll to position [4057, 0]
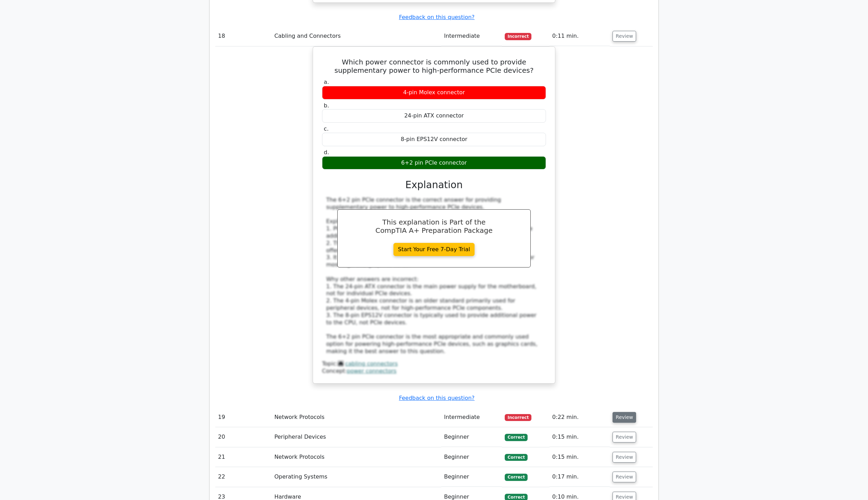
click at [622, 412] on button "Review" at bounding box center [625, 417] width 24 height 11
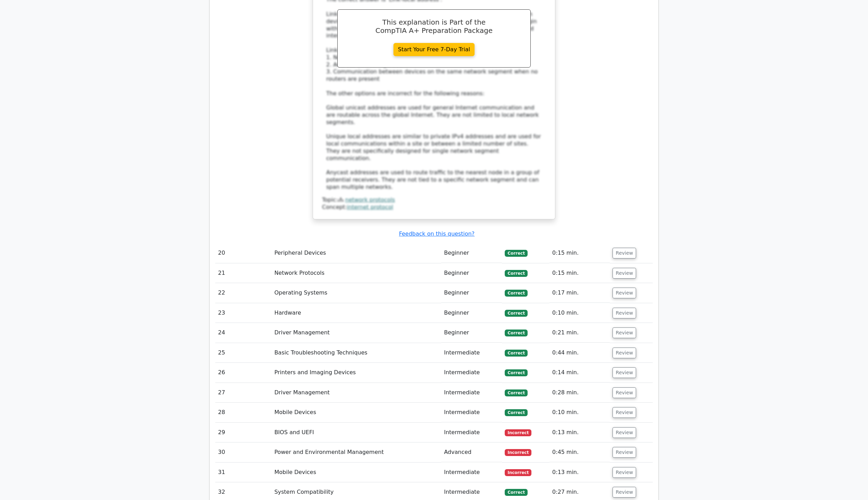
scroll to position [4646, 0]
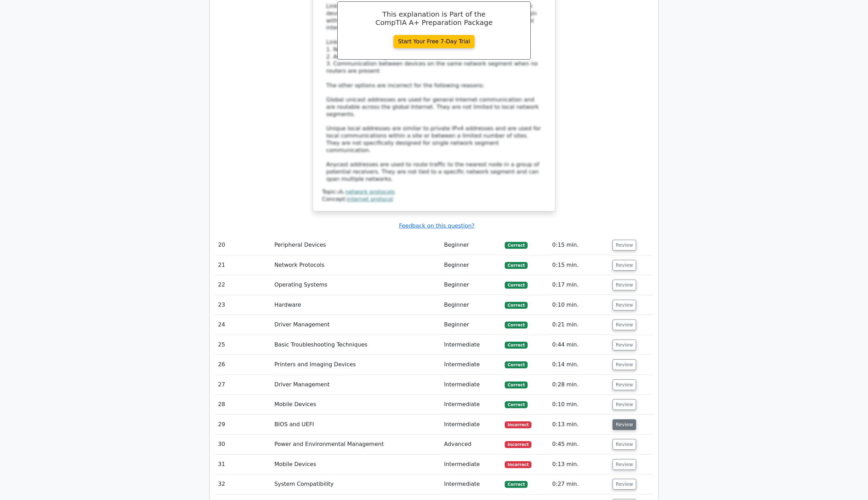
click at [626, 420] on button "Review" at bounding box center [625, 425] width 24 height 11
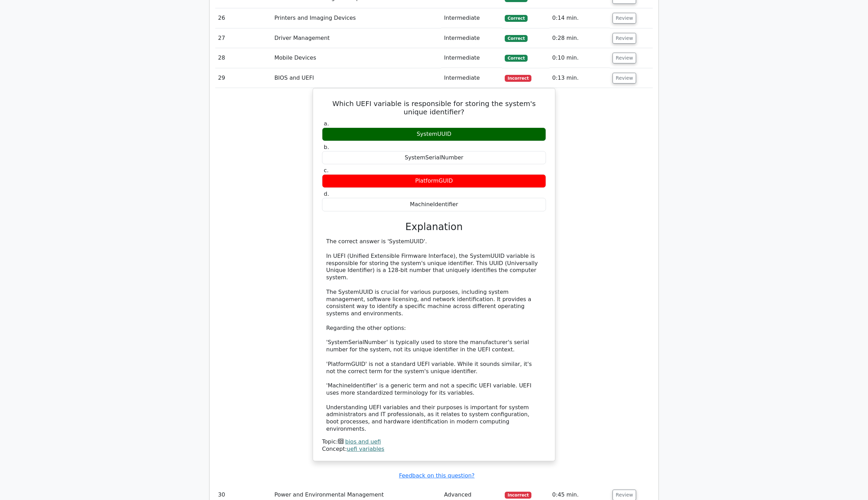
scroll to position [5028, 0]
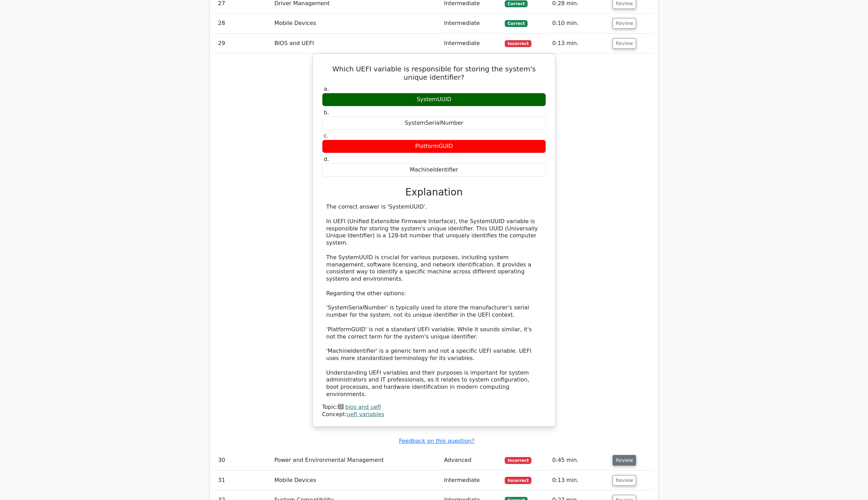
click at [617, 455] on button "Review" at bounding box center [625, 460] width 24 height 11
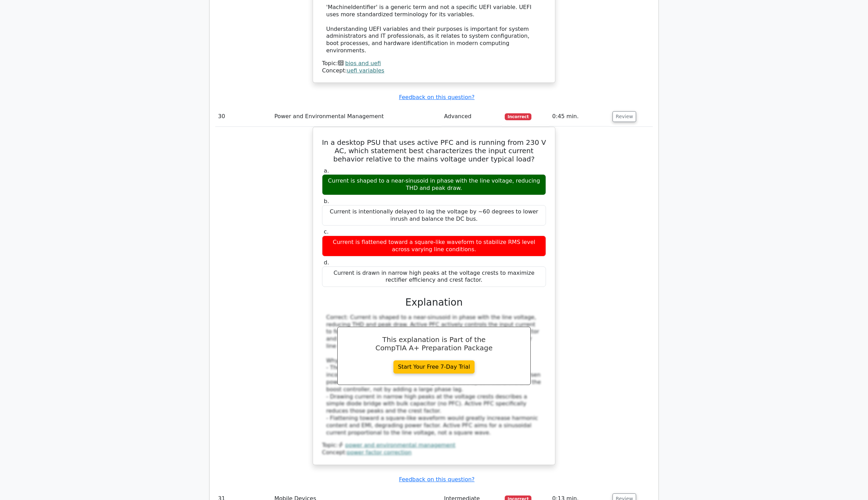
scroll to position [5374, 0]
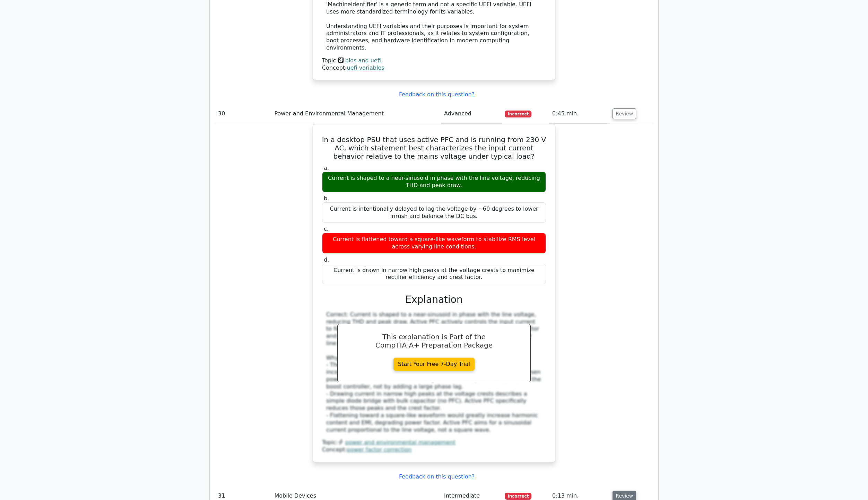
click at [616, 491] on button "Review" at bounding box center [625, 496] width 24 height 11
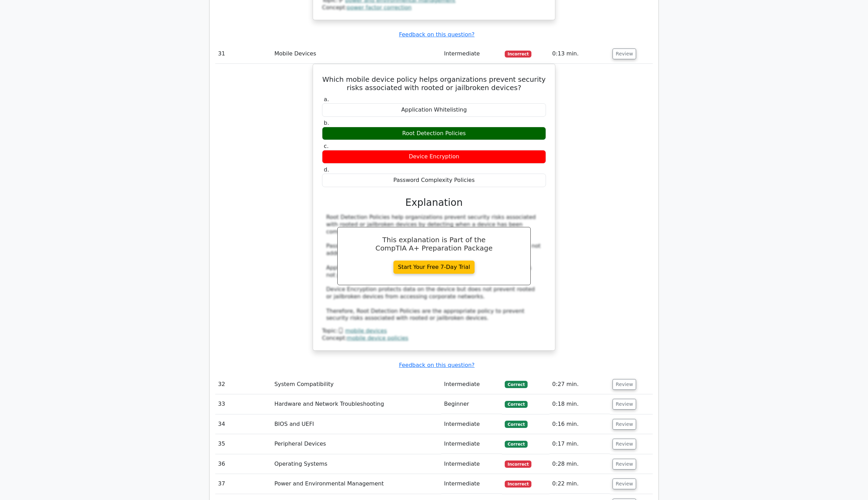
scroll to position [5825, 0]
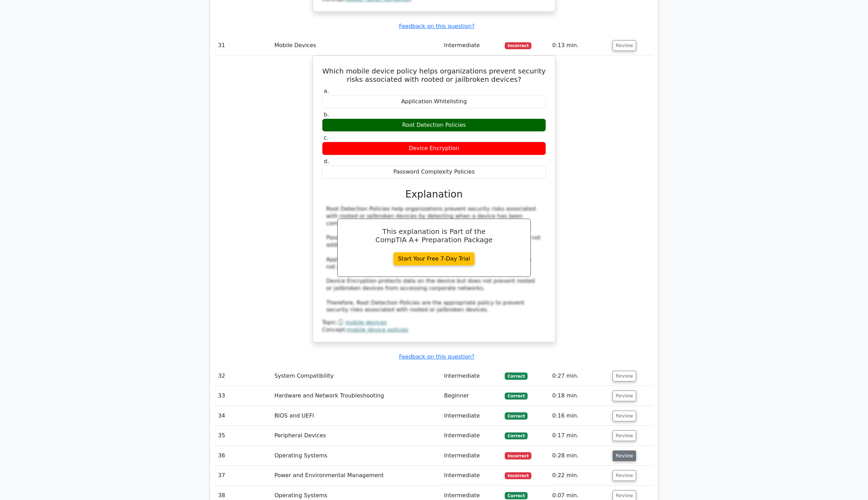
click at [621, 451] on button "Review" at bounding box center [625, 456] width 24 height 11
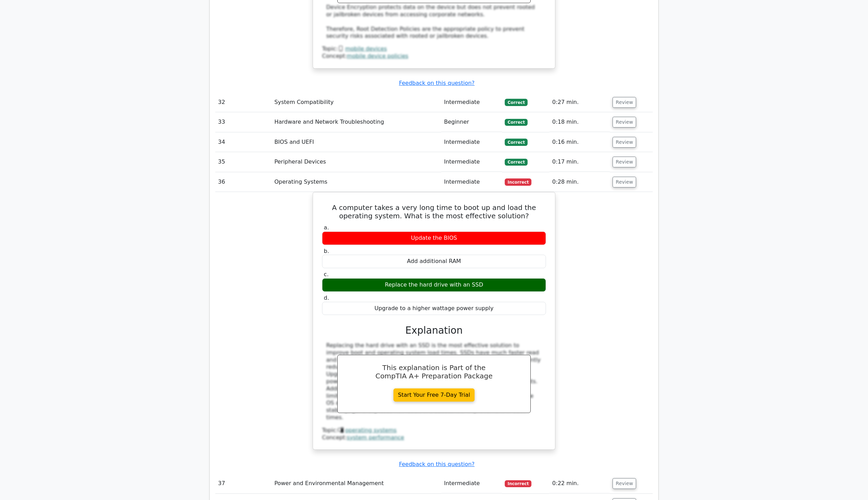
scroll to position [6103, 0]
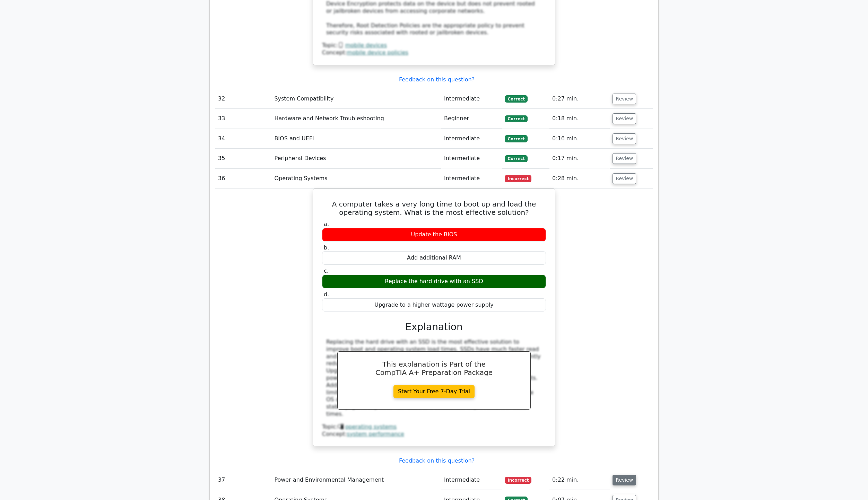
click at [626, 475] on button "Review" at bounding box center [625, 480] width 24 height 11
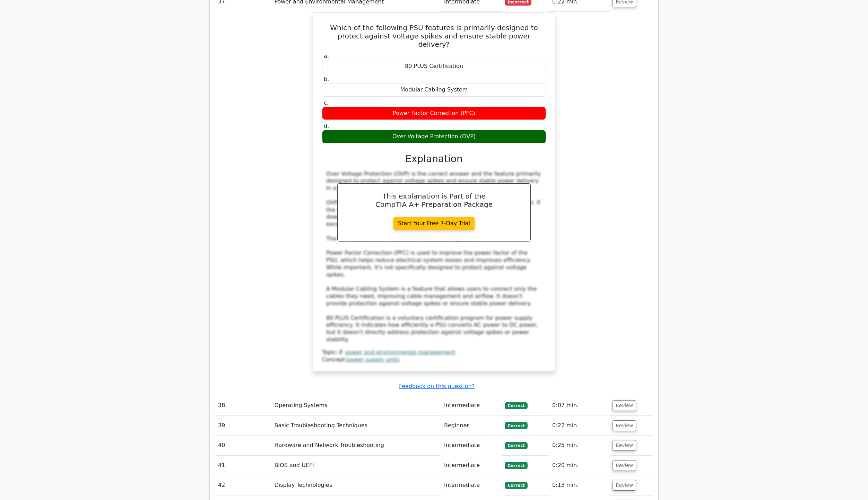
scroll to position [6588, 0]
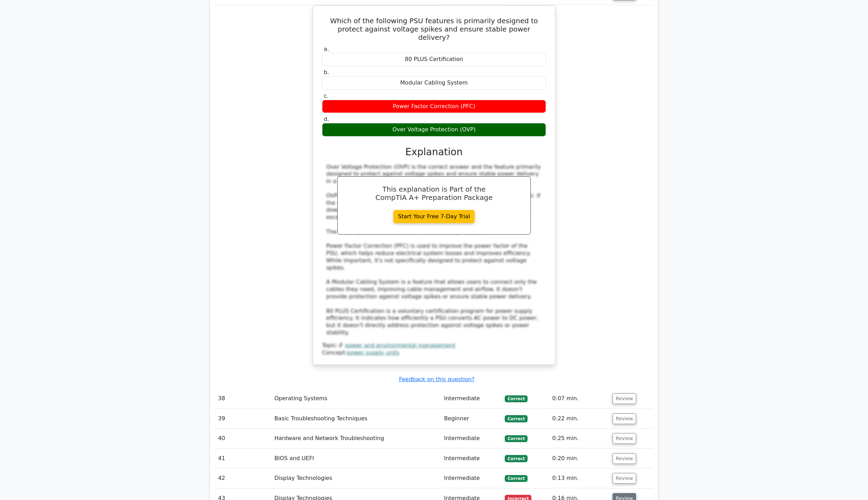
click at [621, 493] on button "Review" at bounding box center [625, 498] width 24 height 11
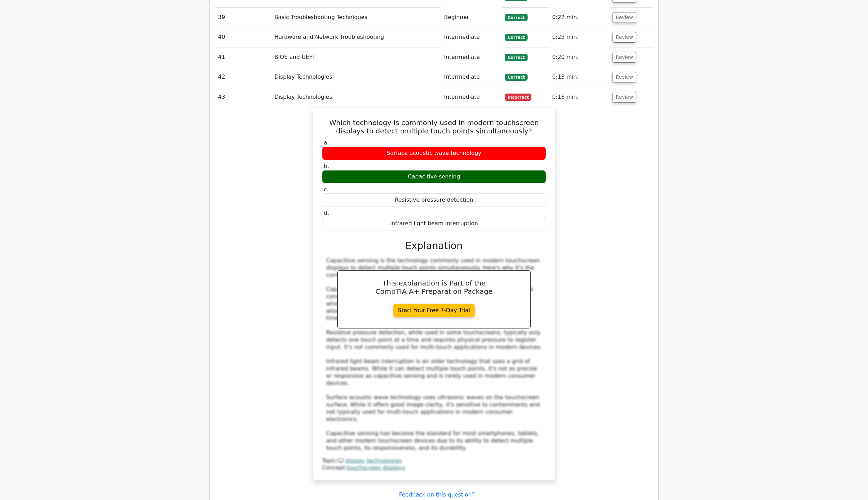
scroll to position [7004, 0]
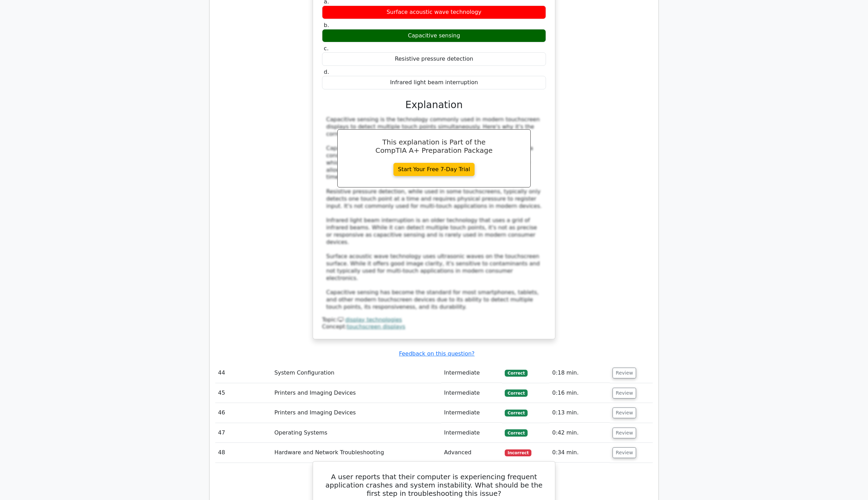
scroll to position [7143, 0]
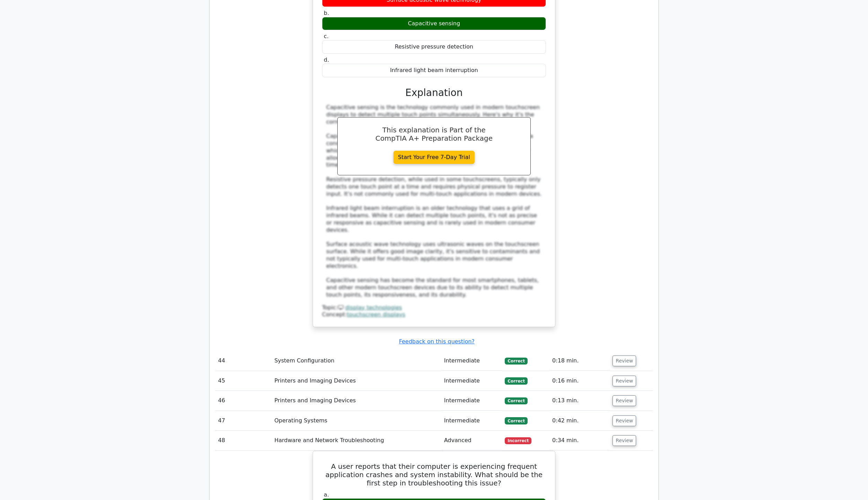
drag, startPoint x: 413, startPoint y: 319, endPoint x: 571, endPoint y: 315, distance: 158.5
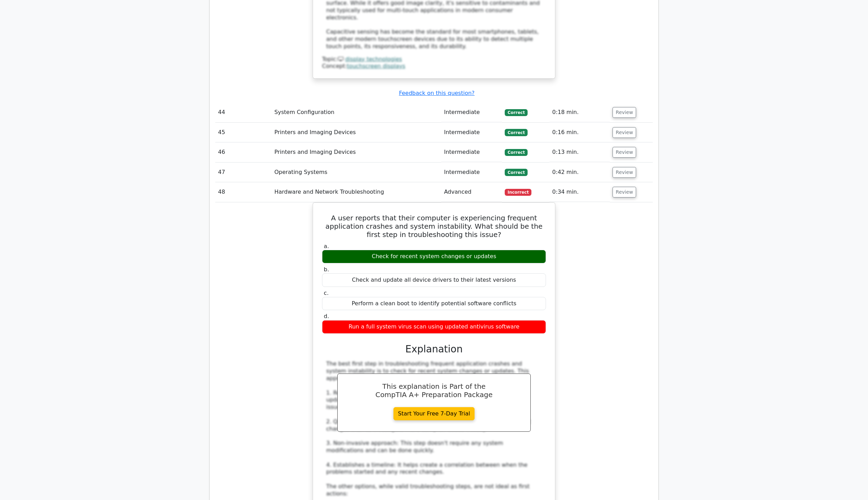
scroll to position [7420, 0]
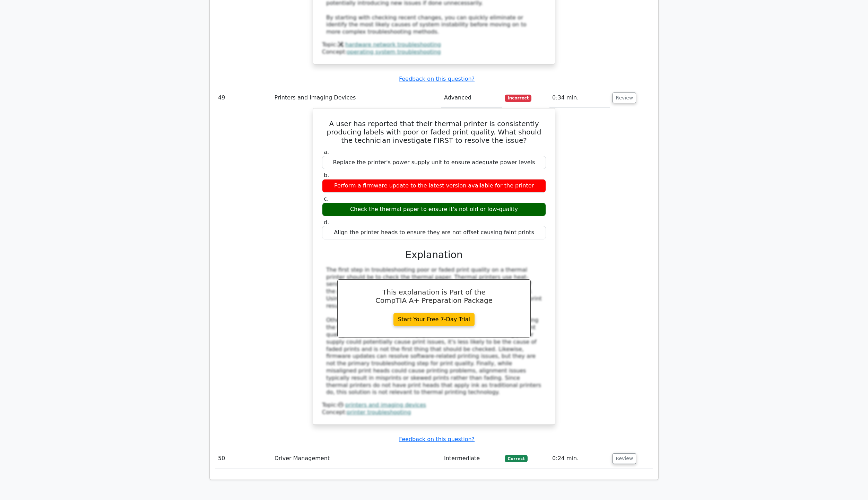
scroll to position [7955, 0]
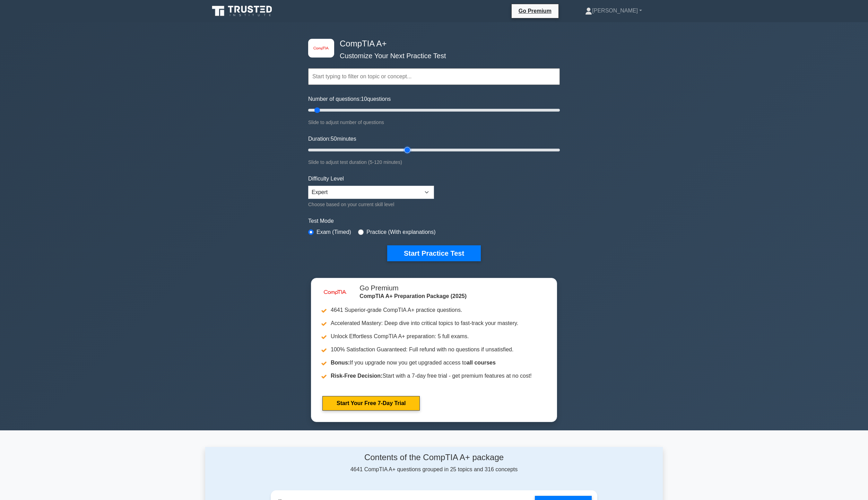
drag, startPoint x: 325, startPoint y: 150, endPoint x: 404, endPoint y: 150, distance: 79.1
type input "50"
click at [404, 150] on input "Duration: 50 minutes" at bounding box center [434, 150] width 252 height 8
drag, startPoint x: 317, startPoint y: 108, endPoint x: 368, endPoint y: 117, distance: 51.5
type input "50"
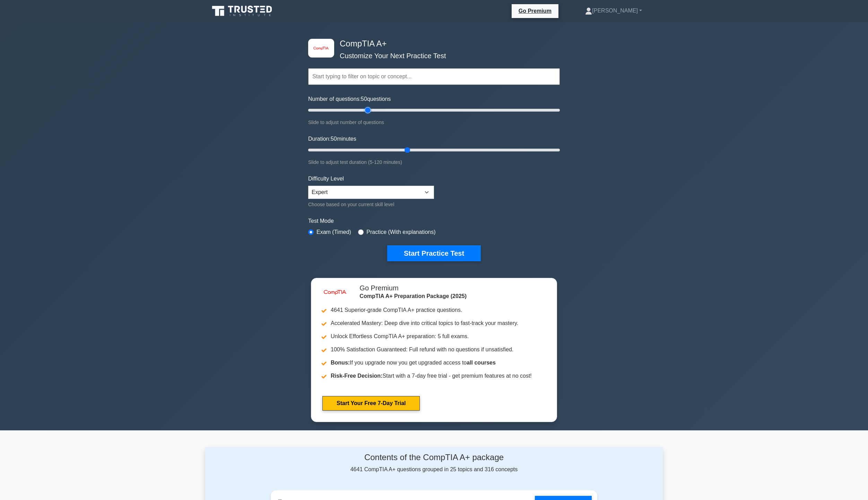
click at [368, 114] on input "Number of questions: 50 questions" at bounding box center [434, 110] width 252 height 8
click at [423, 251] on button "Start Practice Test" at bounding box center [434, 253] width 94 height 16
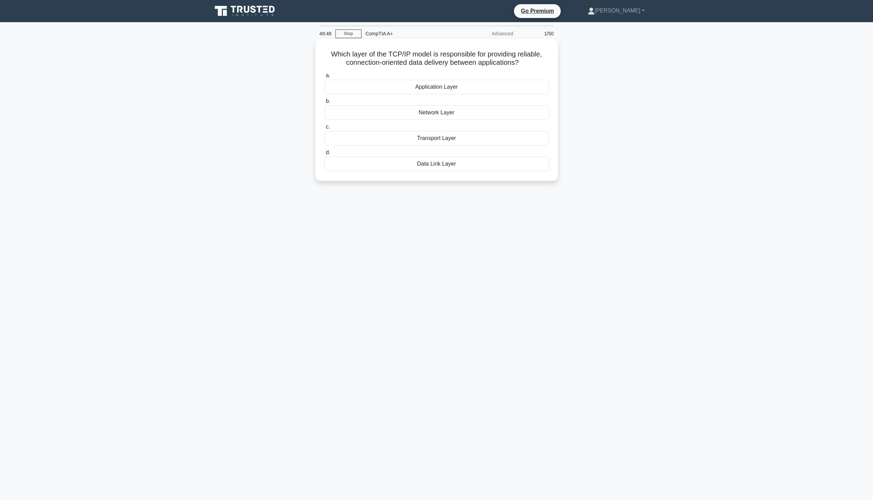
click at [468, 139] on div "Transport Layer" at bounding box center [437, 138] width 225 height 15
click at [325, 129] on input "c. Transport Layer" at bounding box center [325, 127] width 0 height 5
drag, startPoint x: 327, startPoint y: 53, endPoint x: 485, endPoint y: 68, distance: 159.5
click at [537, 51] on h5 "A customer complains about a dimming issue with their OLED display. What is the…" at bounding box center [437, 58] width 226 height 17
drag, startPoint x: 368, startPoint y: 65, endPoint x: 513, endPoint y: 65, distance: 145.3
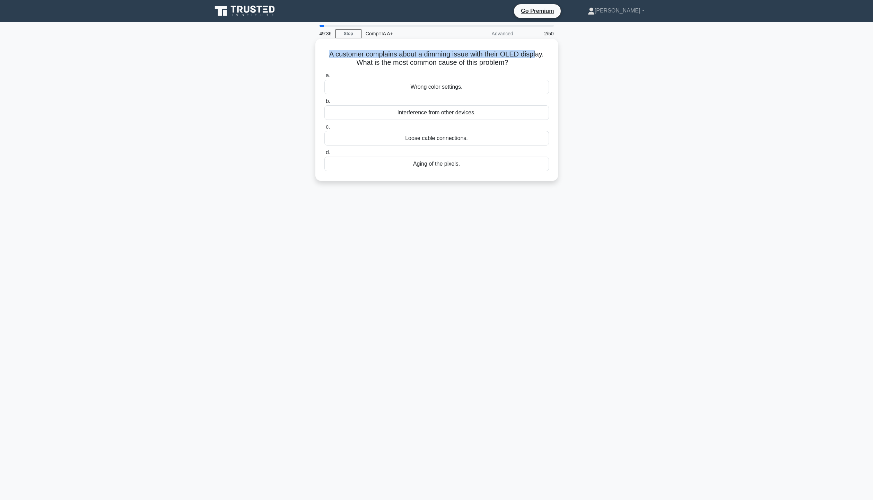
click at [513, 65] on h5 "A customer complains about a dimming issue with their OLED display. What is the…" at bounding box center [437, 58] width 226 height 17
click at [517, 64] on icon ".spinner_0XTQ{transform-origin:center;animation:spinner_y6GP .75s linear infini…" at bounding box center [512, 63] width 8 height 8
click at [472, 166] on div "Aging of the pixels." at bounding box center [437, 164] width 225 height 15
click at [325, 155] on input "d. Aging of the pixels." at bounding box center [325, 152] width 0 height 5
drag, startPoint x: 333, startPoint y: 54, endPoint x: 559, endPoint y: 66, distance: 226.4
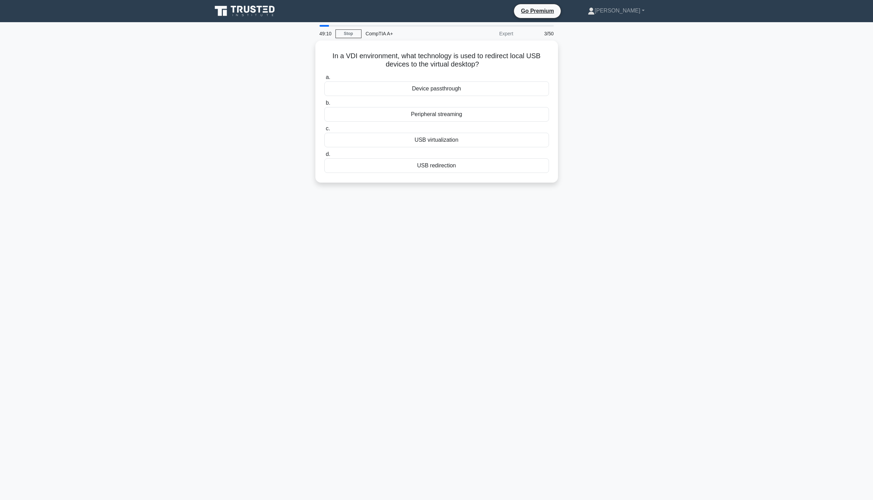
click at [559, 66] on div "In a VDI environment, what technology is used to redirect local USB devices to …" at bounding box center [437, 116] width 458 height 150
click at [580, 69] on div "In a VDI environment, what technology is used to redirect local USB devices to …" at bounding box center [437, 116] width 458 height 150
click at [459, 140] on div "USB virtualization" at bounding box center [437, 138] width 225 height 15
click at [325, 129] on input "c. USB virtualization" at bounding box center [325, 127] width 0 height 5
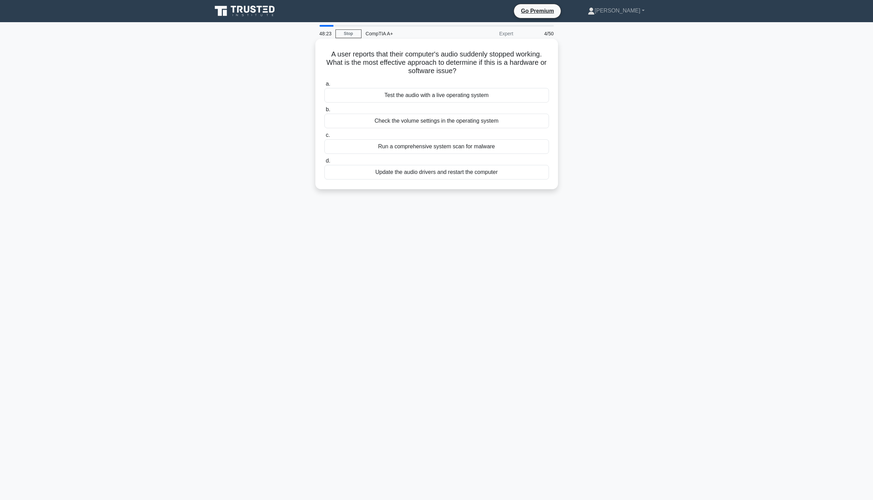
click at [486, 98] on div "Test the audio with a live operating system" at bounding box center [437, 95] width 225 height 15
click at [325, 86] on input "a. Test the audio with a live operating system" at bounding box center [325, 84] width 0 height 5
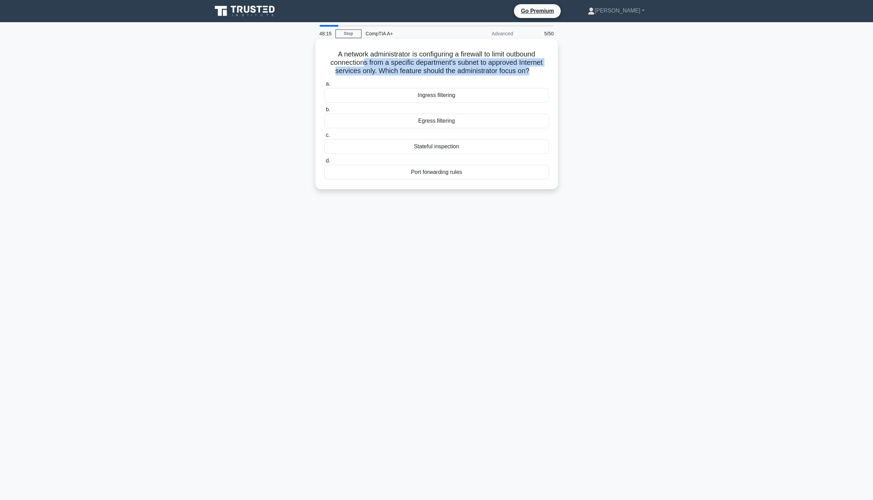
drag, startPoint x: 361, startPoint y: 59, endPoint x: 532, endPoint y: 69, distance: 171.2
click at [531, 69] on h5 "A network administrator is configuring a firewall to limit outbound connections…" at bounding box center [437, 63] width 226 height 26
click at [610, 83] on div "A network administrator is configuring a firewall to limit outbound connections…" at bounding box center [437, 120] width 458 height 159
click at [472, 126] on div "Egress filtering" at bounding box center [437, 121] width 225 height 15
click at [325, 112] on input "b. Egress filtering" at bounding box center [325, 109] width 0 height 5
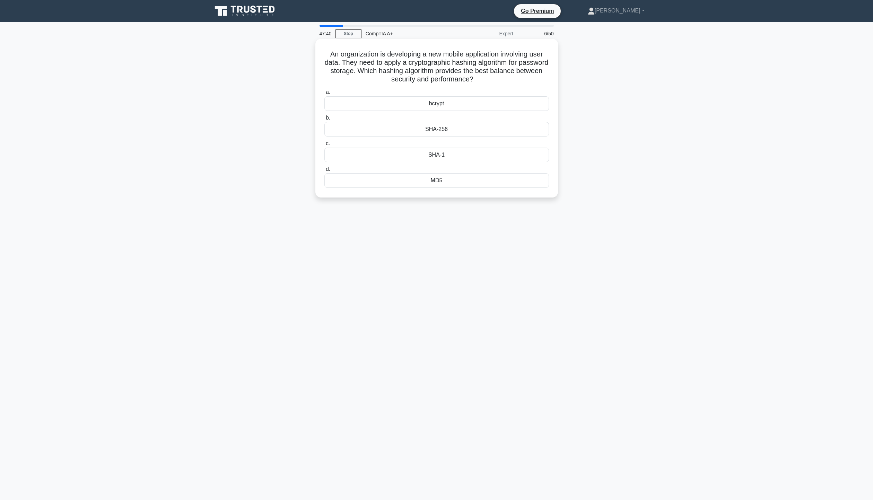
click at [462, 131] on div "SHA-256" at bounding box center [437, 129] width 225 height 15
click at [325, 120] on input "b. SHA-256" at bounding box center [325, 118] width 0 height 5
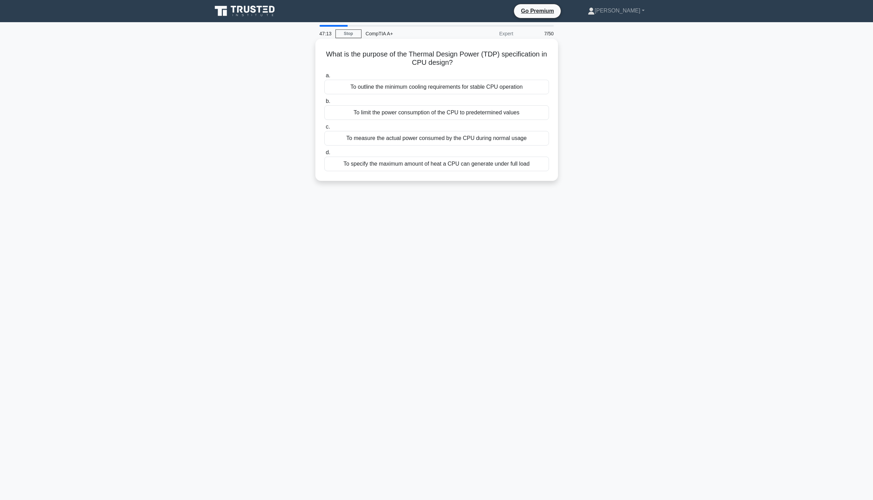
click at [441, 164] on div "To specify the maximum amount of heat a CPU can generate under full load" at bounding box center [437, 164] width 225 height 15
click at [325, 155] on input "d. To specify the maximum amount of heat a CPU can generate under full load" at bounding box center [325, 152] width 0 height 5
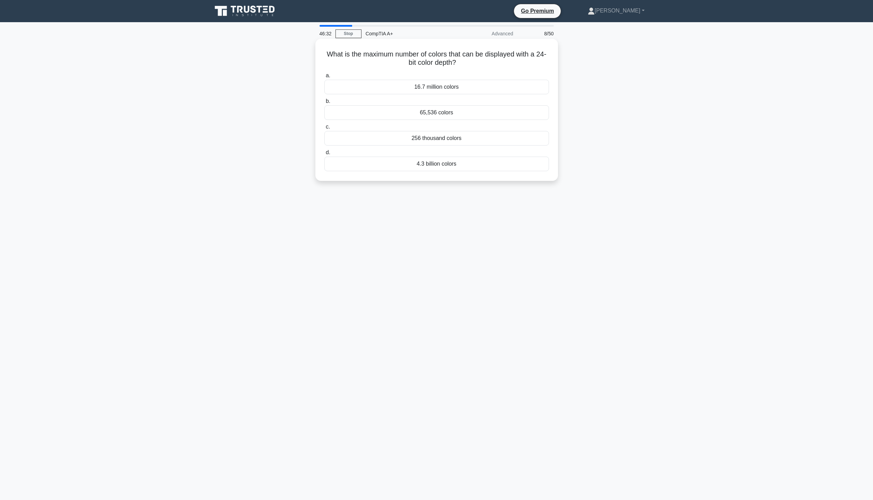
click at [471, 89] on div "16.7 million colors" at bounding box center [437, 87] width 225 height 15
click at [325, 78] on input "a. 16.7 million colors" at bounding box center [325, 76] width 0 height 5
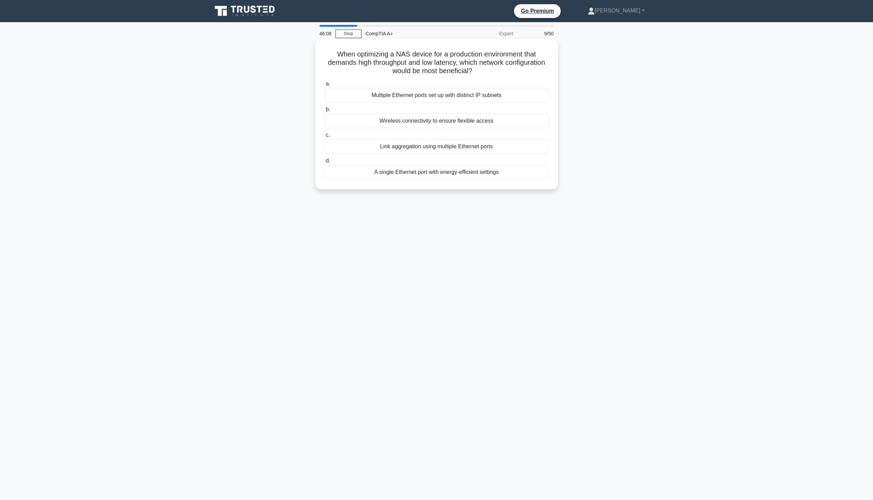
click at [458, 146] on div "Link aggregation using multiple Ethernet ports" at bounding box center [437, 146] width 225 height 15
click at [325, 138] on input "c. Link aggregation using multiple Ethernet ports" at bounding box center [325, 135] width 0 height 5
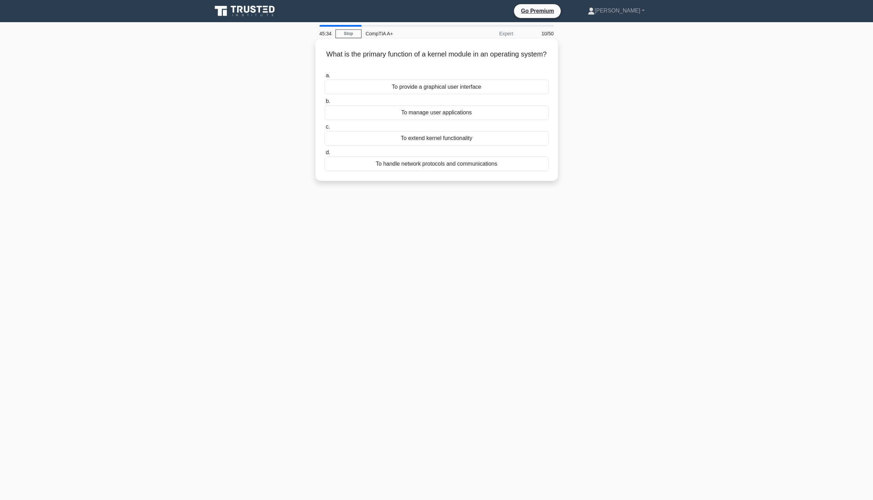
click at [491, 92] on div "To provide a graphical user interface" at bounding box center [437, 87] width 225 height 15
click at [325, 78] on input "a. To provide a graphical user interface" at bounding box center [325, 76] width 0 height 5
click at [355, 34] on link "Stop" at bounding box center [349, 33] width 26 height 9
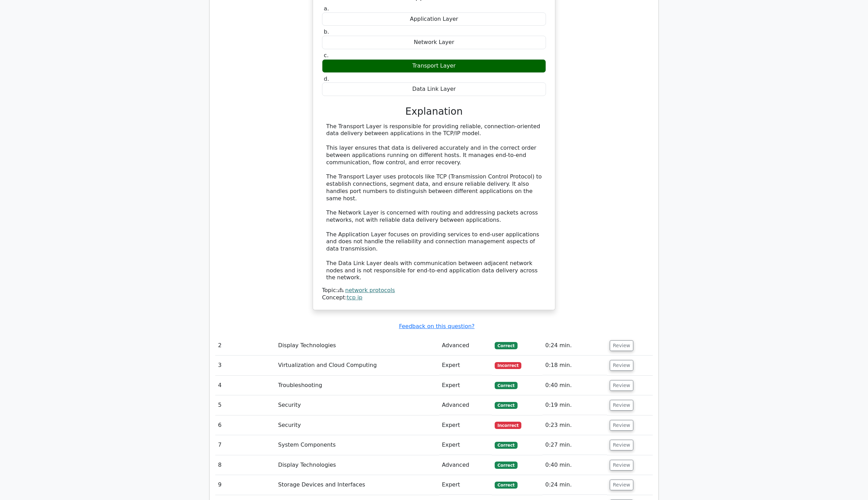
scroll to position [659, 0]
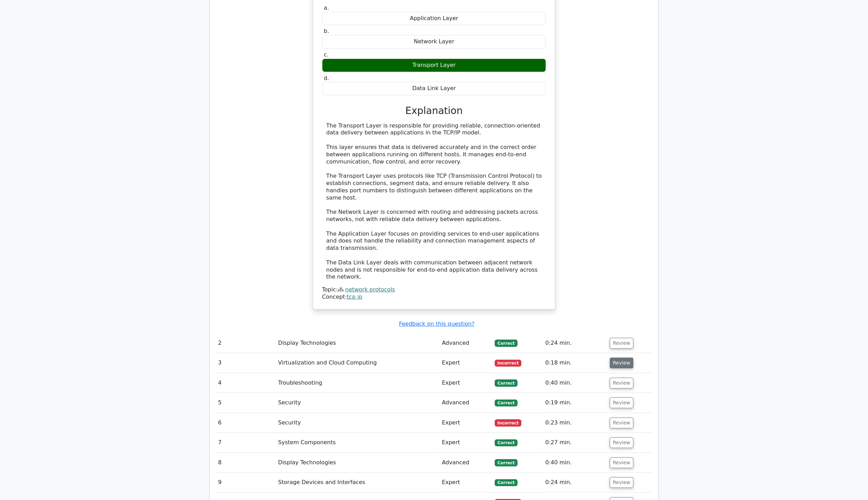
click at [617, 358] on button "Review" at bounding box center [622, 363] width 24 height 11
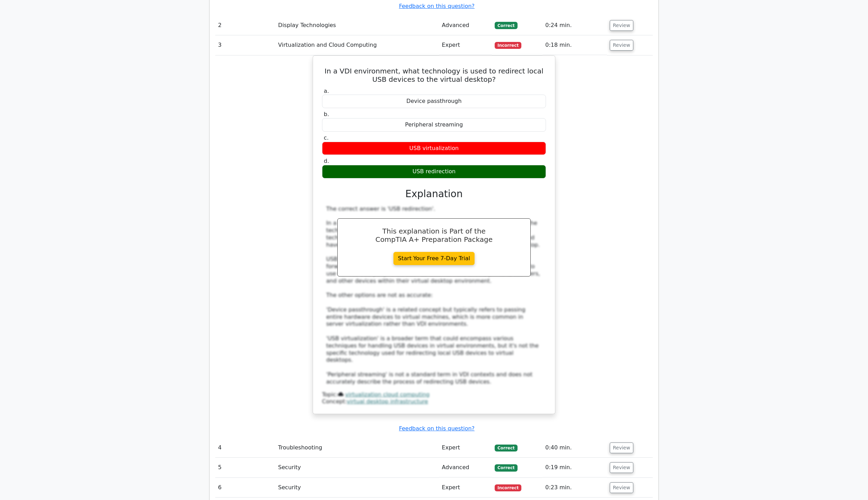
scroll to position [1144, 0]
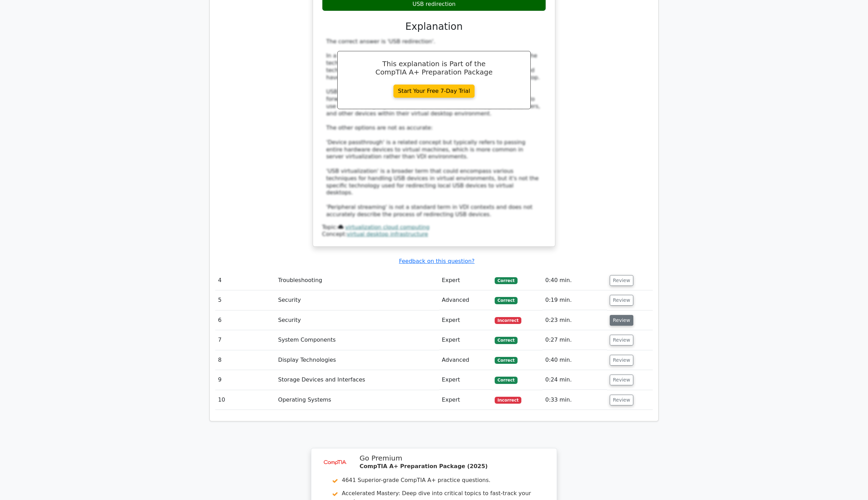
click at [624, 315] on button "Review" at bounding box center [622, 320] width 24 height 11
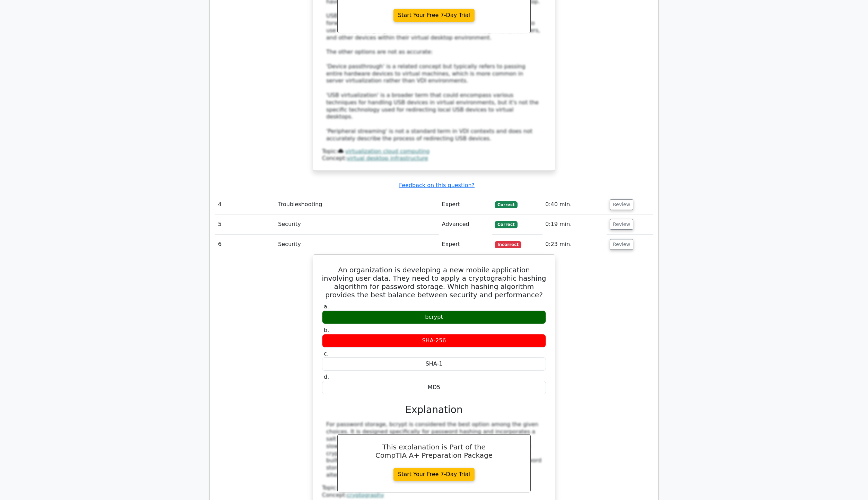
scroll to position [1422, 0]
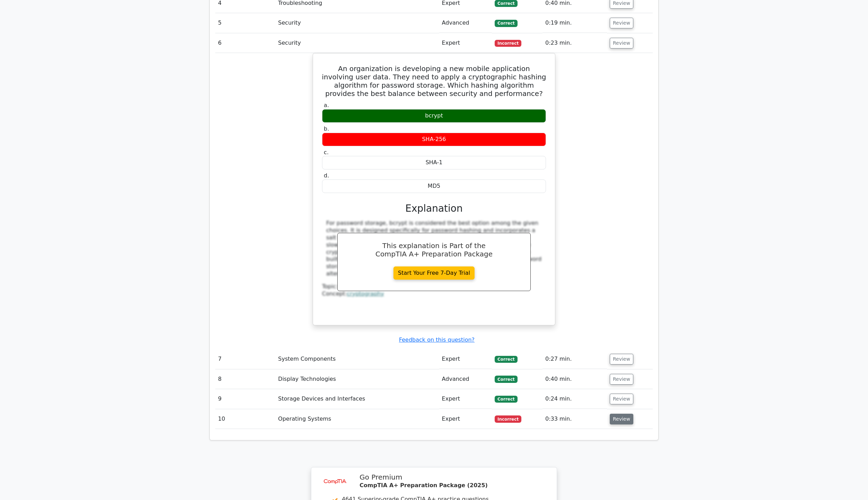
click at [619, 414] on button "Review" at bounding box center [622, 419] width 24 height 11
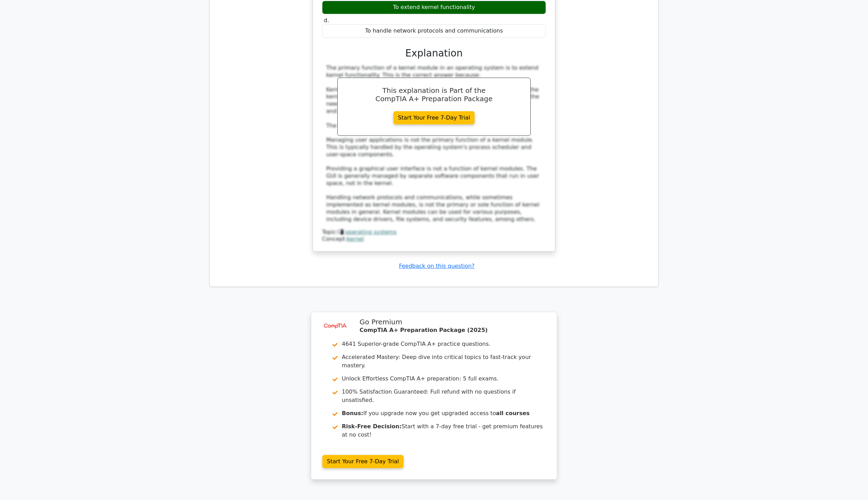
scroll to position [1966, 0]
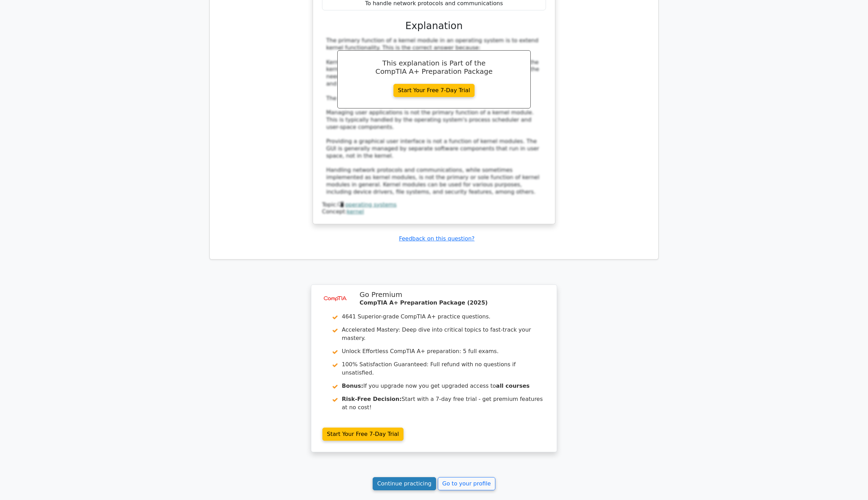
click at [412, 477] on link "Continue practicing" at bounding box center [404, 483] width 63 height 13
